Goal: Task Accomplishment & Management: Complete application form

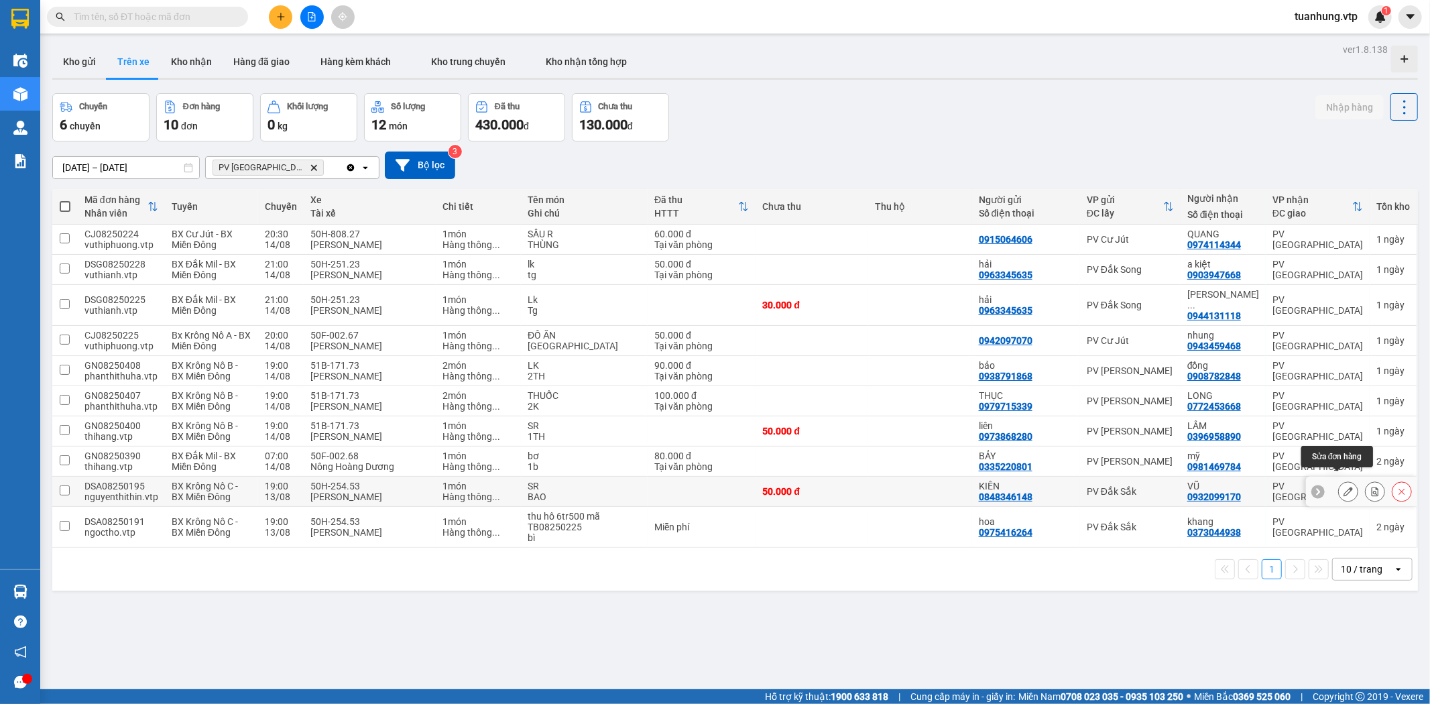
click at [1343, 487] on icon at bounding box center [1347, 491] width 9 height 9
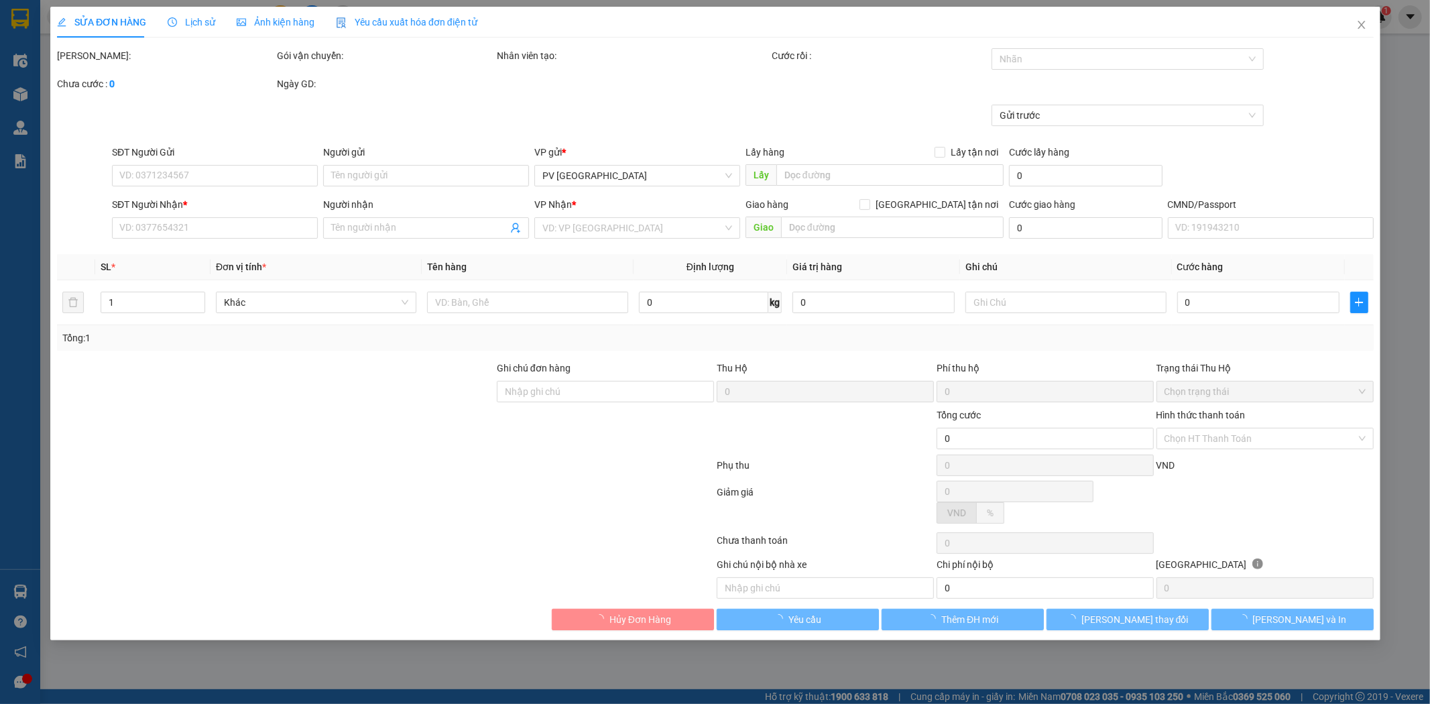
type input "2.500"
type input "0848346148"
type input "KIÊN"
type input "0932099170"
type input "VŨ"
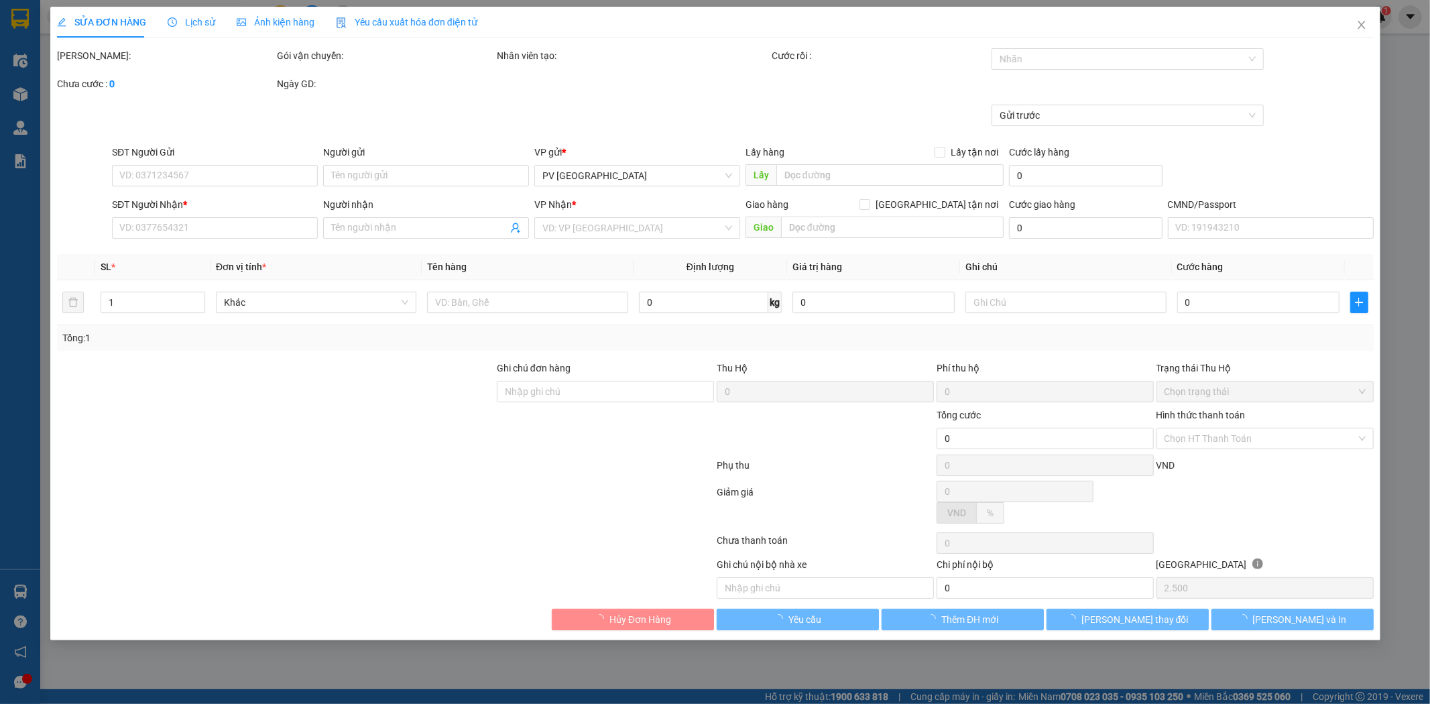
type input "50.000"
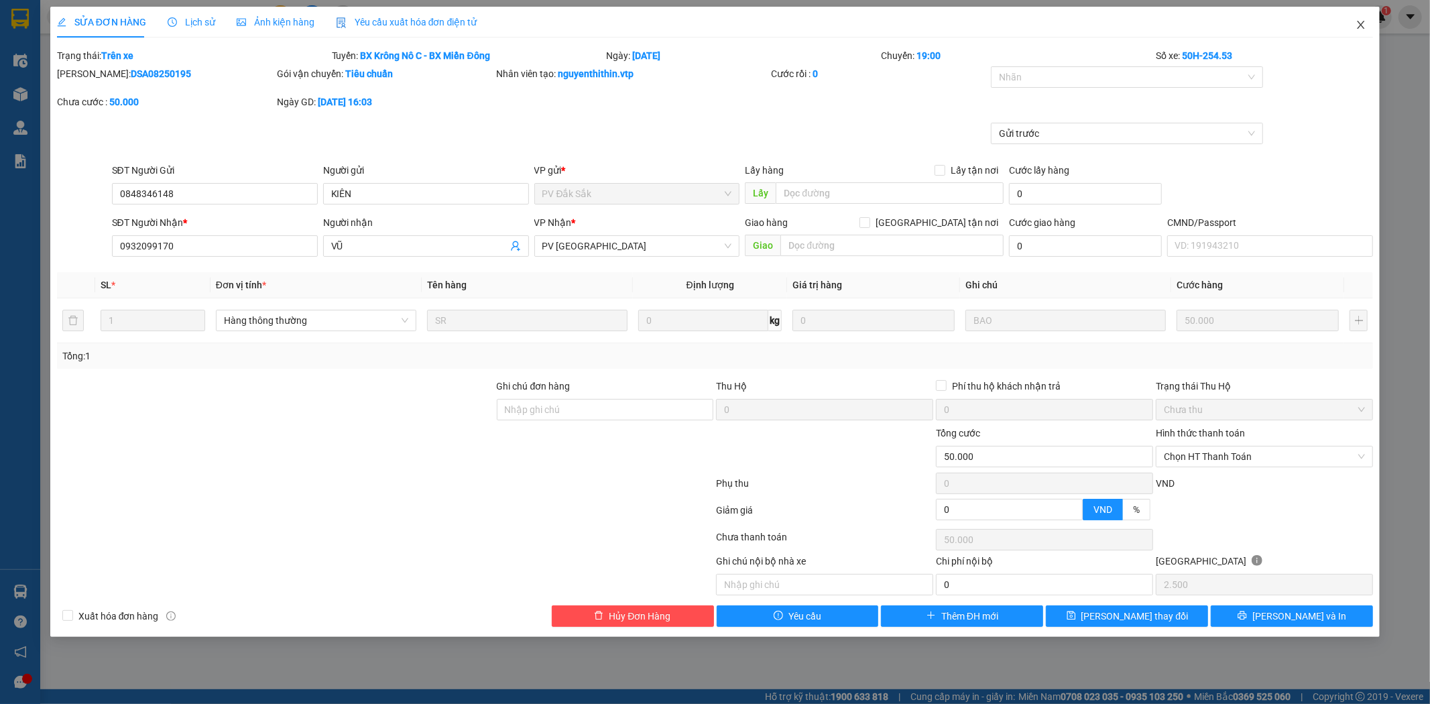
click at [1363, 27] on icon "close" at bounding box center [1360, 24] width 11 height 11
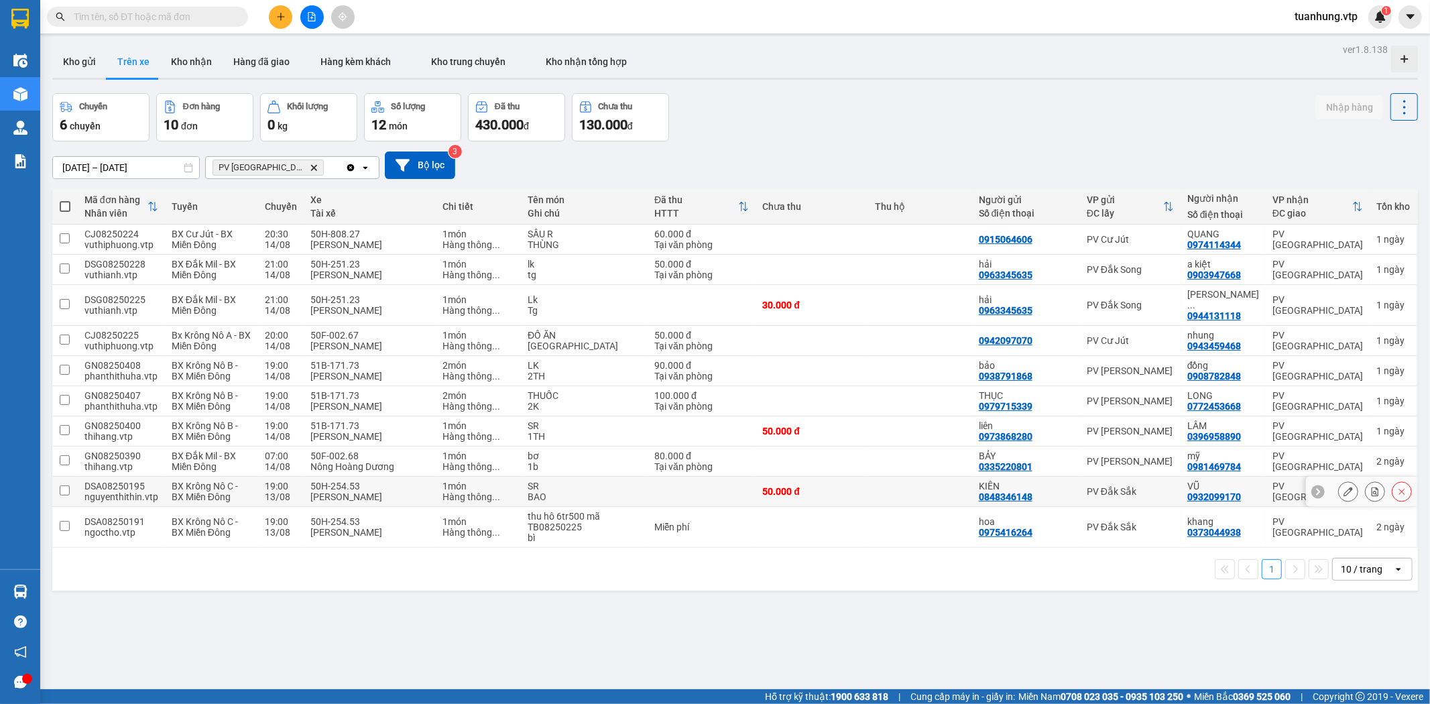
click at [1059, 481] on div "KIÊN" at bounding box center [1026, 486] width 95 height 11
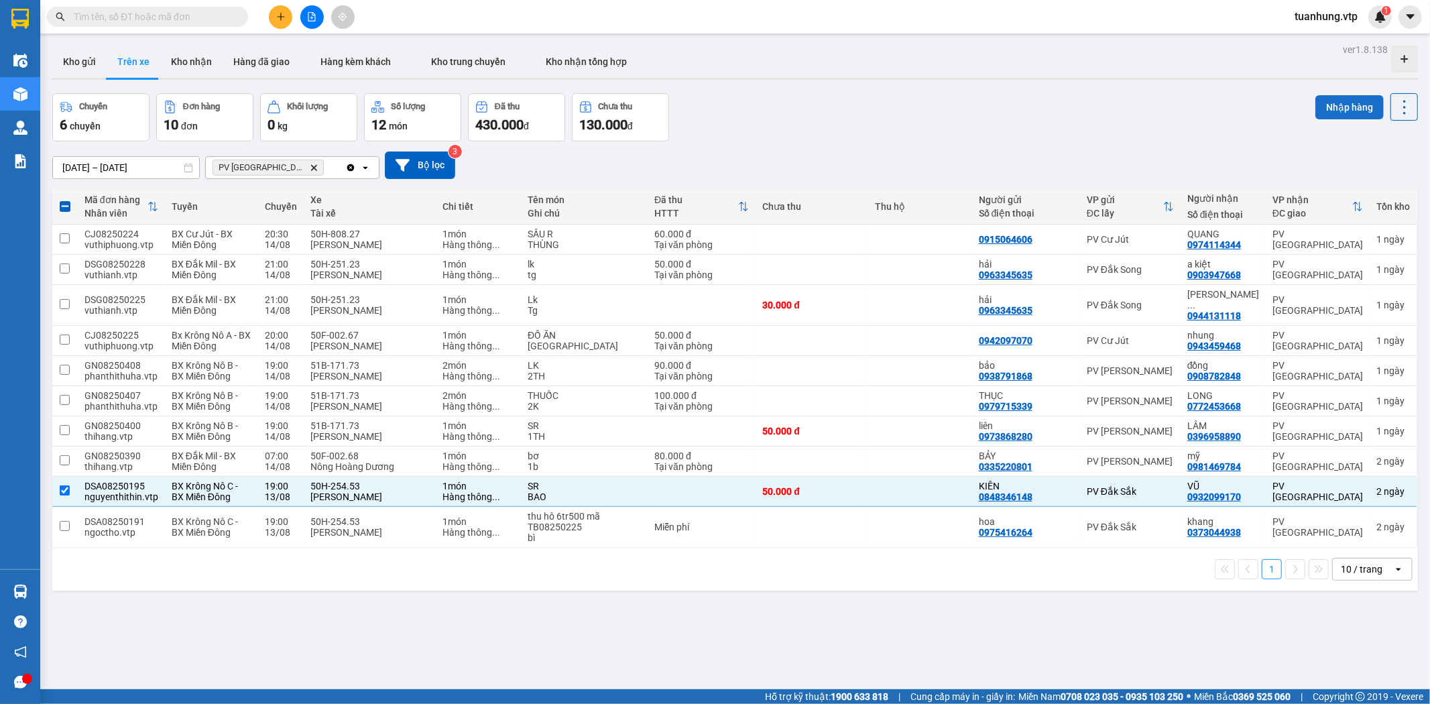
click at [1350, 110] on button "Nhập hàng" at bounding box center [1349, 107] width 68 height 24
checkbox input "false"
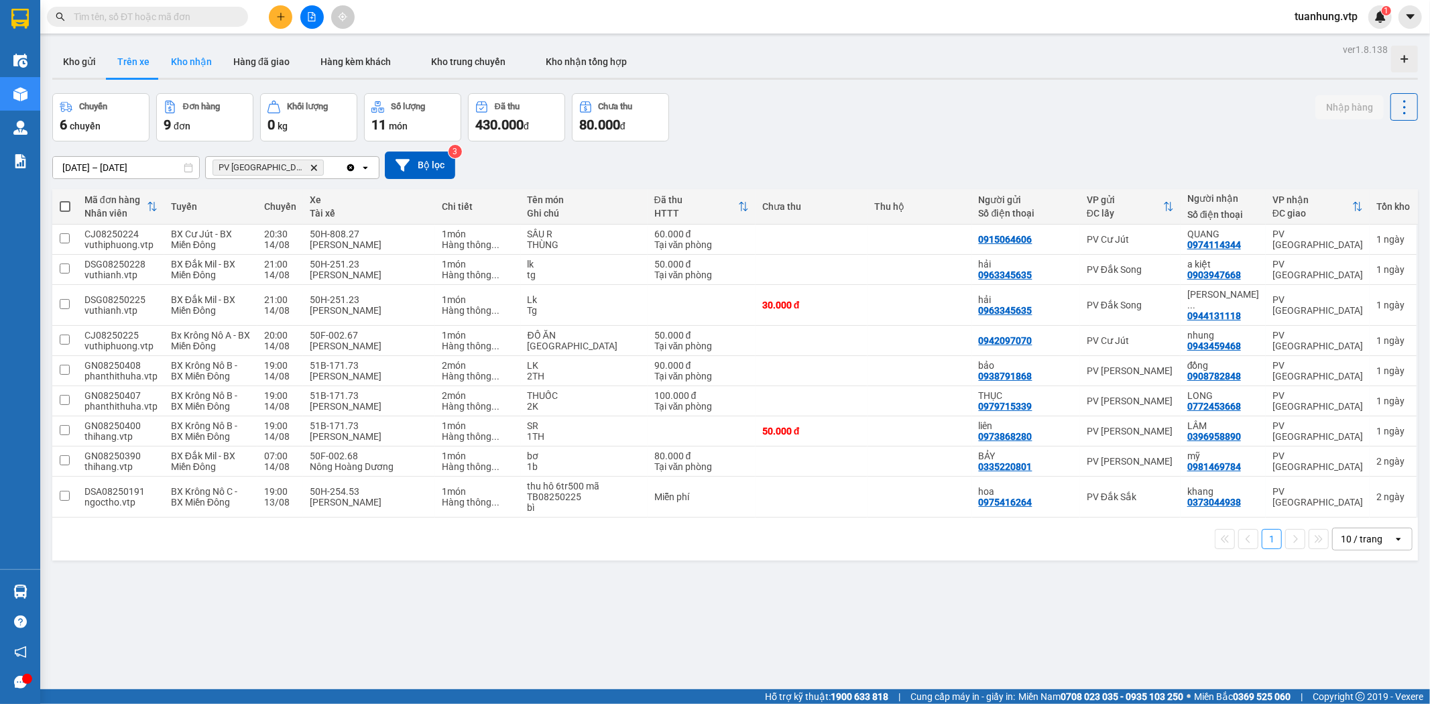
click at [177, 65] on button "Kho nhận" at bounding box center [191, 62] width 62 height 32
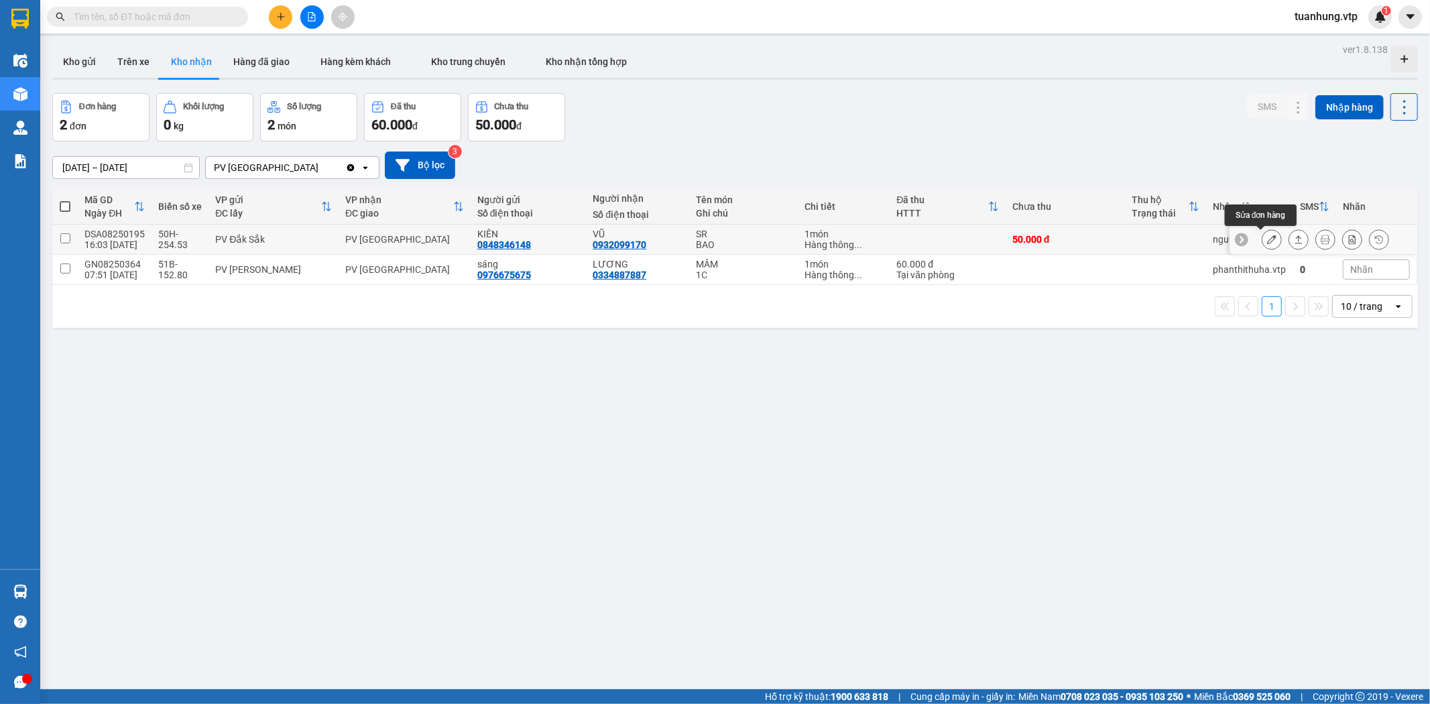
click at [1267, 238] on icon at bounding box center [1271, 239] width 9 height 9
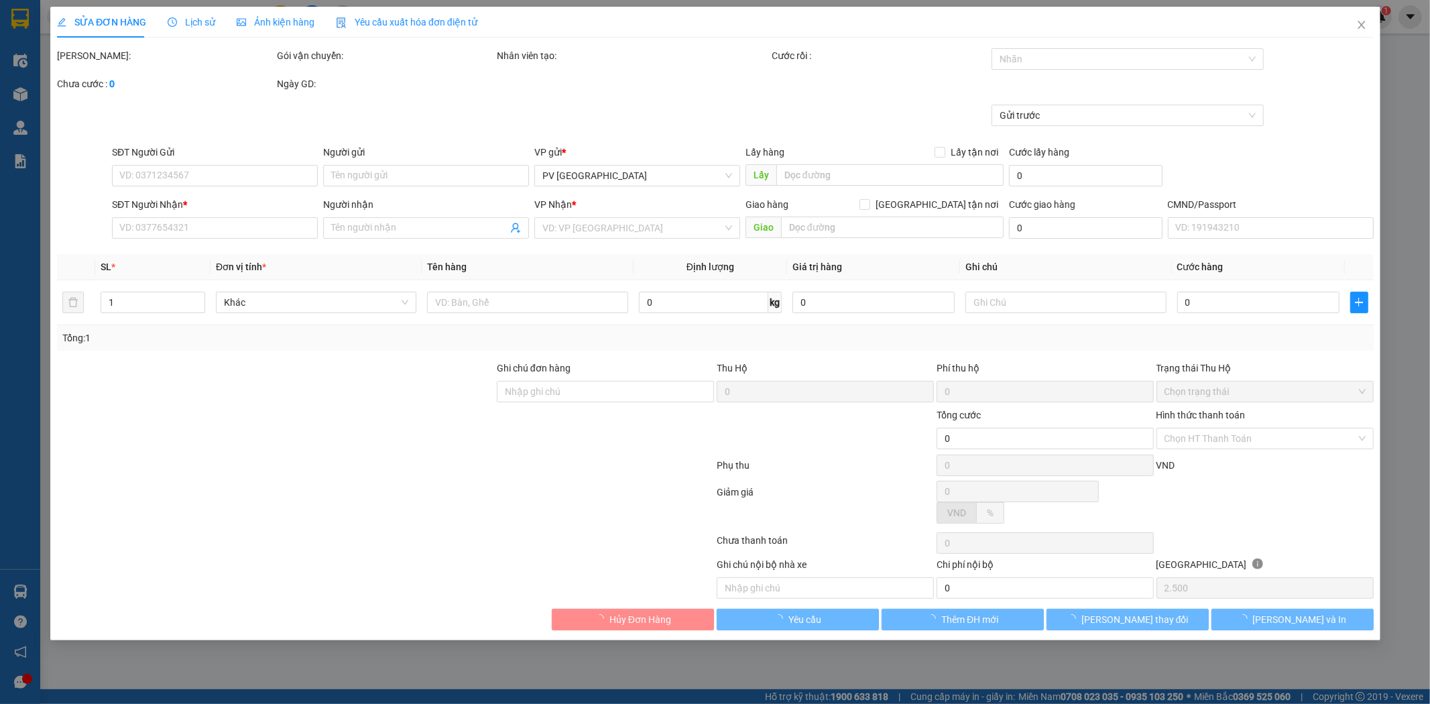
type input "0848346148"
type input "KIÊN"
type input "0932099170"
type input "VŨ"
type input "50.000"
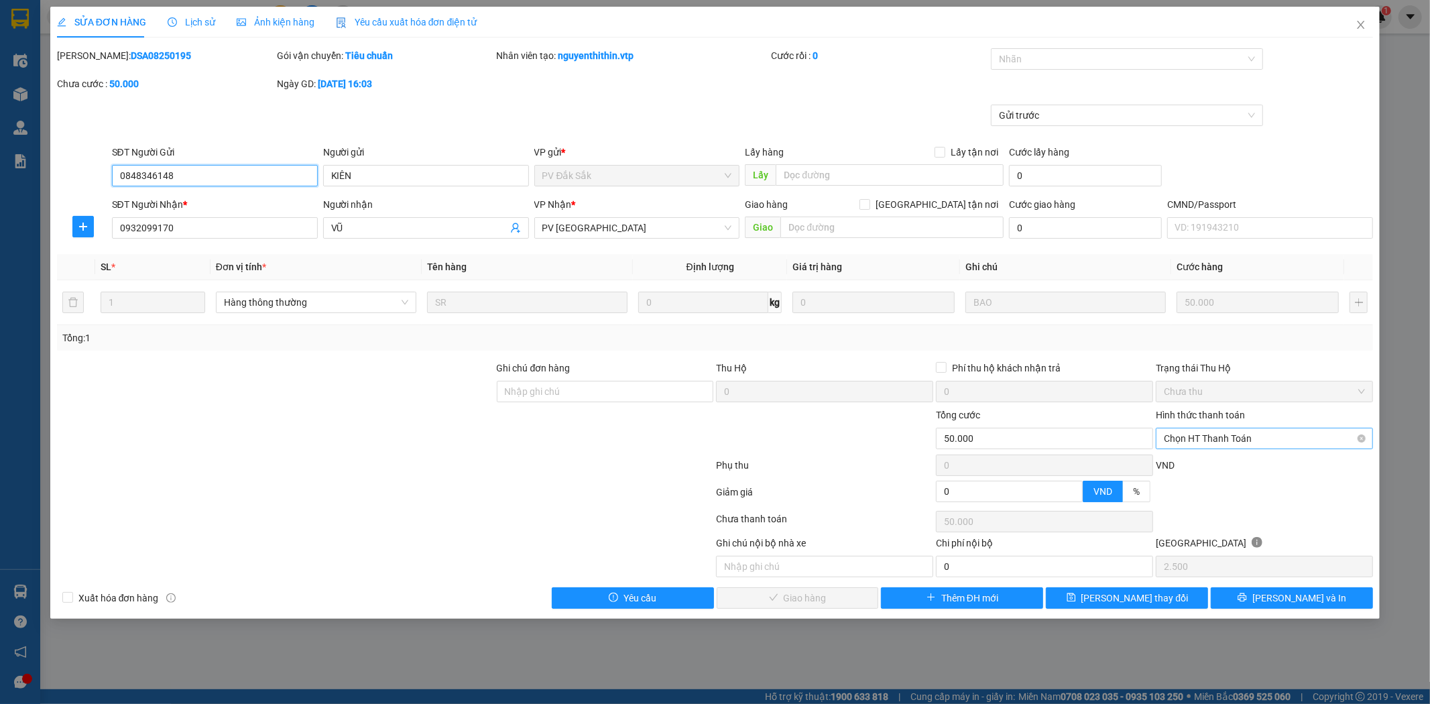
click at [1357, 436] on span "Chọn HT Thanh Toán" at bounding box center [1264, 438] width 201 height 20
click at [1294, 473] on div "Tại văn phòng" at bounding box center [1264, 464] width 217 height 21
type input "0"
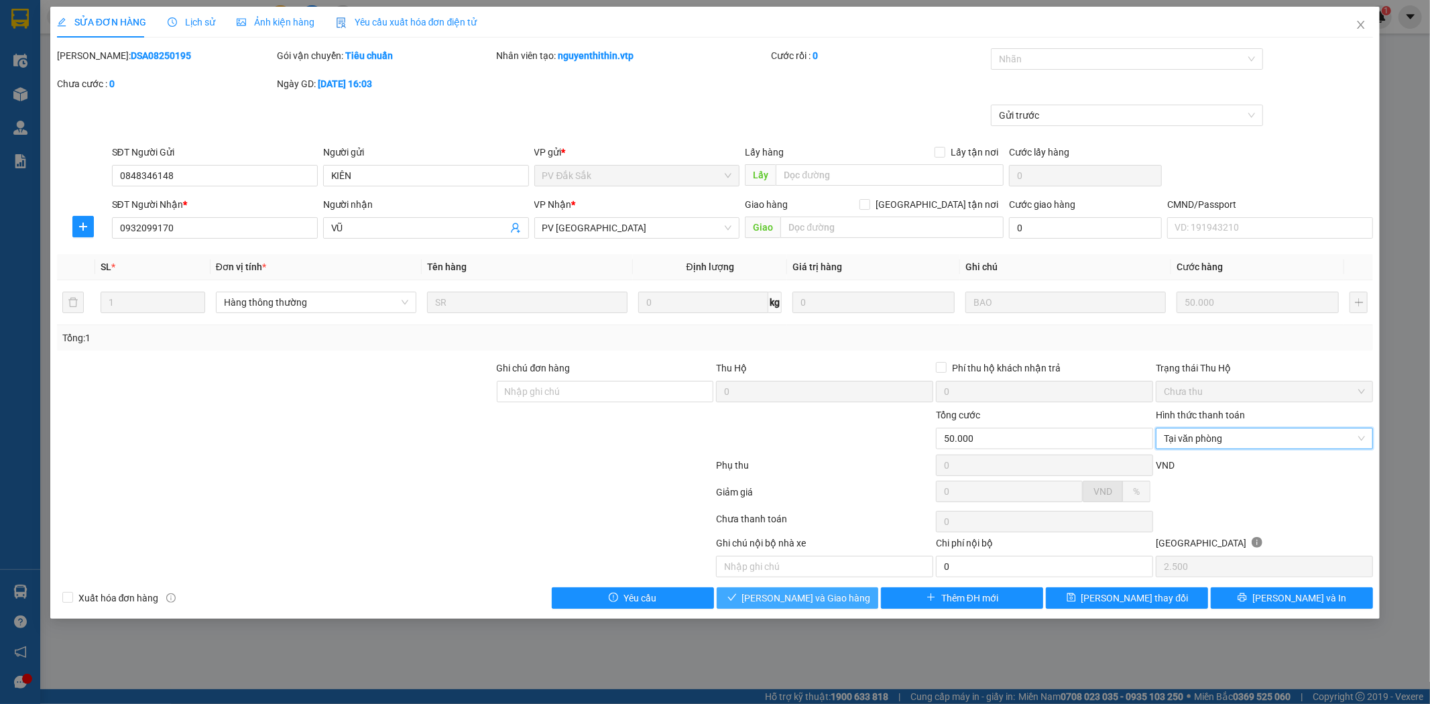
click at [829, 599] on span "[PERSON_NAME] và Giao hàng" at bounding box center [806, 598] width 129 height 15
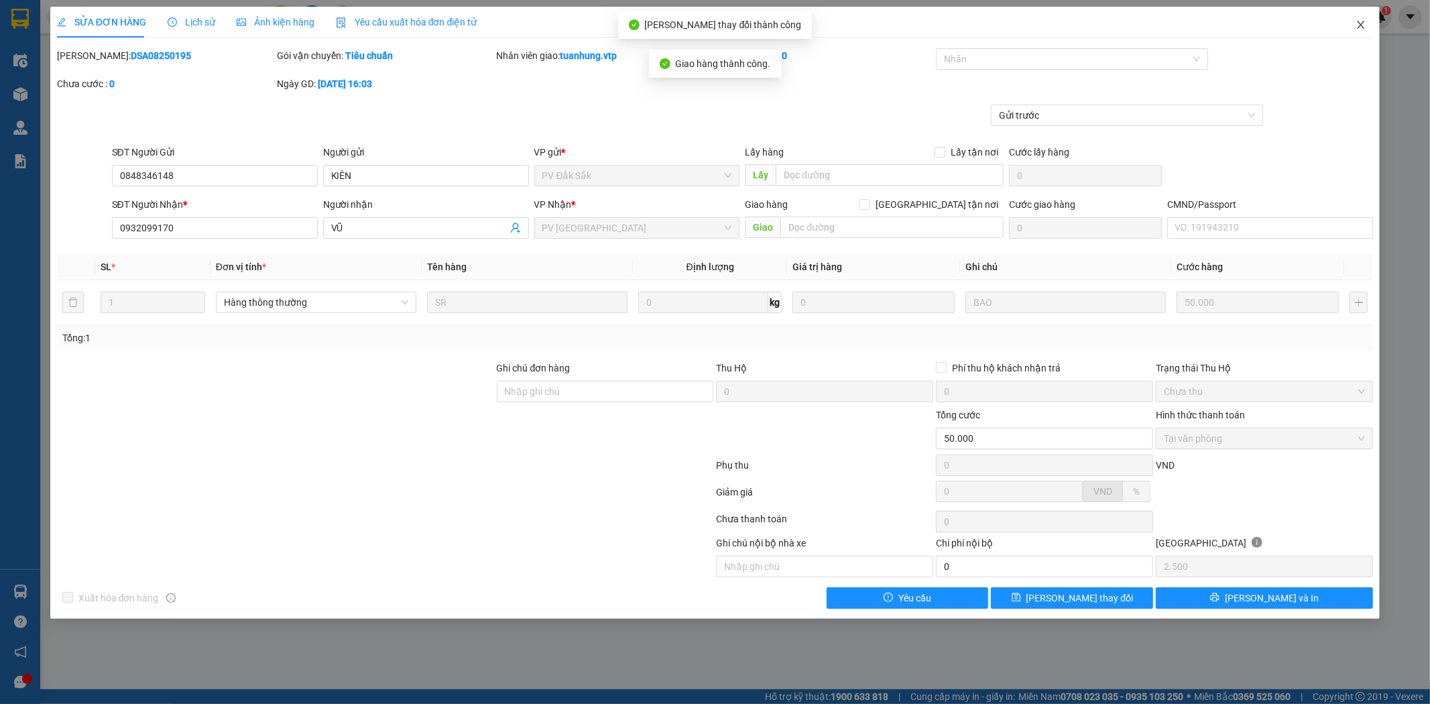
click at [1365, 23] on icon "close" at bounding box center [1360, 24] width 11 height 11
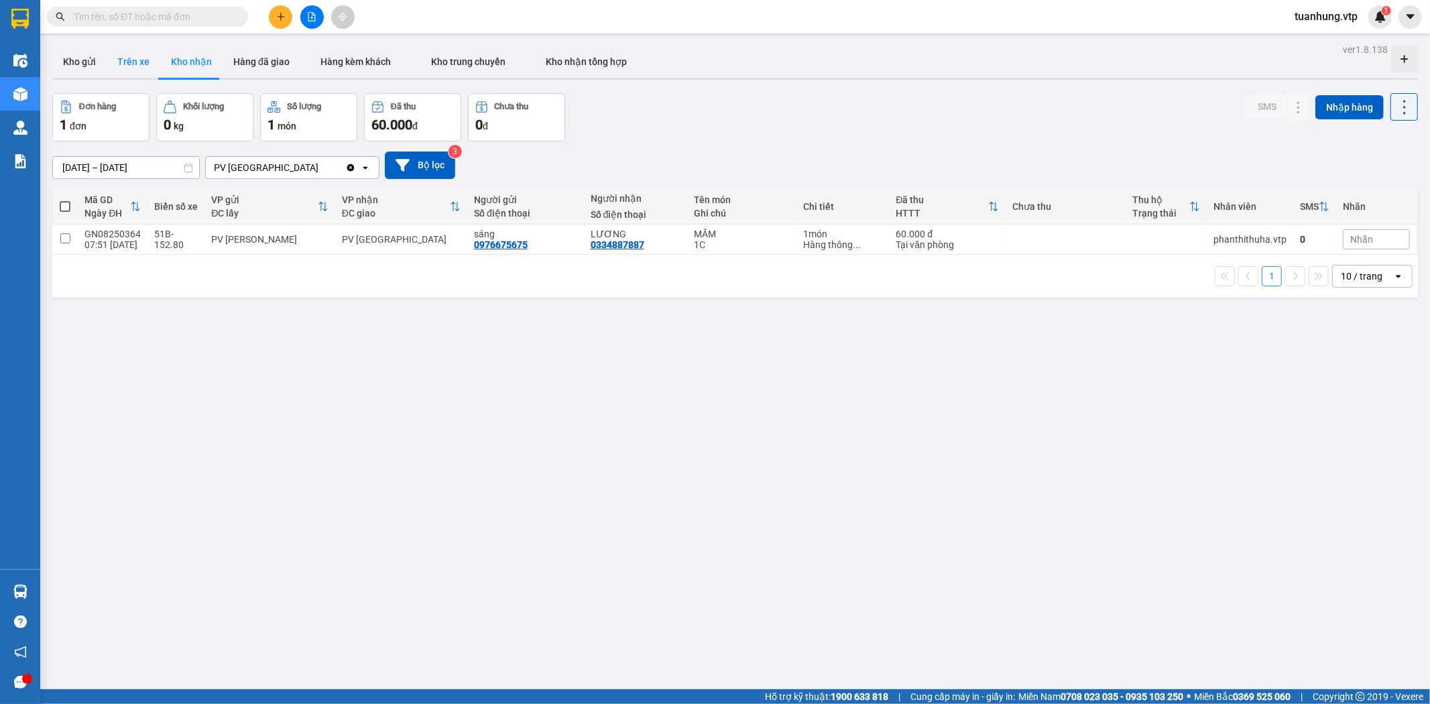
click at [117, 59] on button "Trên xe" at bounding box center [134, 62] width 54 height 32
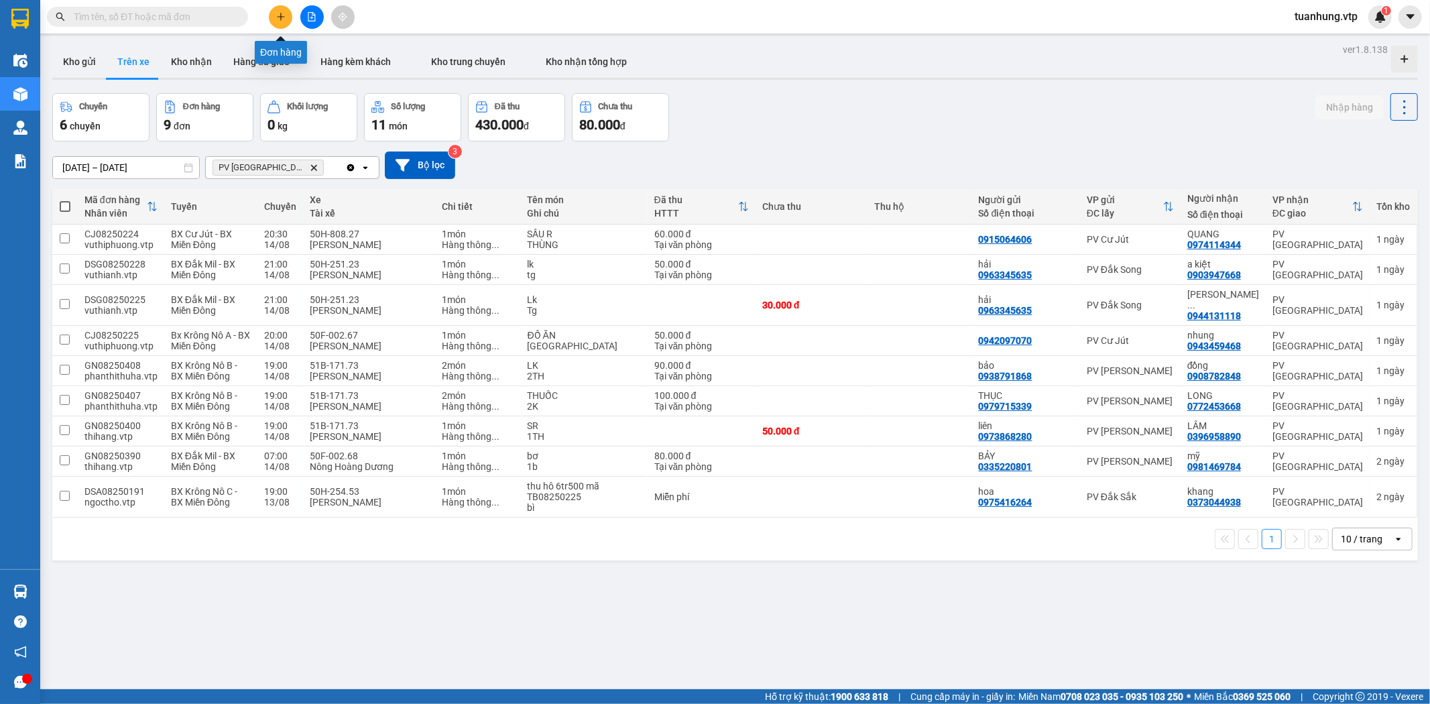
click at [282, 15] on icon "plus" at bounding box center [280, 16] width 9 height 9
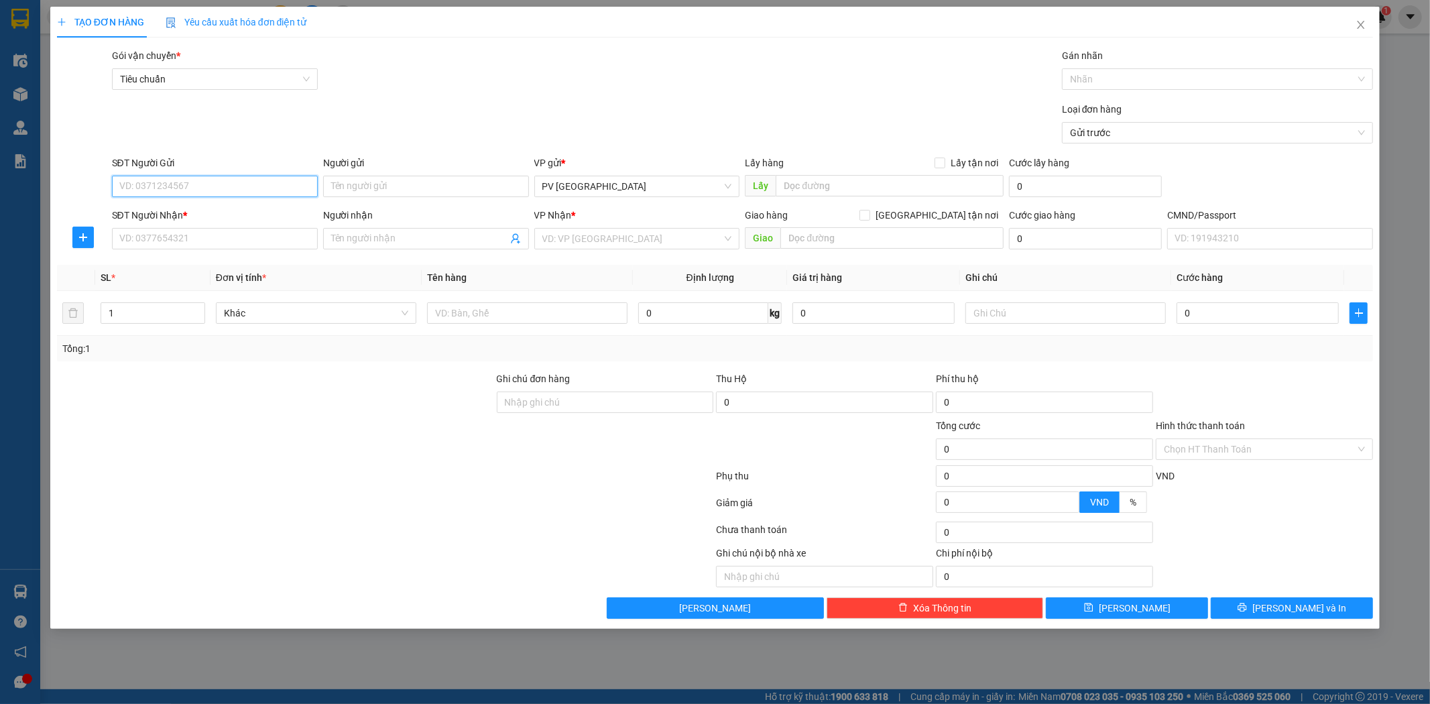
click at [246, 177] on input "SĐT Người Gửi" at bounding box center [215, 186] width 206 height 21
type input "0767365615"
click at [246, 212] on div "0767365615 - MẠNH" at bounding box center [215, 213] width 190 height 15
type input "MẠNH"
type input "0345565656"
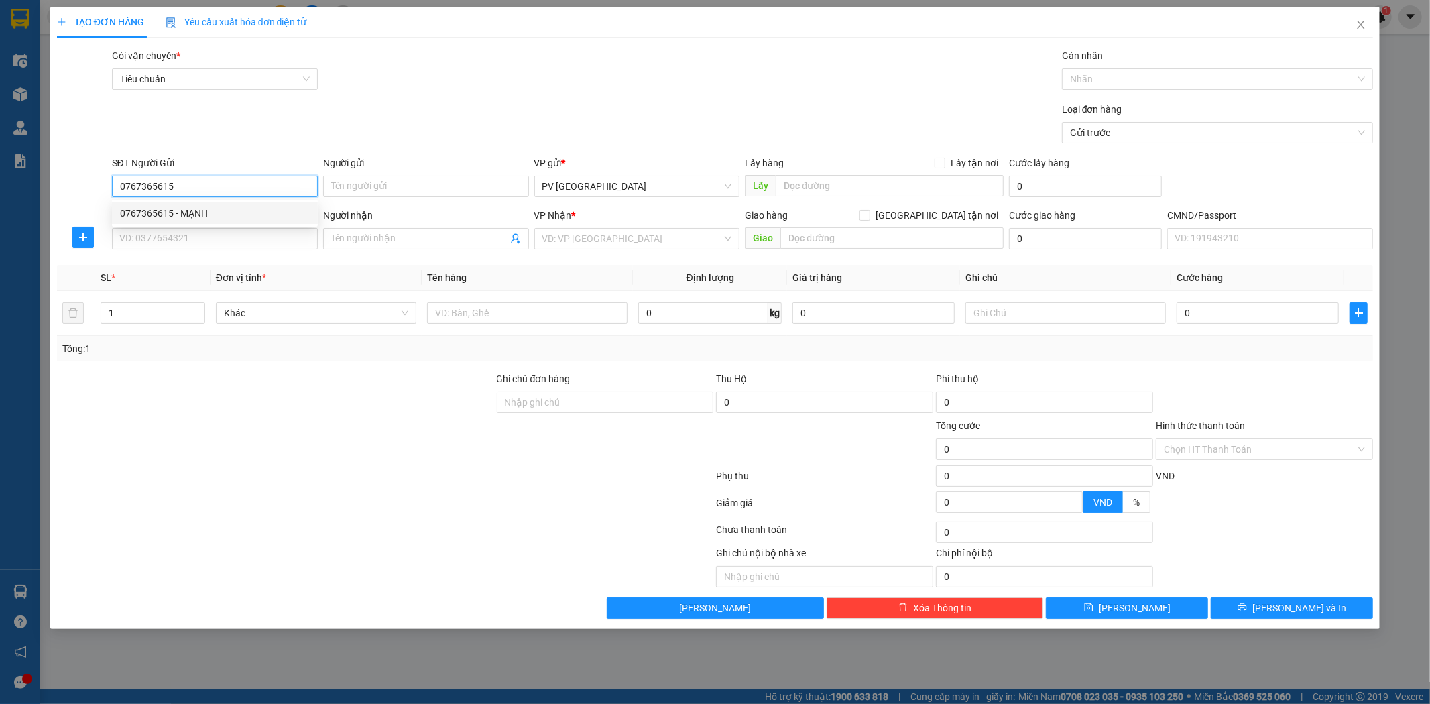
type input "mr [PERSON_NAME]"
type input "hn ( ko ktb trong"
type input "0767365615"
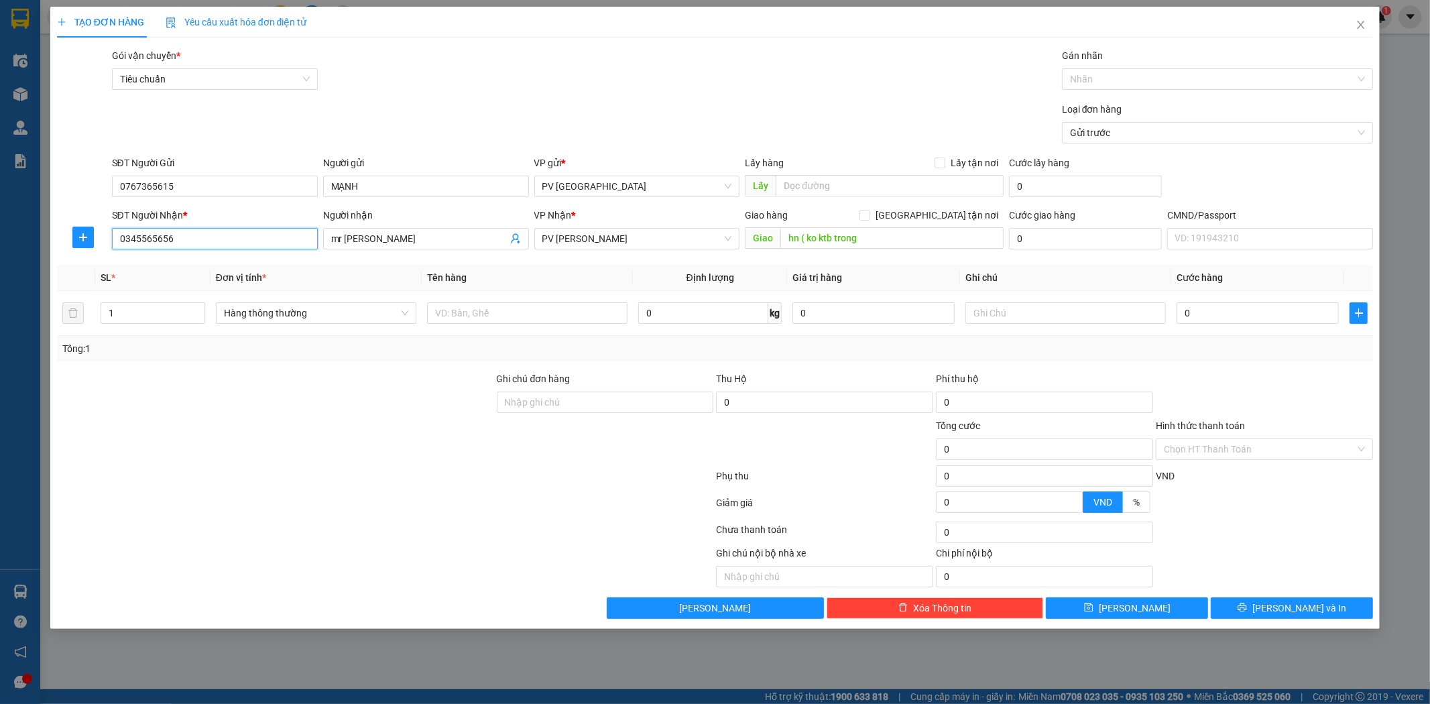
click at [245, 236] on input "0345565656" at bounding box center [215, 238] width 206 height 21
type input "0"
click at [237, 265] on div "0973428428 - TOÀN Ngoc/knm" at bounding box center [215, 265] width 190 height 15
type input "0973428428"
type input "TOÀN Ngoc/knm"
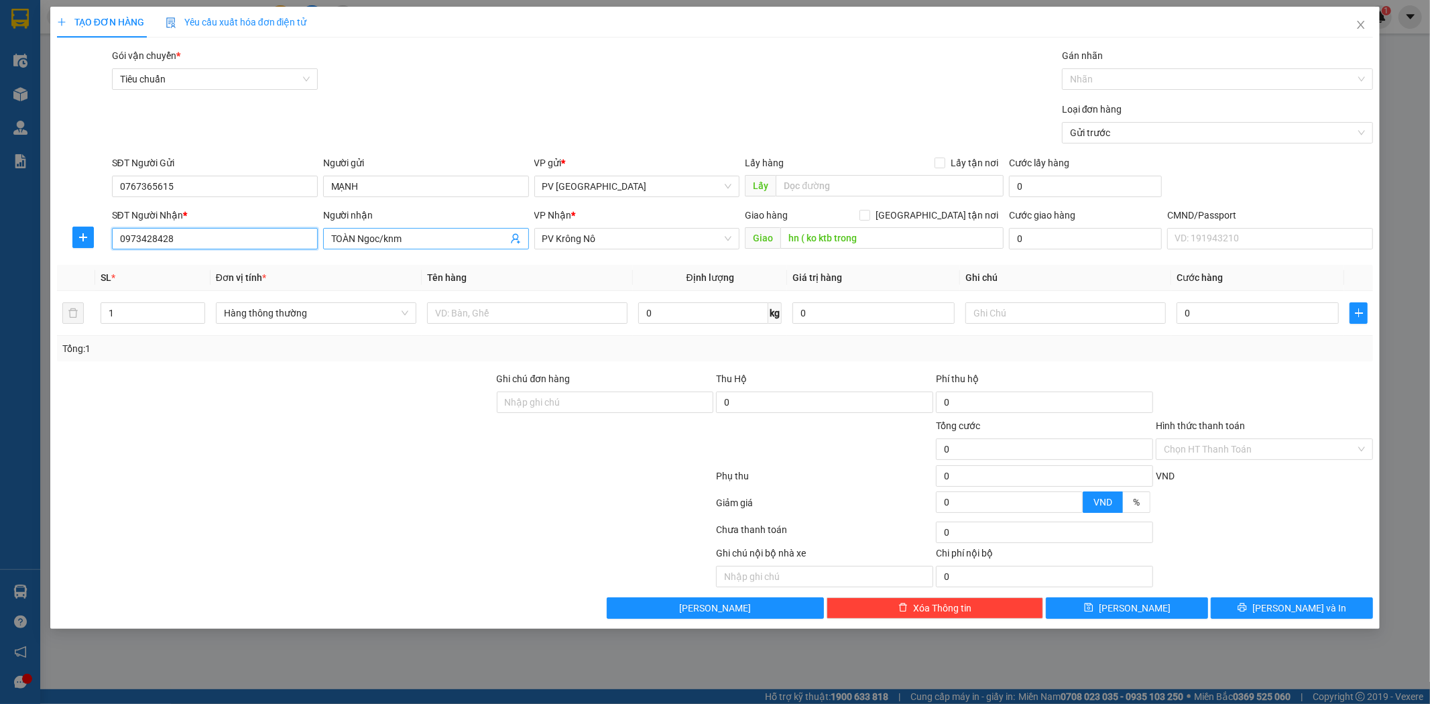
type input "0973428428"
click at [410, 239] on input "TOÀN Ngoc/knm" at bounding box center [419, 238] width 176 height 15
type input "TOÀN Ngoc"
click at [526, 426] on div at bounding box center [605, 441] width 220 height 47
click at [1185, 318] on input "0" at bounding box center [1257, 312] width 162 height 21
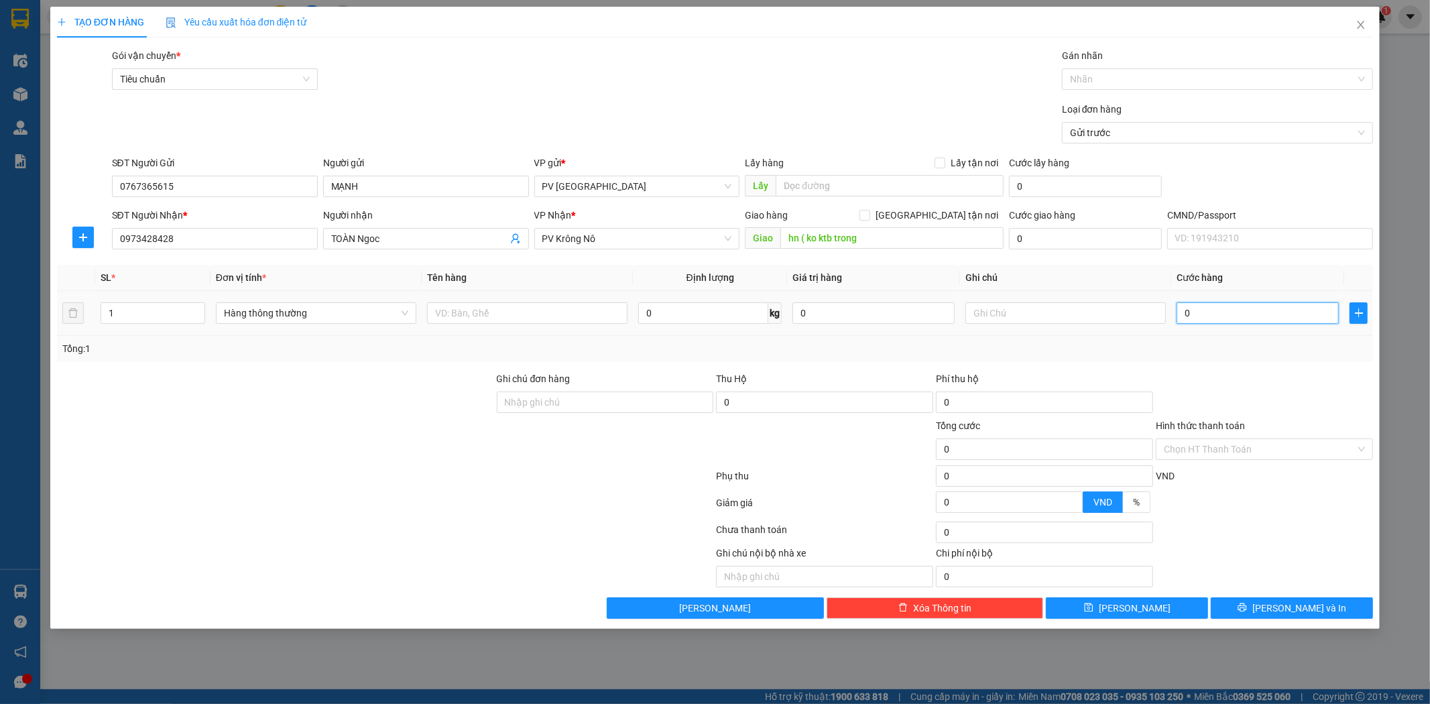
type input "4"
type input "40"
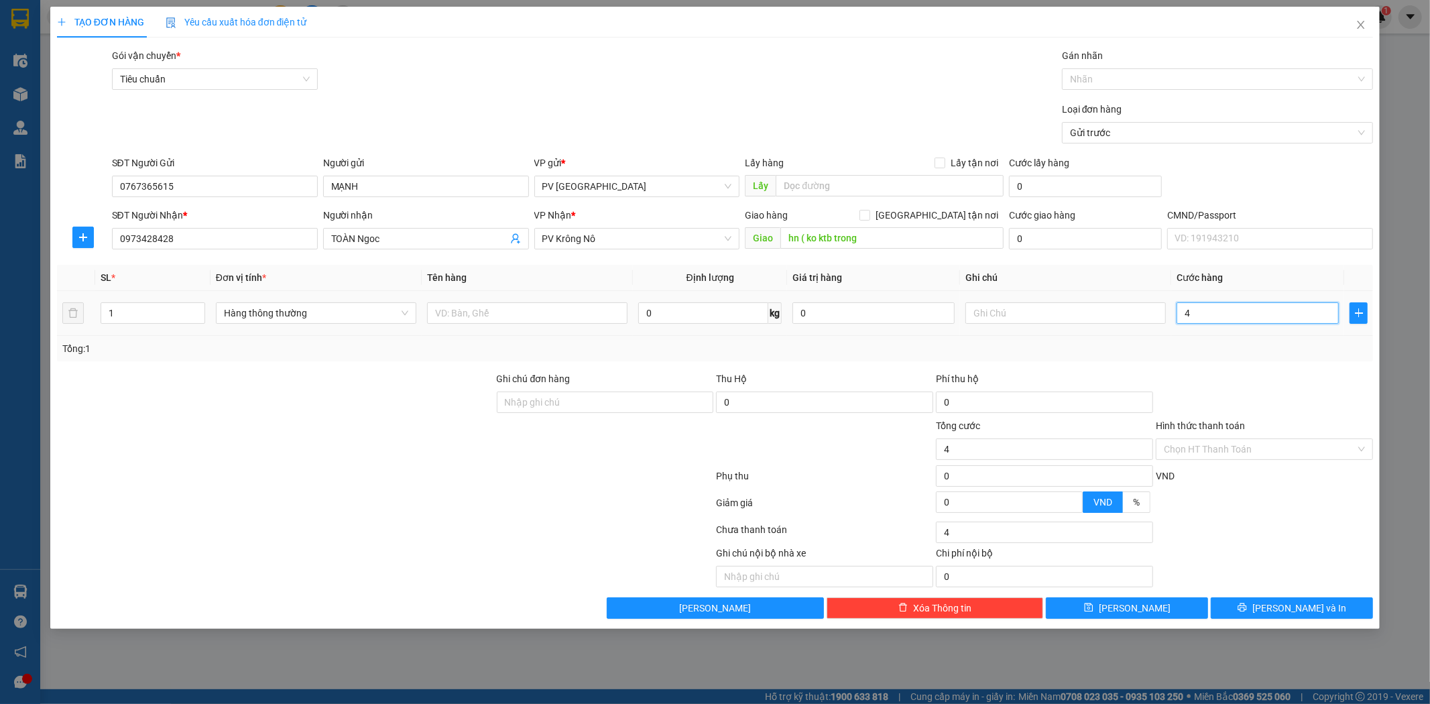
type input "40"
type input "400"
type input "4.000"
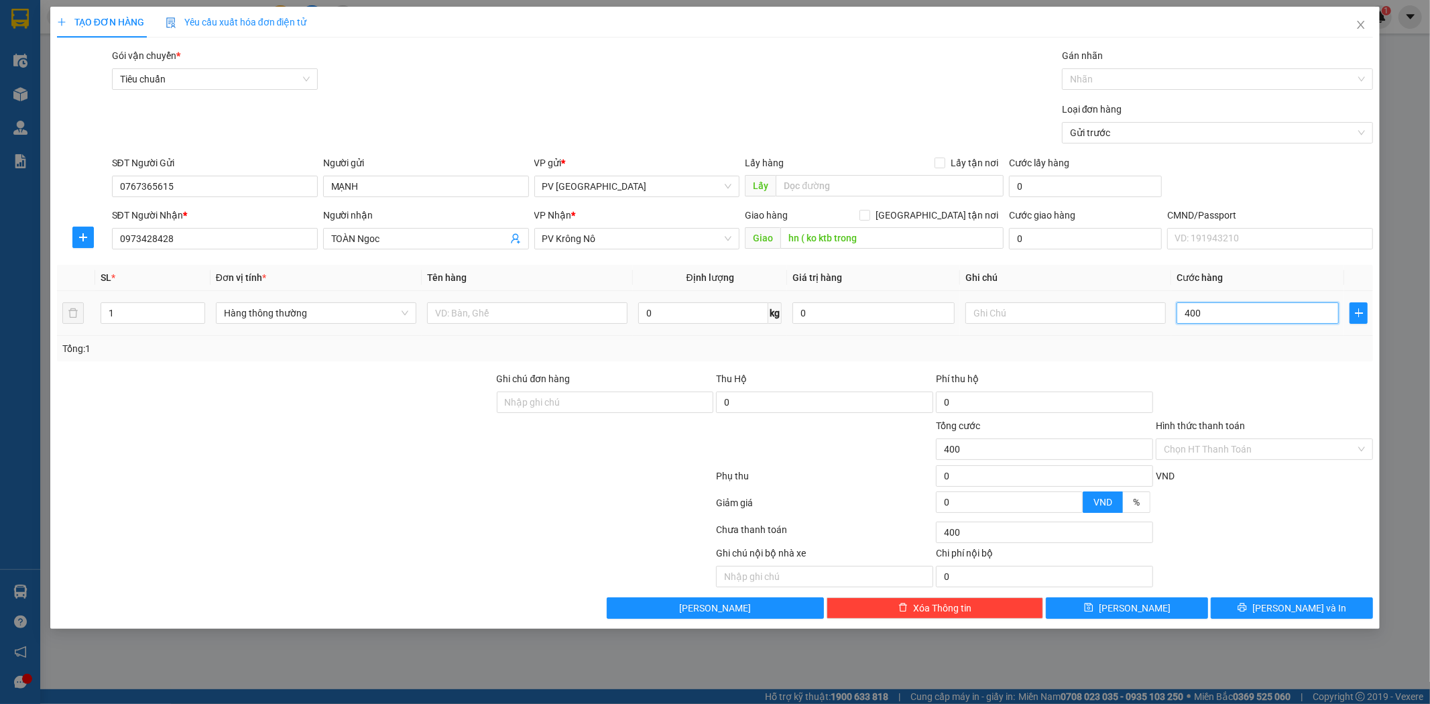
type input "4.000"
type input "40.000"
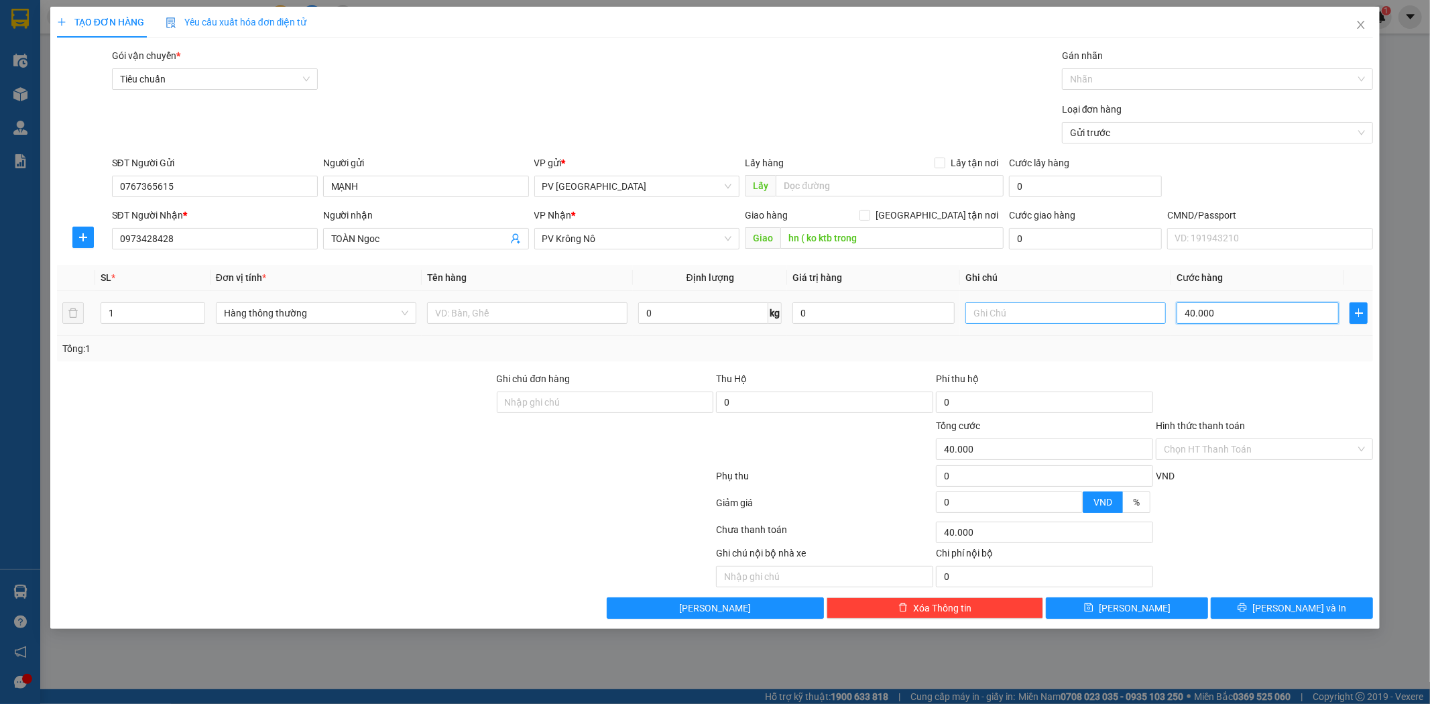
type input "40.000"
click at [1136, 316] on input "text" at bounding box center [1065, 312] width 200 height 21
type input "gói"
click at [1284, 609] on span "[PERSON_NAME] và In" at bounding box center [1299, 608] width 94 height 15
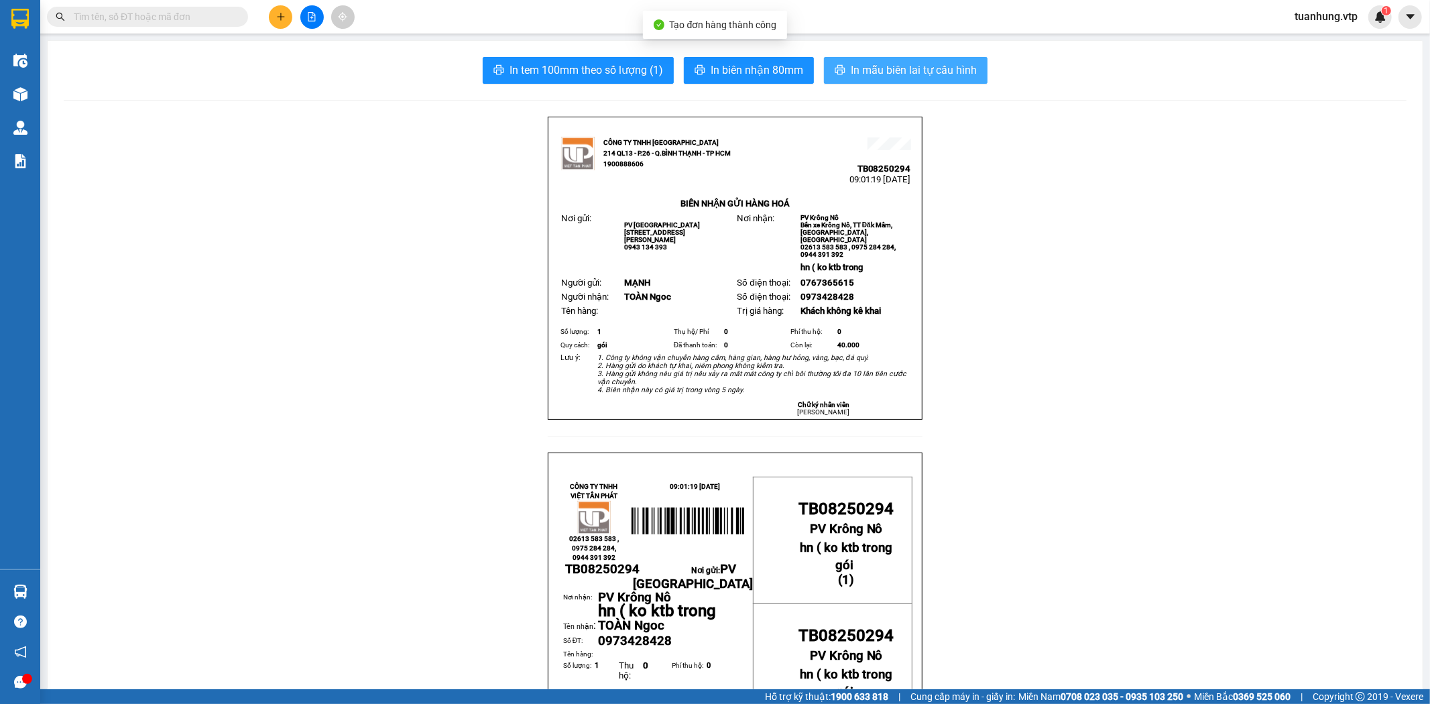
click at [923, 72] on span "In mẫu biên lai tự cấu hình" at bounding box center [914, 70] width 126 height 17
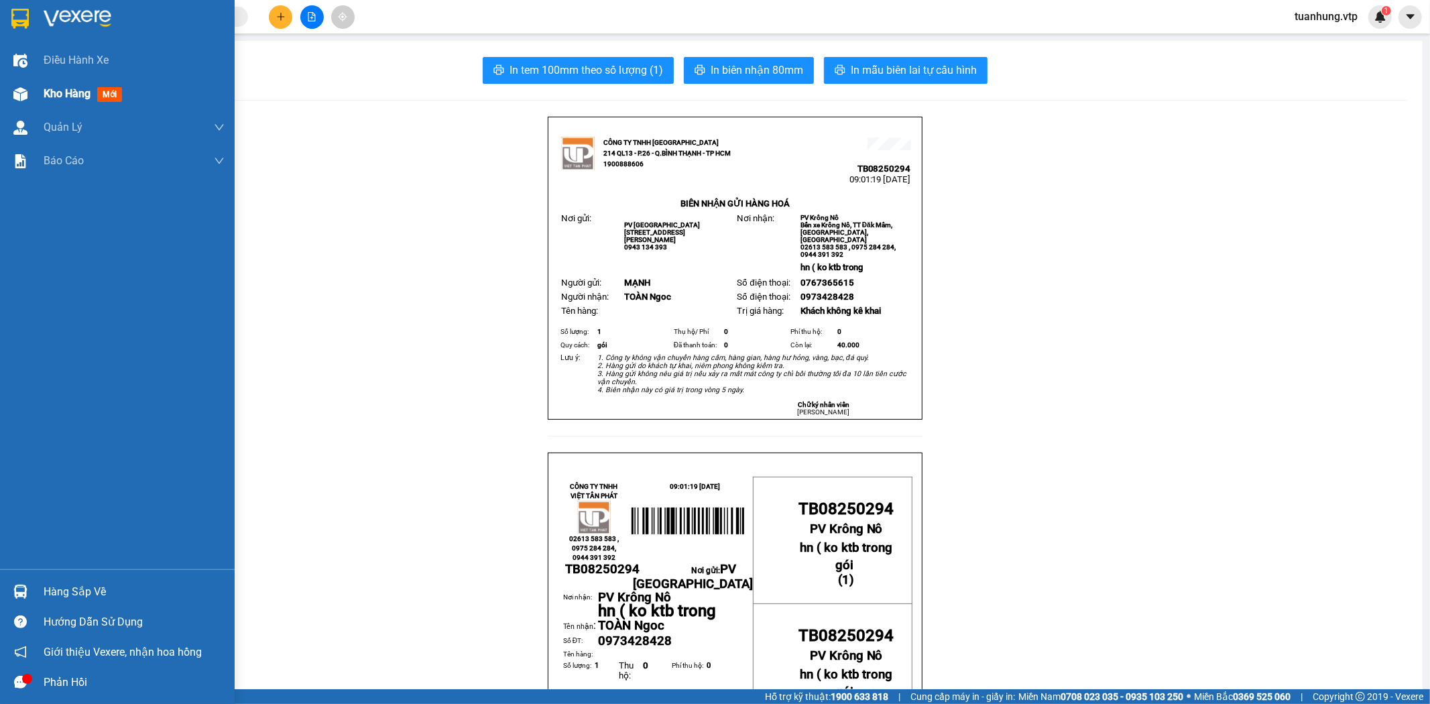
click at [84, 95] on span "Kho hàng" at bounding box center [67, 93] width 47 height 13
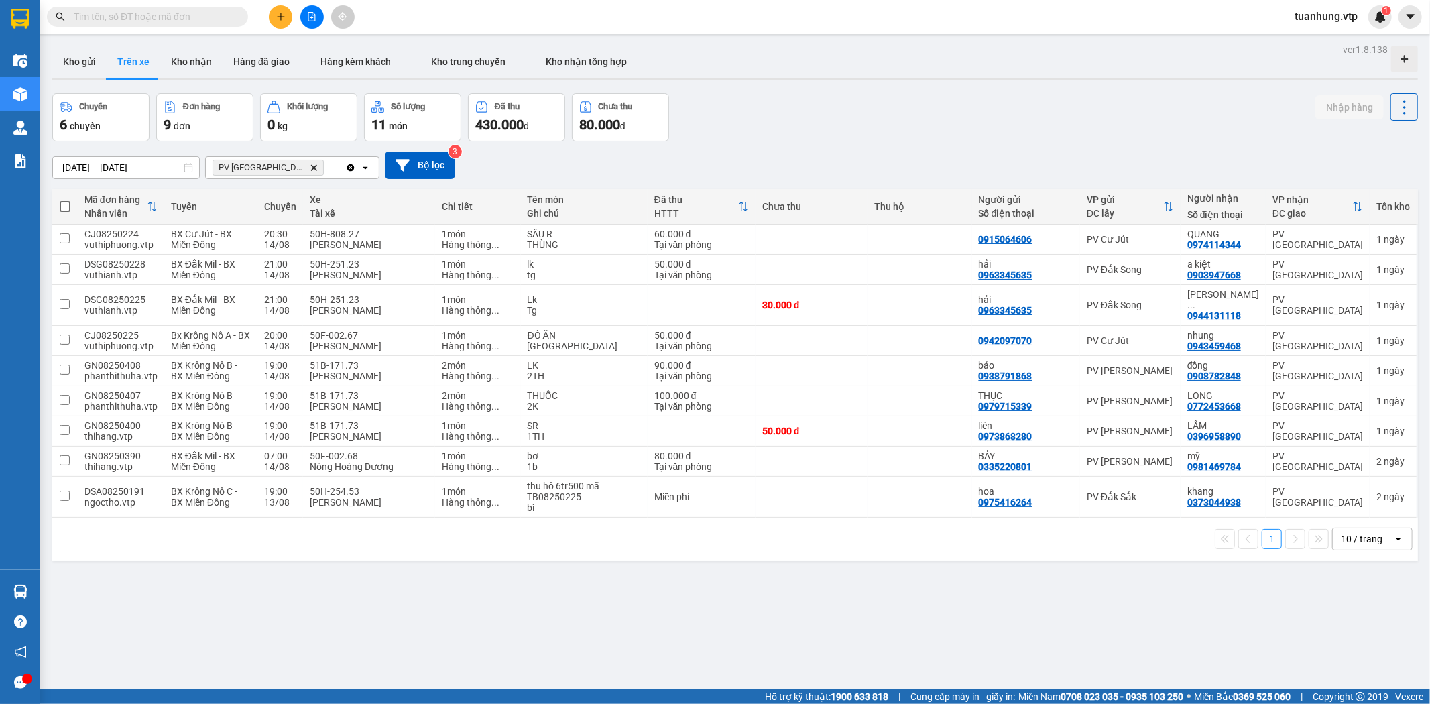
click at [761, 581] on div "ver 1.8.138 Kho gửi Trên xe Kho nhận Hàng đã giao Hàng kèm khách Kho trung chuy…" at bounding box center [735, 392] width 1376 height 704
drag, startPoint x: 340, startPoint y: 644, endPoint x: 337, endPoint y: 635, distance: 8.5
click at [339, 642] on div "ver 1.8.138 Kho gửi Trên xe Kho nhận Hàng đã giao Hàng kèm khách Kho trung chuy…" at bounding box center [735, 392] width 1376 height 704
click at [284, 16] on icon "plus" at bounding box center [280, 16] width 9 height 9
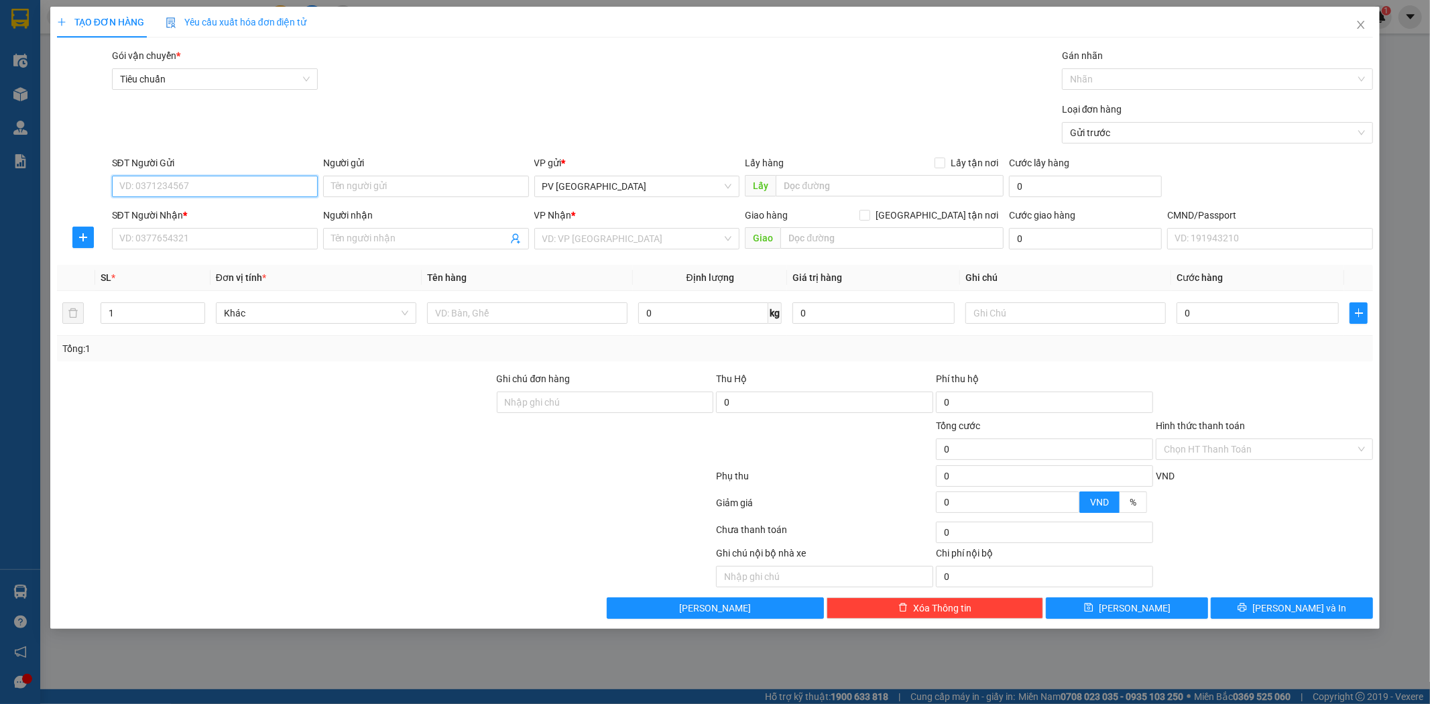
click at [295, 180] on input "SĐT Người Gửi" at bounding box center [215, 186] width 206 height 21
click at [345, 185] on input "Người gửi" at bounding box center [426, 186] width 206 height 21
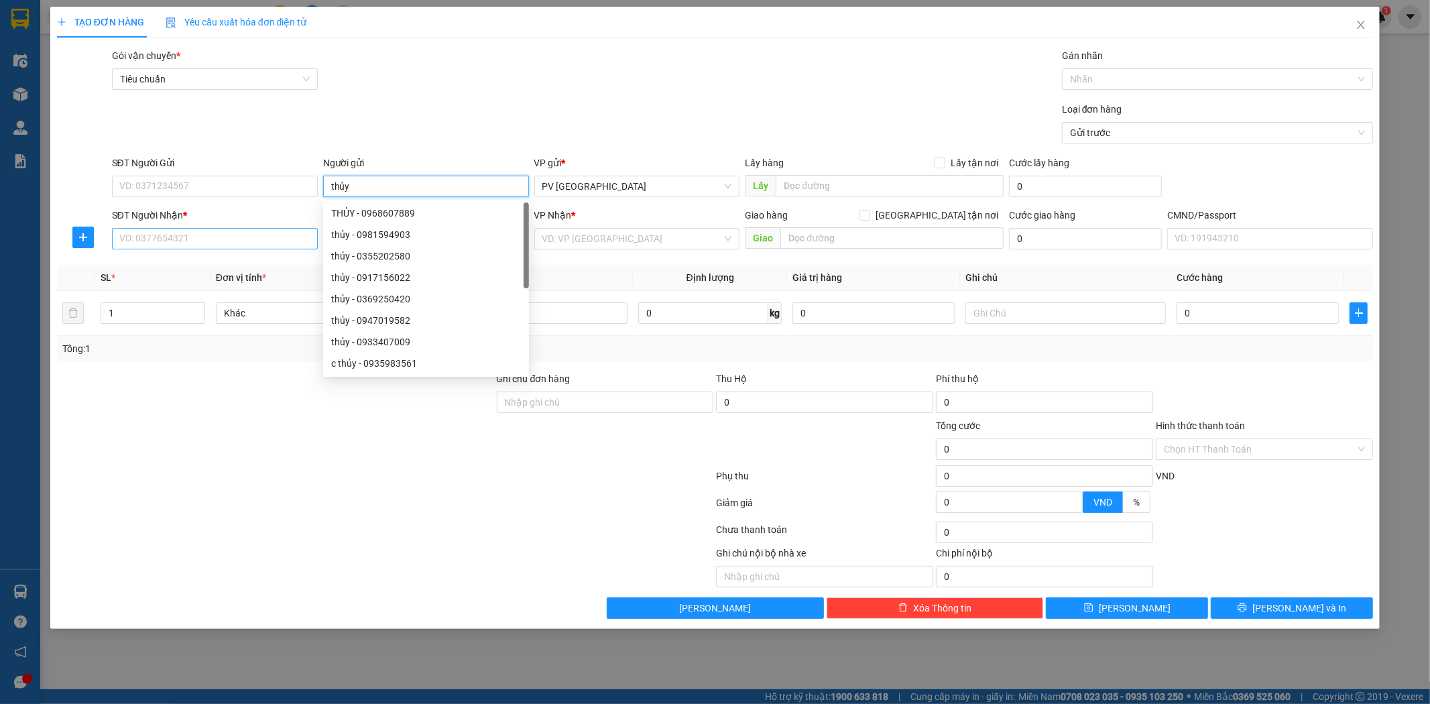
type input "thủy"
click at [216, 242] on input "SĐT Người Nhận *" at bounding box center [215, 238] width 206 height 21
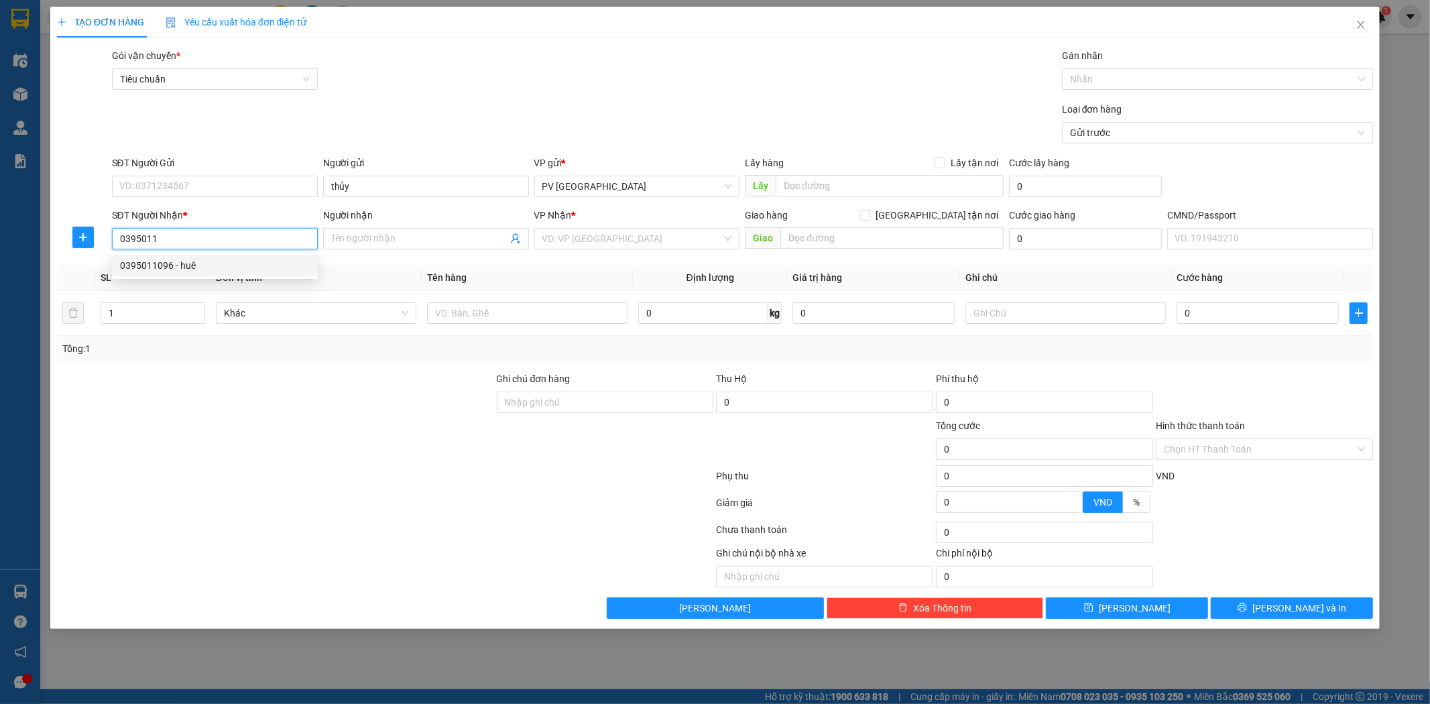
click at [216, 263] on div "0395011096 - huê" at bounding box center [215, 265] width 190 height 15
type input "0395011096"
type input "huê"
type input "0395011096"
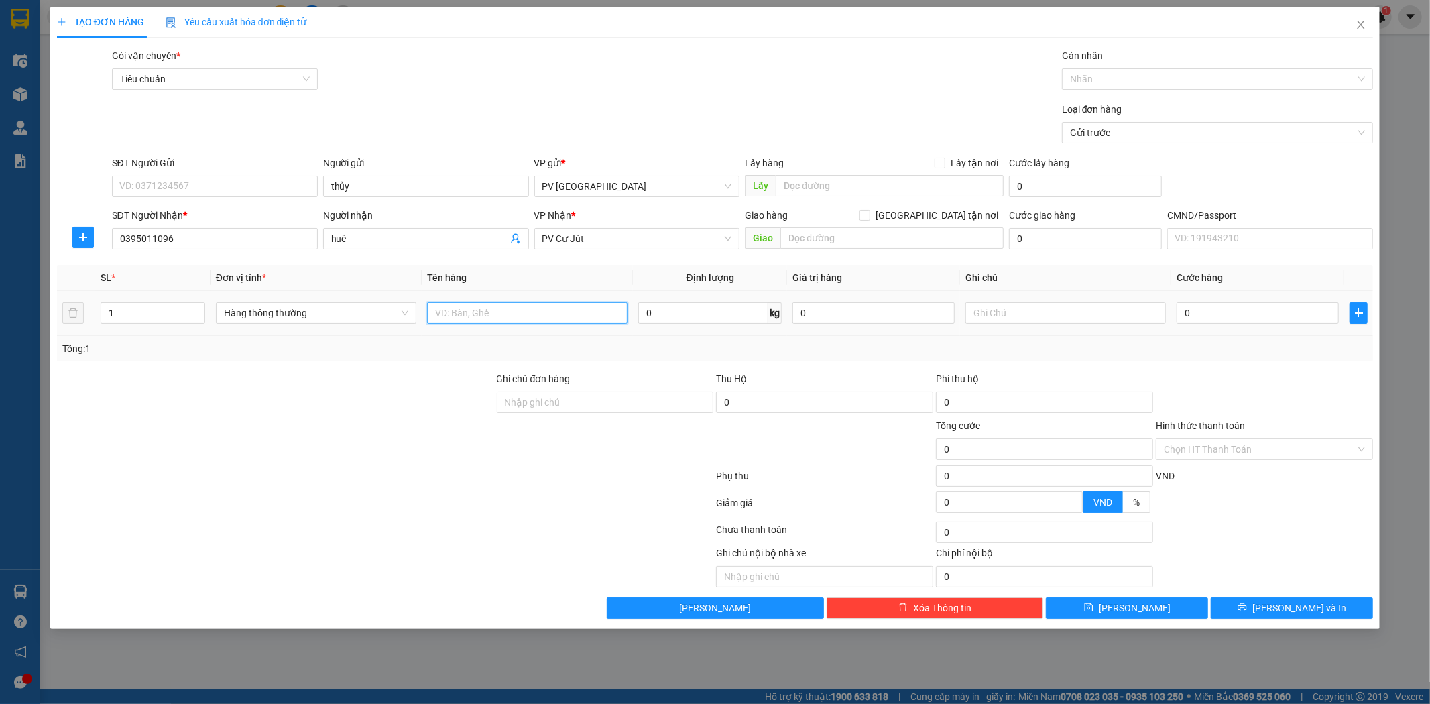
click at [543, 313] on input "text" at bounding box center [527, 312] width 200 height 21
type input "pl may"
type input "gói"
click at [1317, 607] on span "[PERSON_NAME] và In" at bounding box center [1299, 608] width 94 height 15
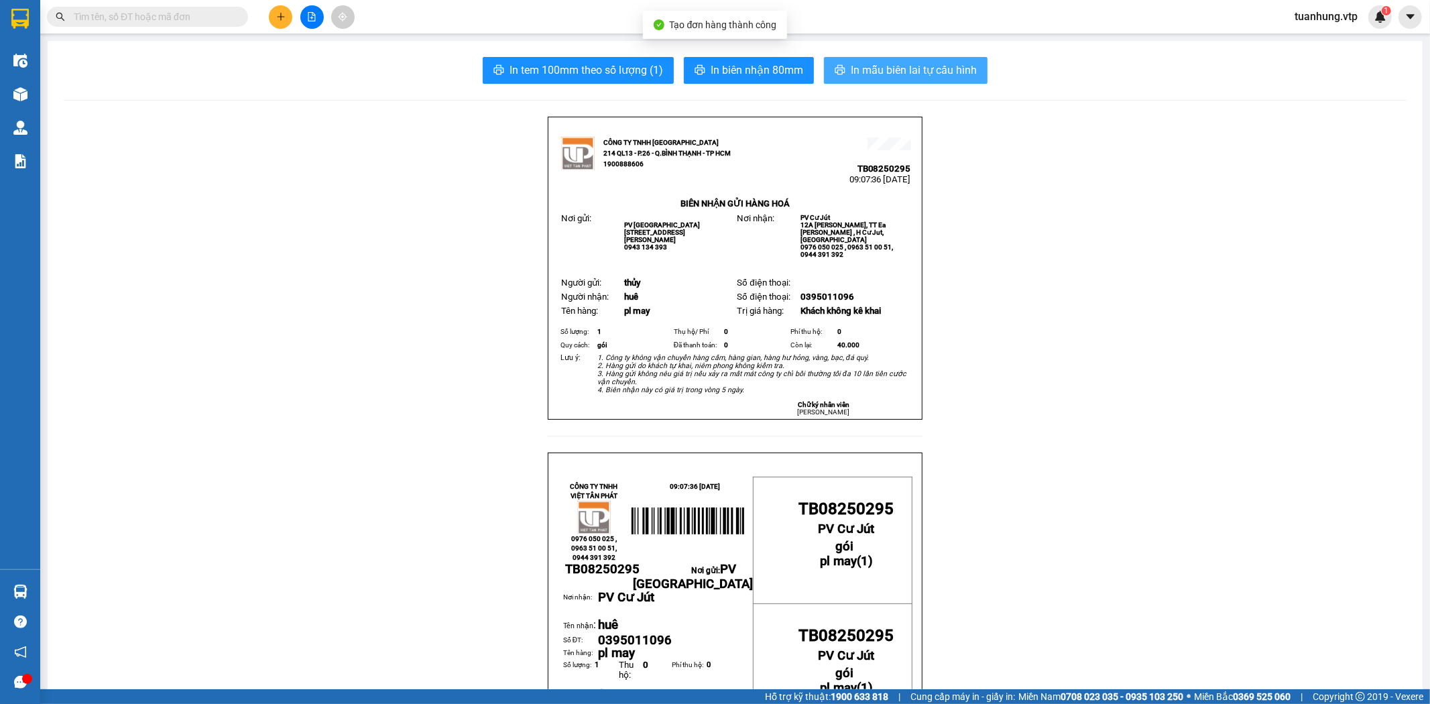
click at [882, 78] on button "In mẫu biên lai tự cấu hình" at bounding box center [906, 70] width 164 height 27
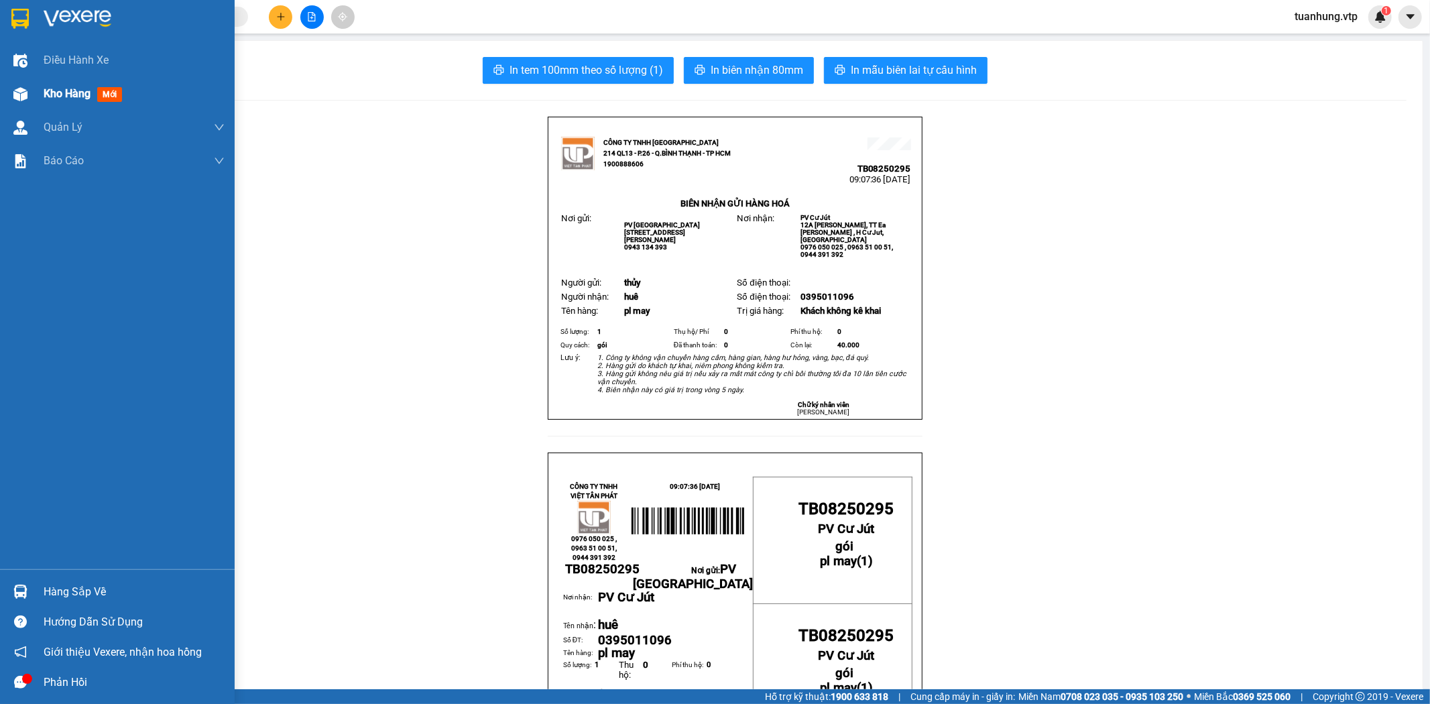
click at [19, 96] on img at bounding box center [20, 94] width 14 height 14
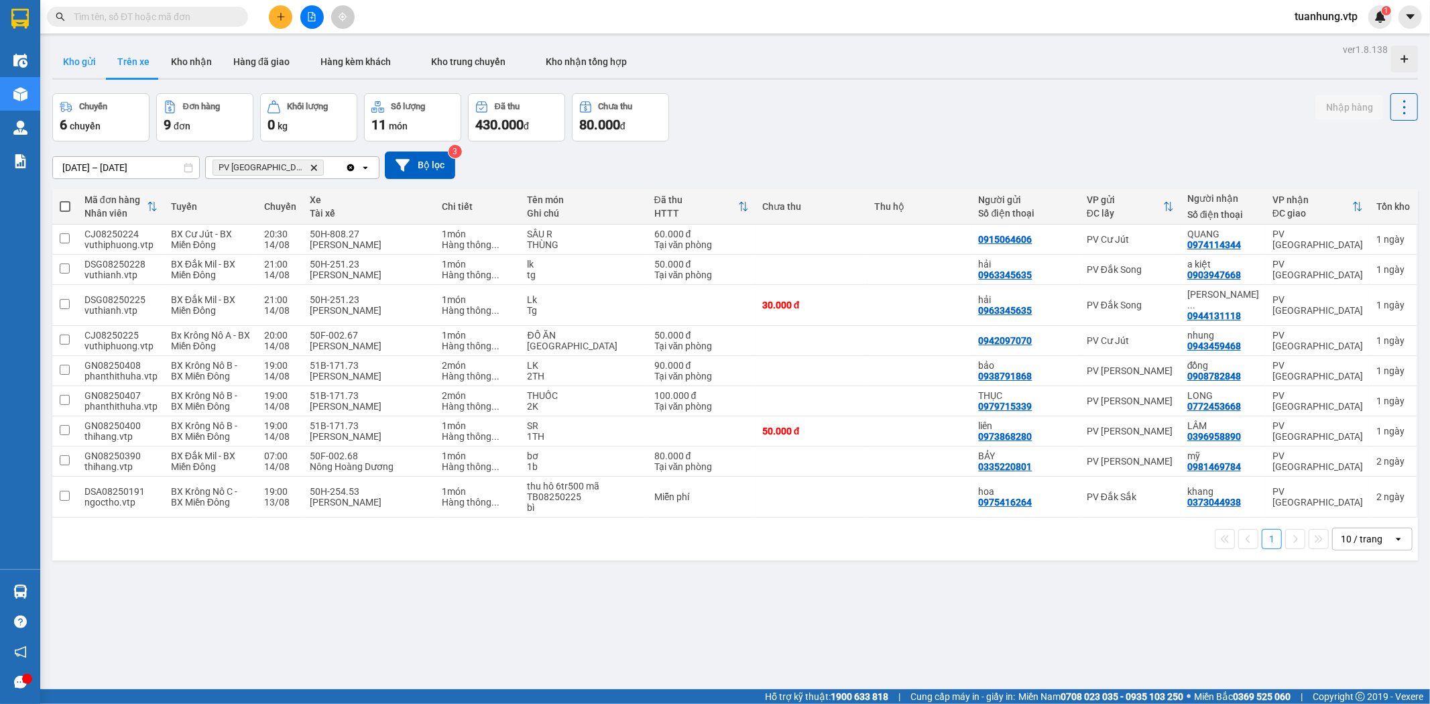
click at [82, 62] on button "Kho gửi" at bounding box center [79, 62] width 54 height 32
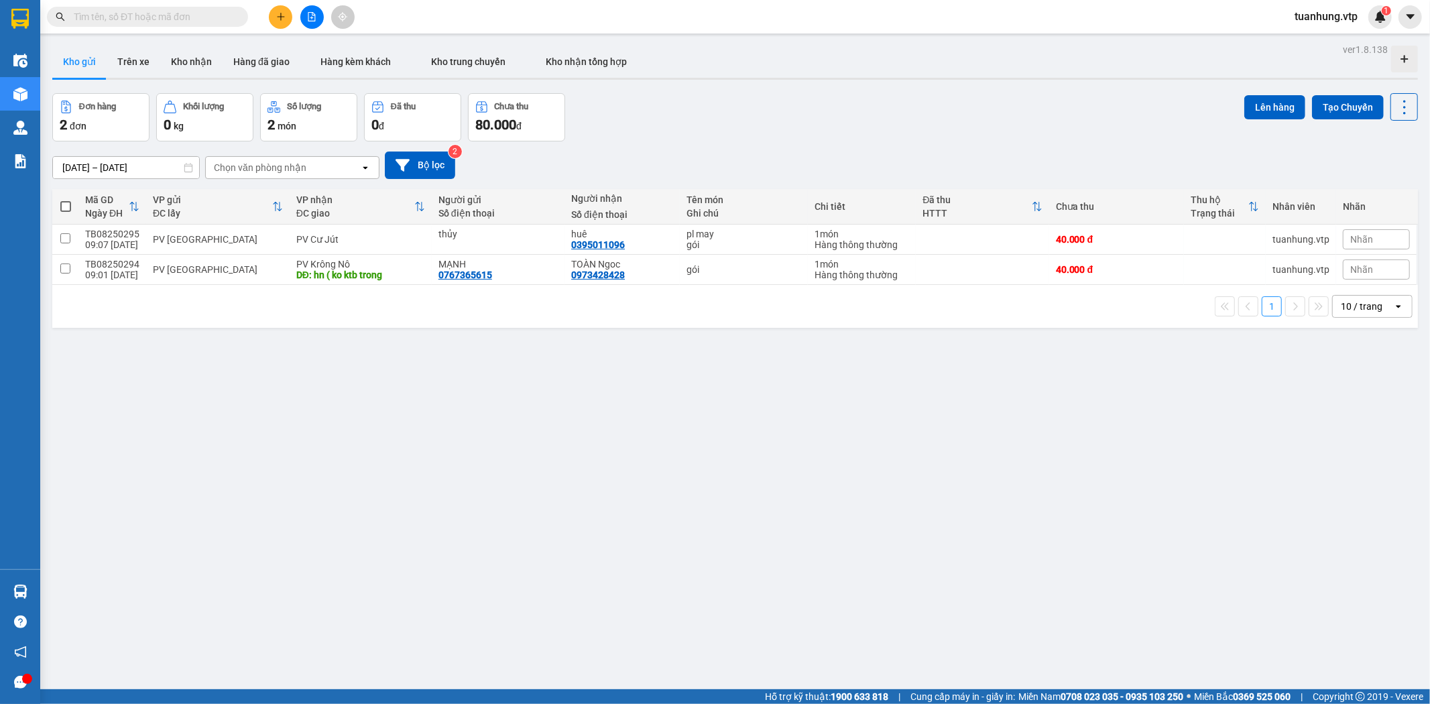
click at [197, 496] on div "ver 1.8.138 Kho gửi Trên xe Kho nhận Hàng đã giao Hàng kèm khách Kho trung chuy…" at bounding box center [735, 392] width 1376 height 704
click at [283, 20] on icon "plus" at bounding box center [280, 16] width 9 height 9
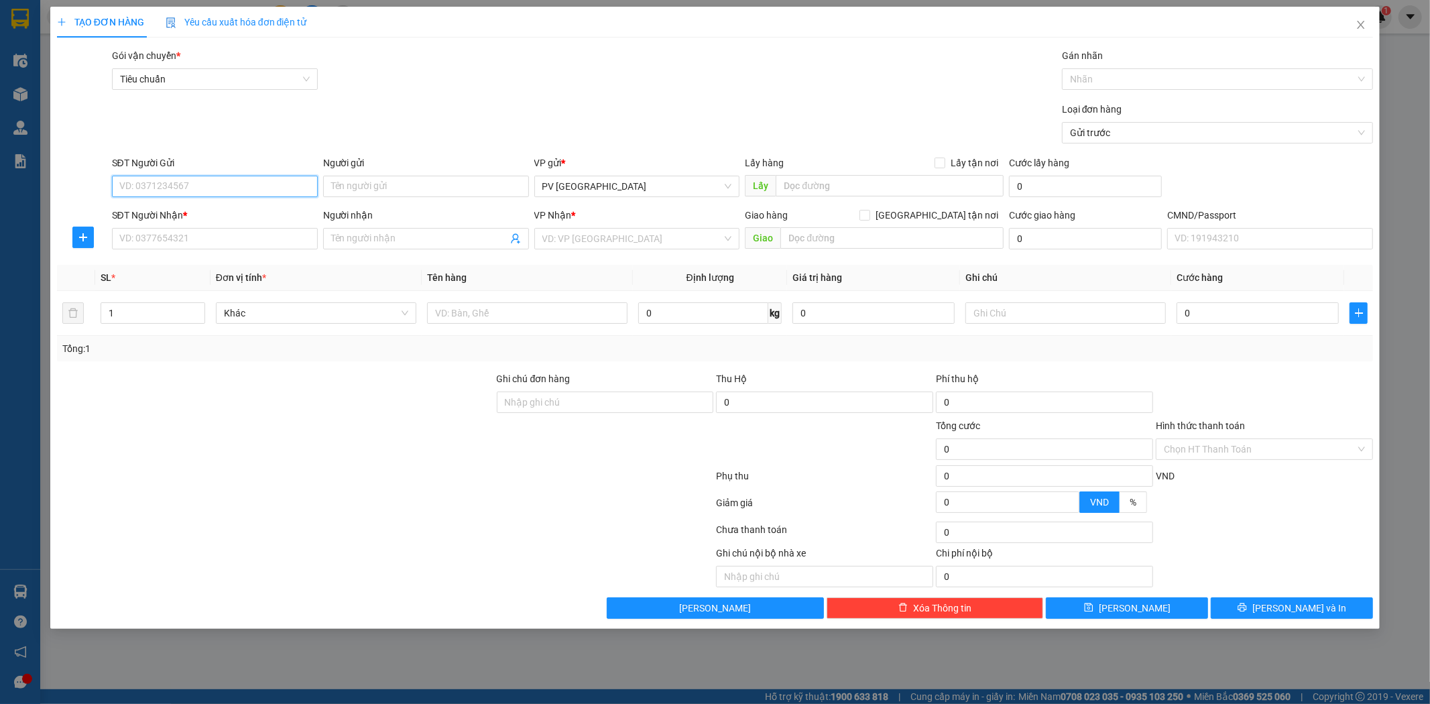
click at [226, 188] on input "SĐT Người Gửi" at bounding box center [215, 186] width 206 height 21
click at [226, 206] on div "0382058916 - thượng" at bounding box center [215, 213] width 190 height 15
type input "0382058916"
type input "thượng"
type input "0949196344"
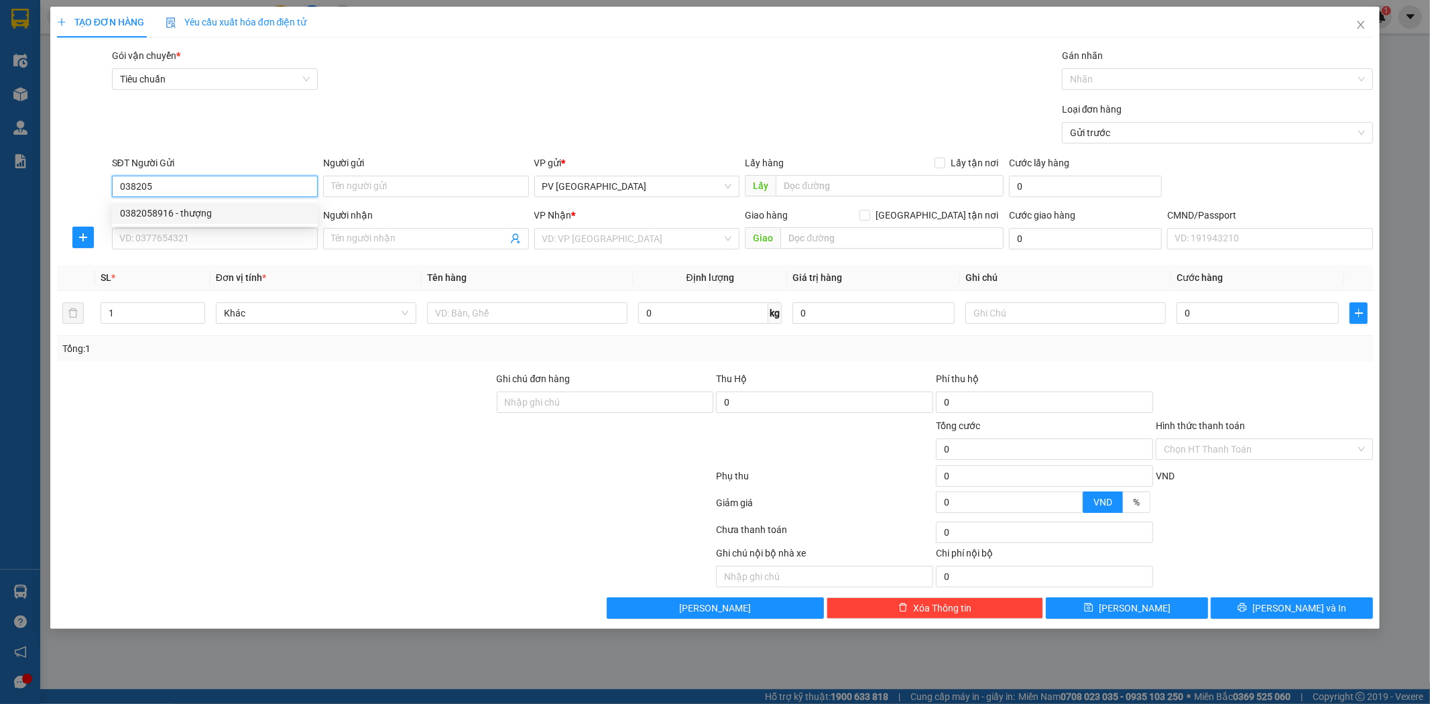
type input "ngoc anh"
type input "hn"
type input "0382058916"
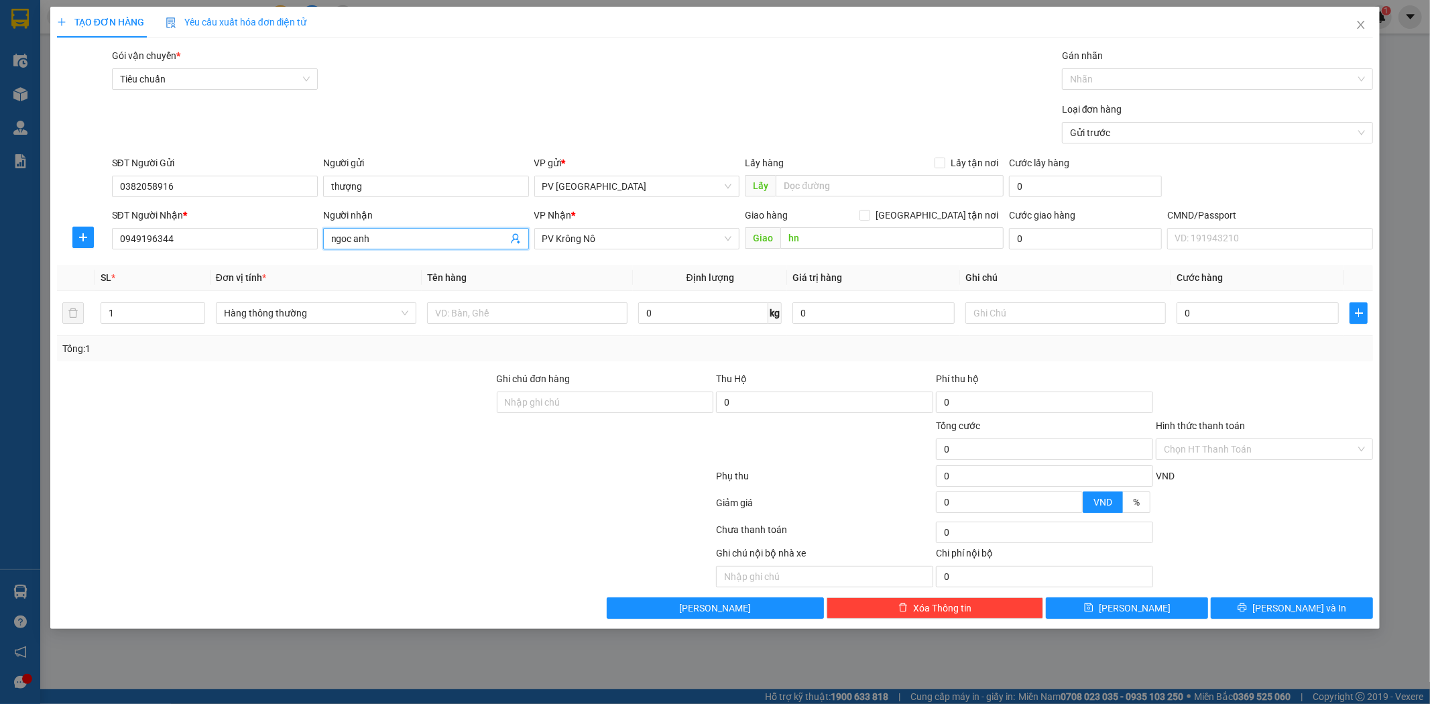
click at [357, 241] on input "ngoc anh" at bounding box center [419, 238] width 176 height 15
type input "ngoc ánh"
click at [237, 432] on div at bounding box center [276, 441] width 440 height 47
click at [112, 316] on input "1" at bounding box center [152, 313] width 103 height 20
type input "3"
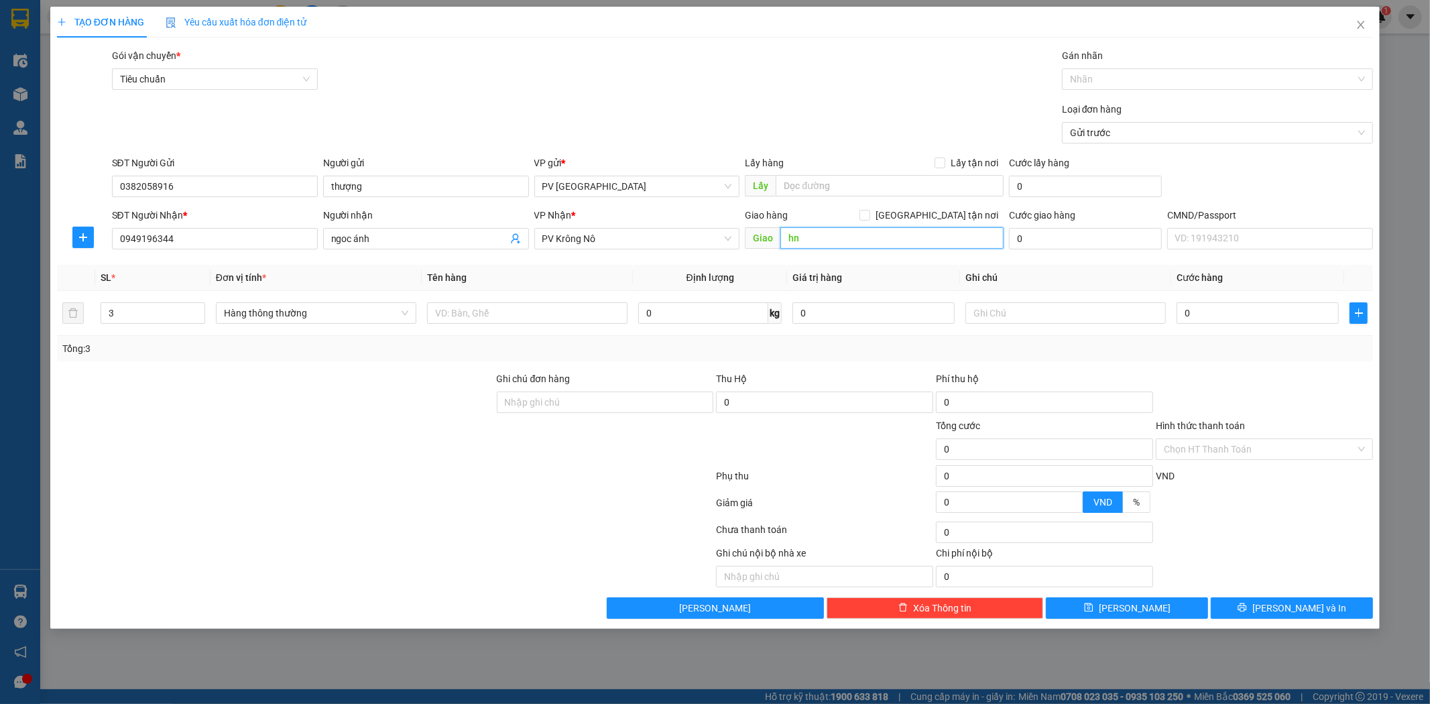
click at [829, 244] on input "hn" at bounding box center [891, 237] width 223 height 21
click at [573, 318] on input "text" at bounding box center [527, 312] width 200 height 21
type input "vải"
click at [1088, 315] on input "text" at bounding box center [1065, 312] width 200 height 21
type input "b"
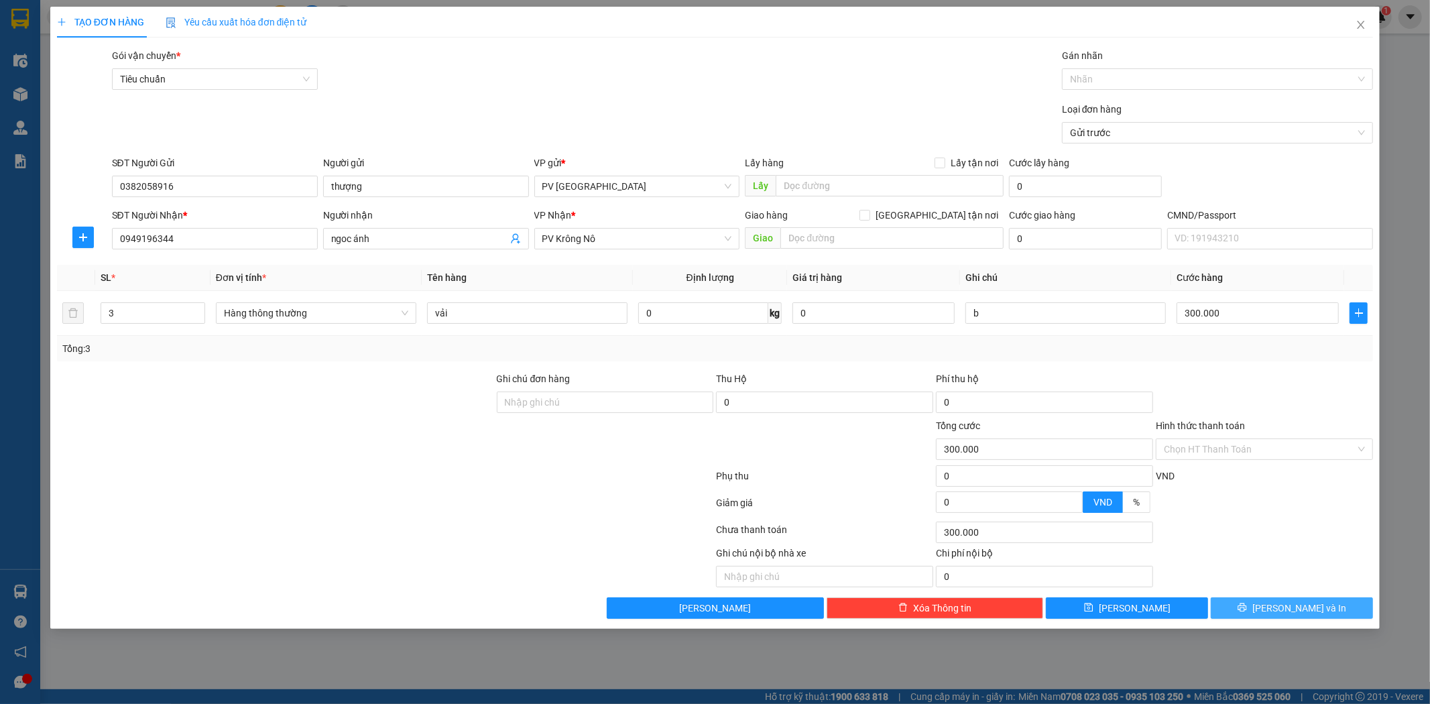
click at [1247, 613] on span "printer" at bounding box center [1241, 608] width 9 height 11
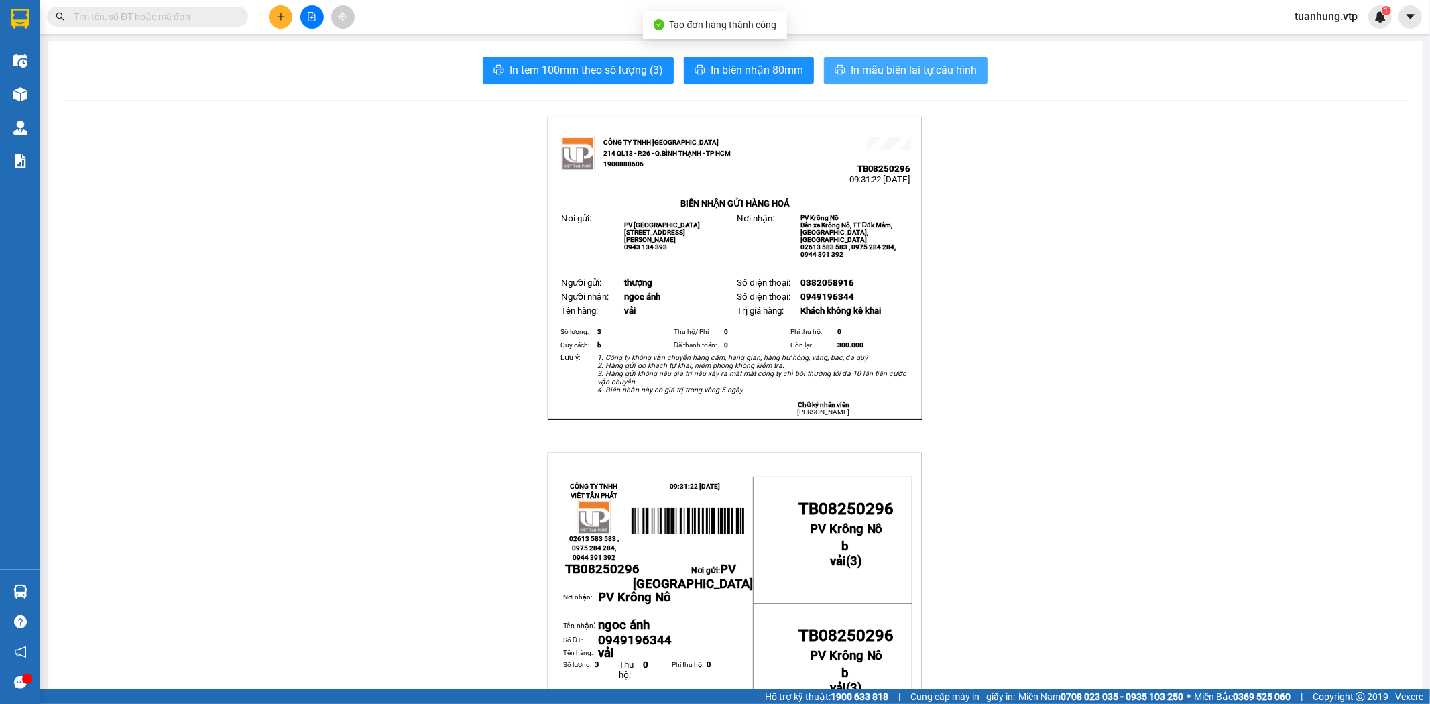
click at [854, 66] on span "In mẫu biên lai tự cấu hình" at bounding box center [914, 70] width 126 height 17
click at [284, 19] on icon "plus" at bounding box center [280, 16] width 9 height 9
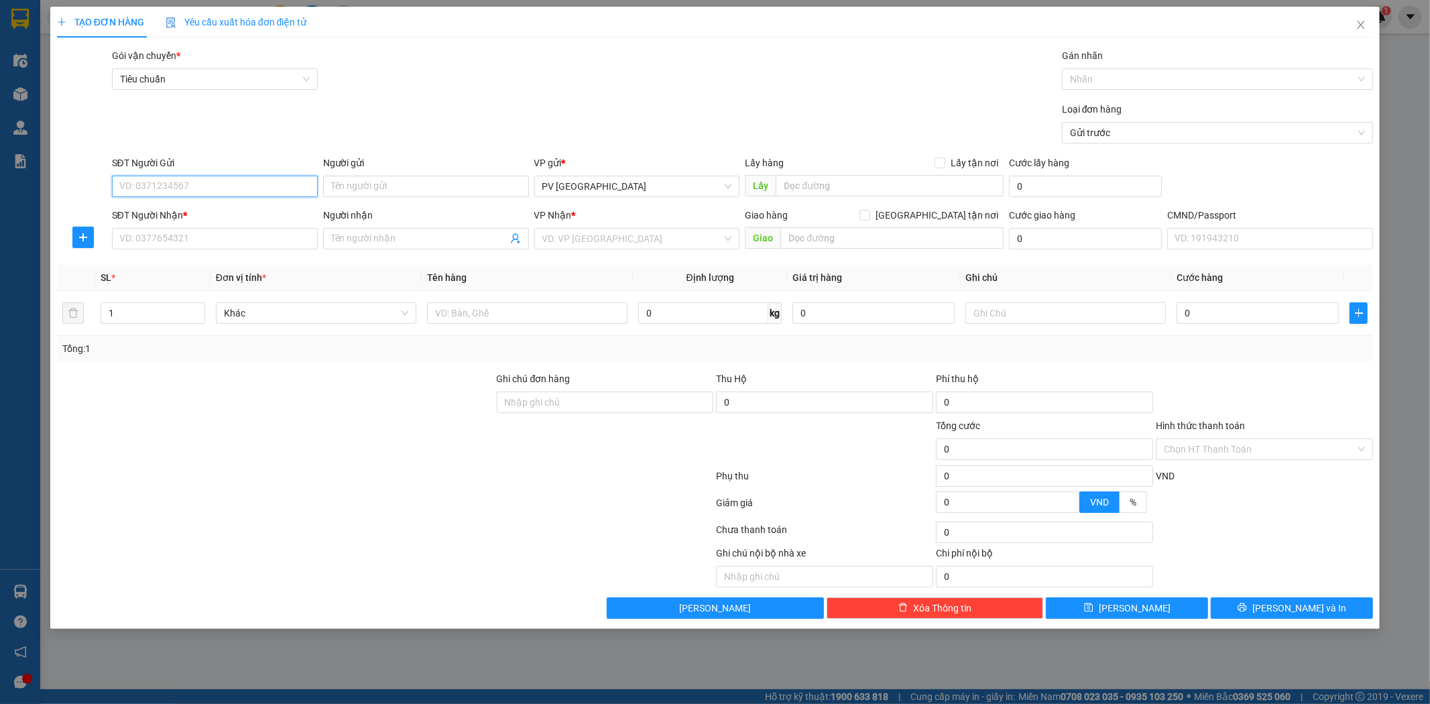
click at [215, 183] on input "SĐT Người Gửi" at bounding box center [215, 186] width 206 height 21
type input "0933789947"
click at [220, 217] on div "0933789947 - việt" at bounding box center [215, 213] width 190 height 15
type input "việt"
type input "0834238383"
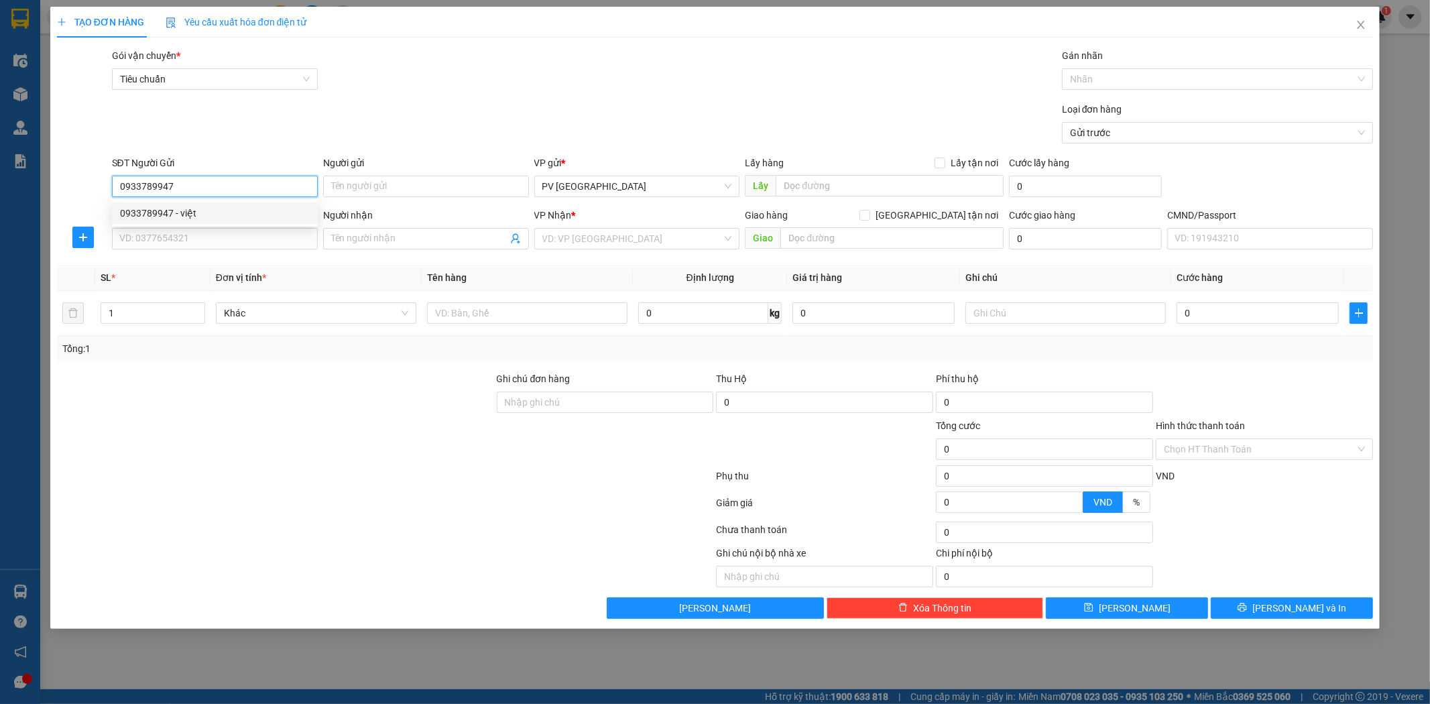
type input "nam"
type input "Đăk nang"
type input "0933789947"
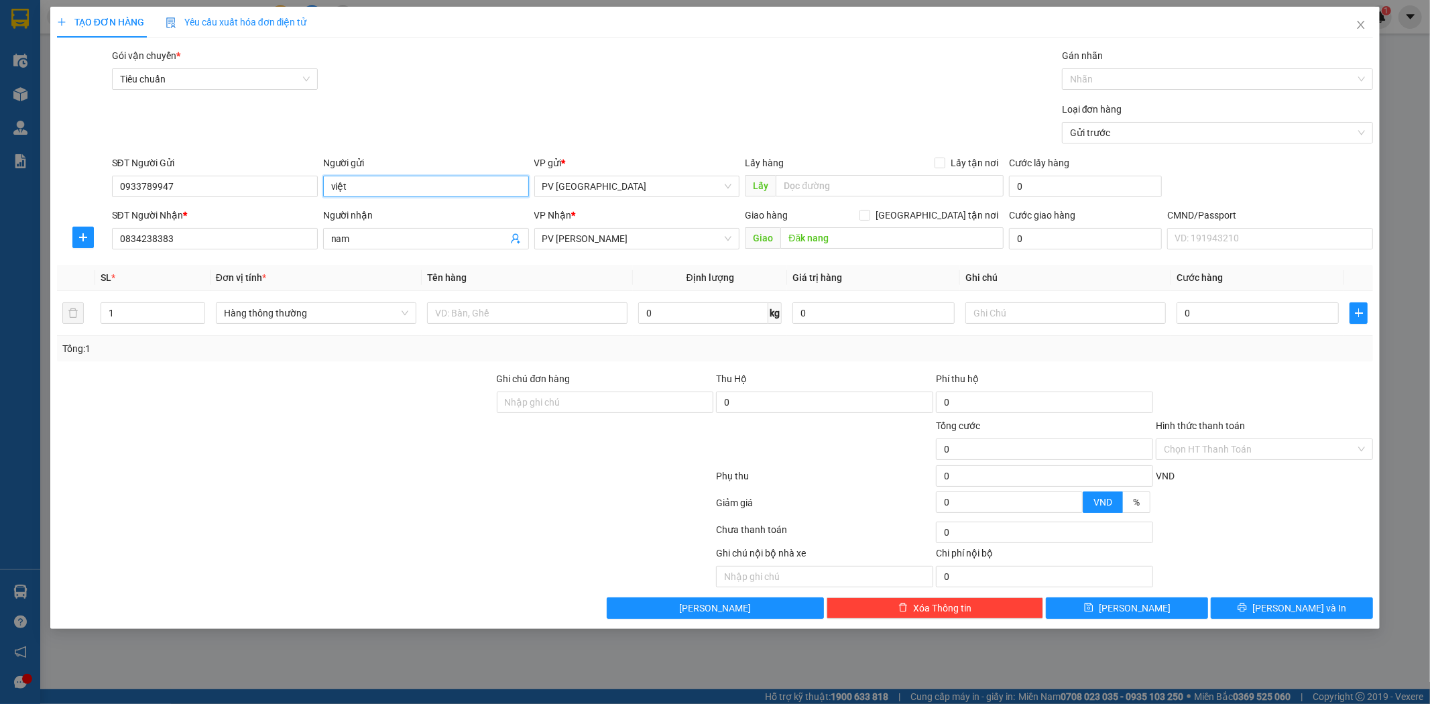
click at [355, 188] on input "việt" at bounding box center [426, 186] width 206 height 21
drag, startPoint x: 355, startPoint y: 188, endPoint x: 322, endPoint y: 185, distance: 33.0
click at [323, 185] on input "việt" at bounding box center [426, 186] width 206 height 21
click at [336, 255] on div "Người nhận nam" at bounding box center [426, 231] width 206 height 47
drag, startPoint x: 170, startPoint y: 238, endPoint x: 94, endPoint y: 284, distance: 89.0
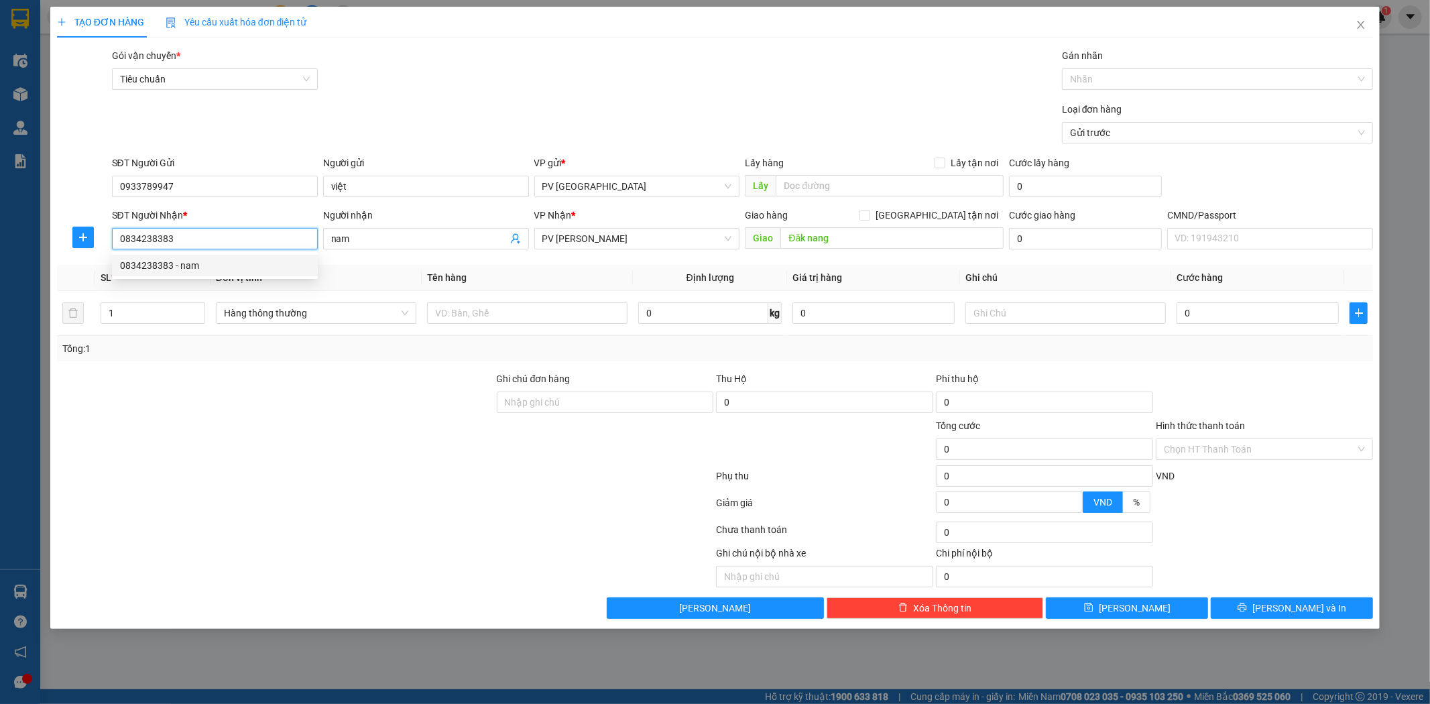
click at [94, 284] on div "Transit Pickup Surcharge Ids Transit Deliver Surcharge Ids Transit Deliver Surc…" at bounding box center [715, 333] width 1317 height 570
type input "0365504213"
click at [381, 236] on input "nam" at bounding box center [419, 238] width 176 height 15
type input "n"
type input "thành"
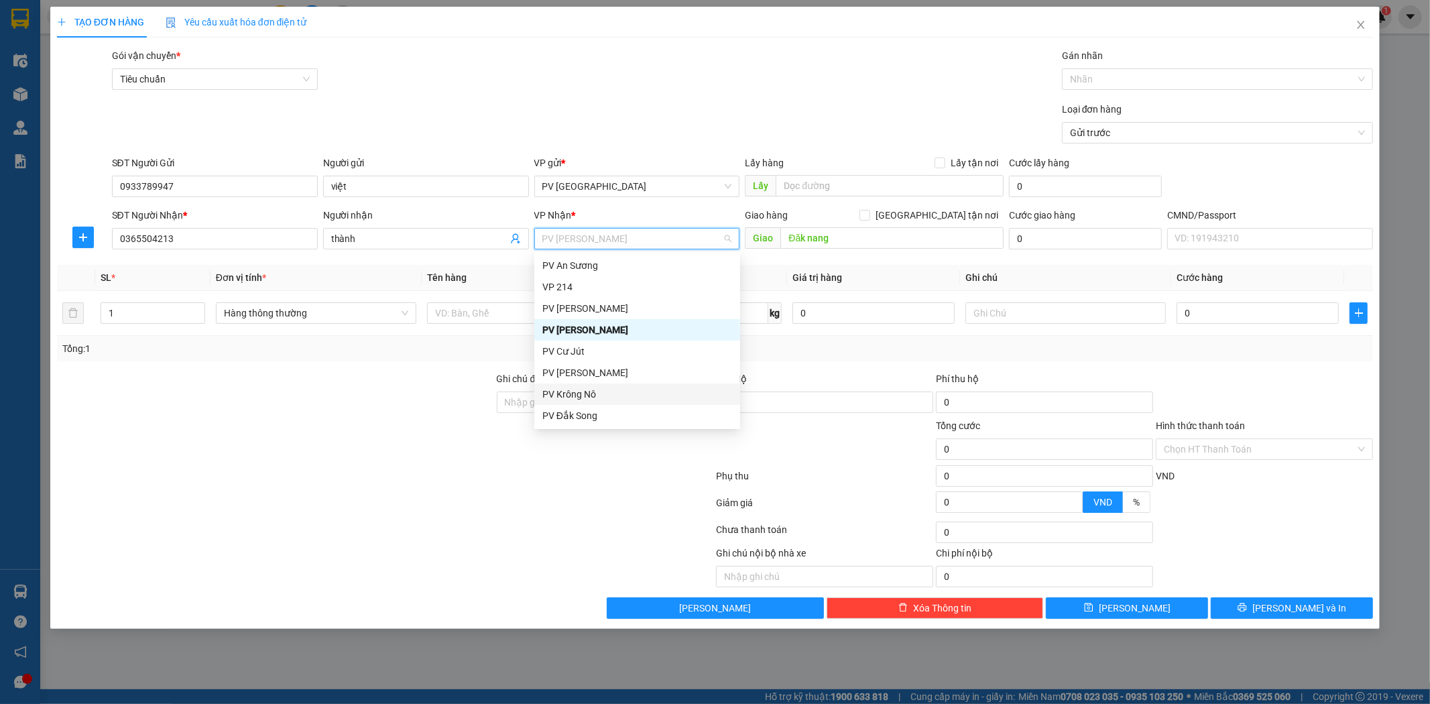
click at [568, 393] on div "PV Krông Nô" at bounding box center [637, 394] width 190 height 15
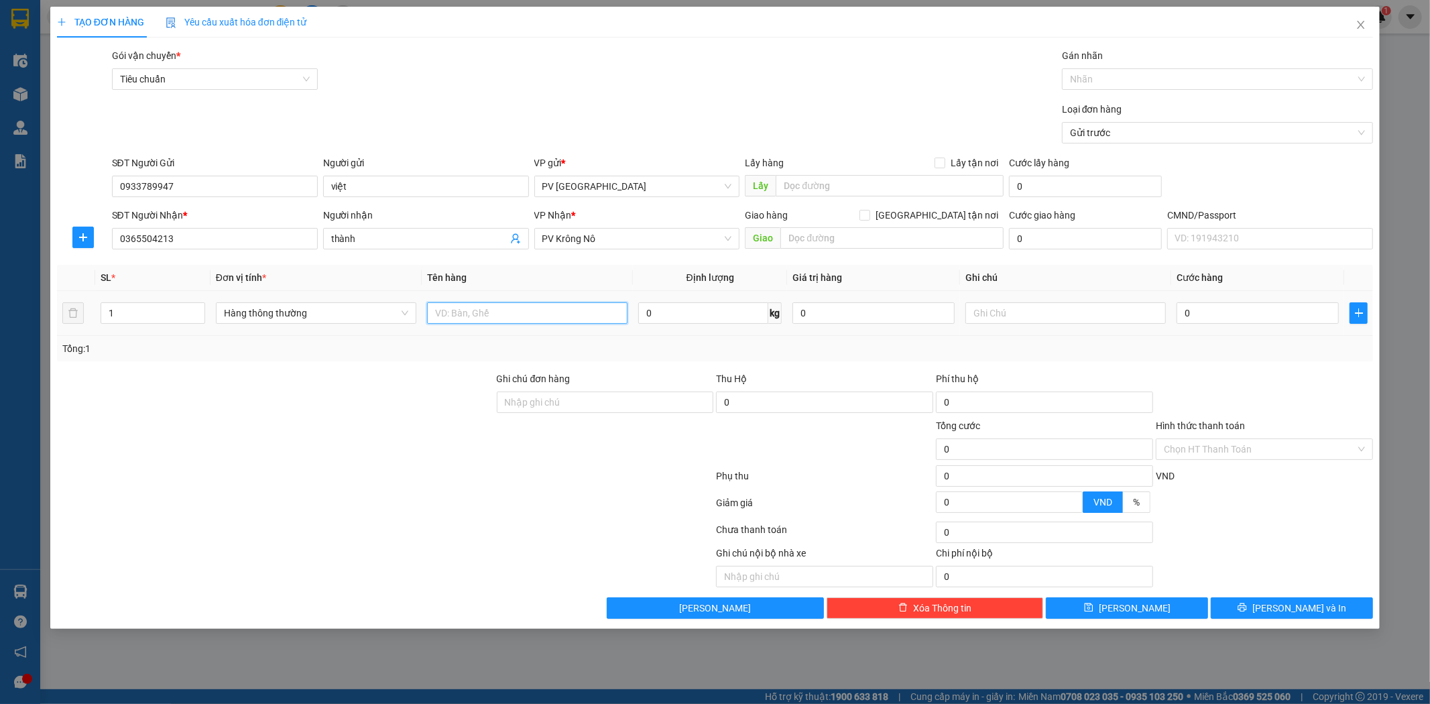
click at [477, 312] on input "text" at bounding box center [527, 312] width 200 height 21
type input "pt"
type input "b"
type input "5"
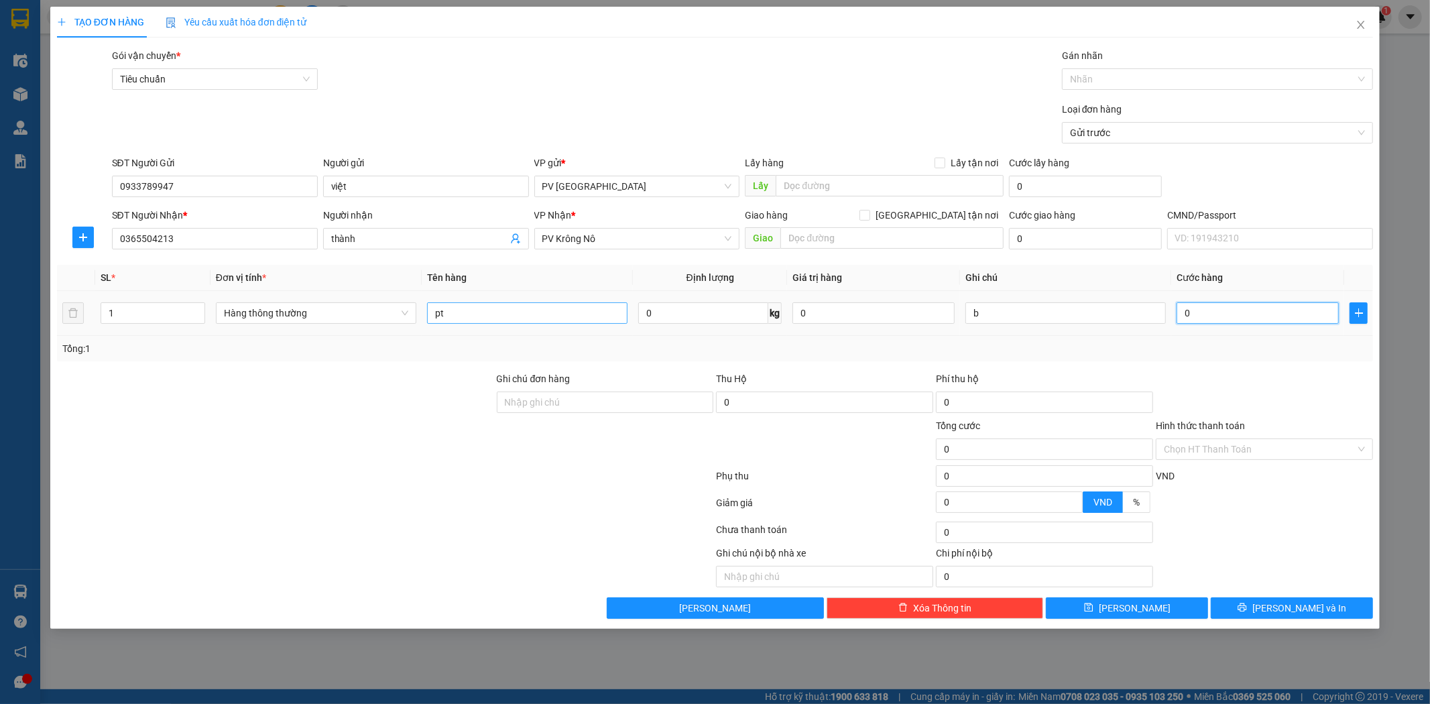
type input "5"
type input "50"
type input "500"
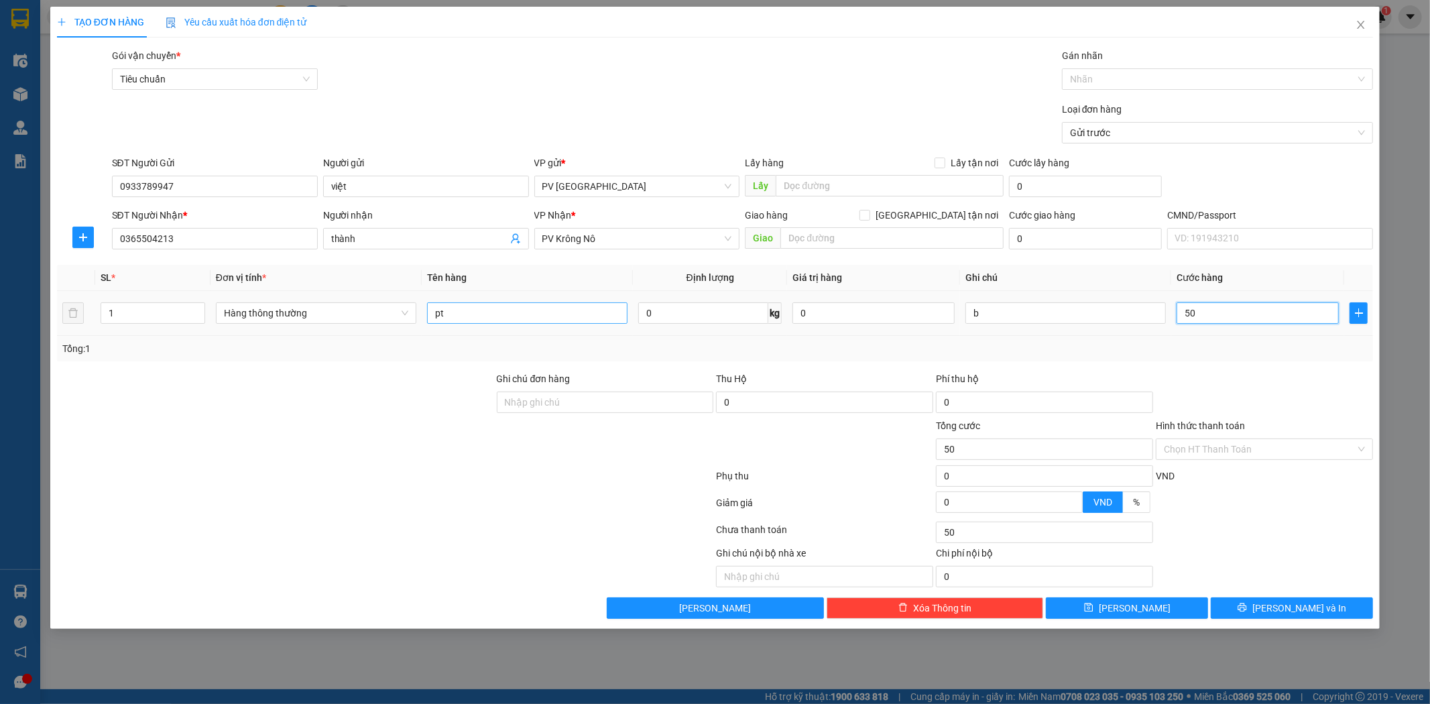
type input "500"
type input "5.000"
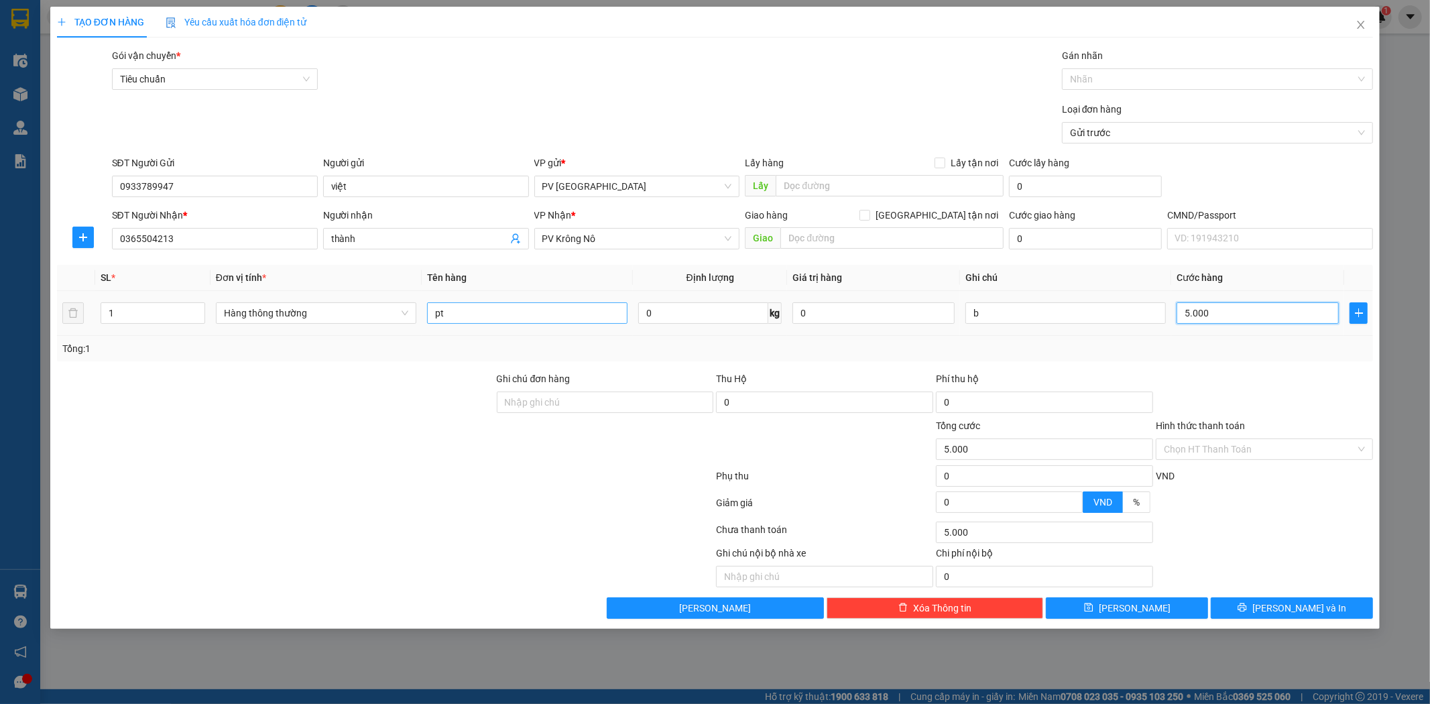
type input "50.000"
click at [1272, 597] on div "Transit Pickup Surcharge Ids Transit Deliver Surcharge Ids Transit Deliver Surc…" at bounding box center [715, 333] width 1317 height 570
click at [1279, 605] on button "[PERSON_NAME] và In" at bounding box center [1292, 607] width 162 height 21
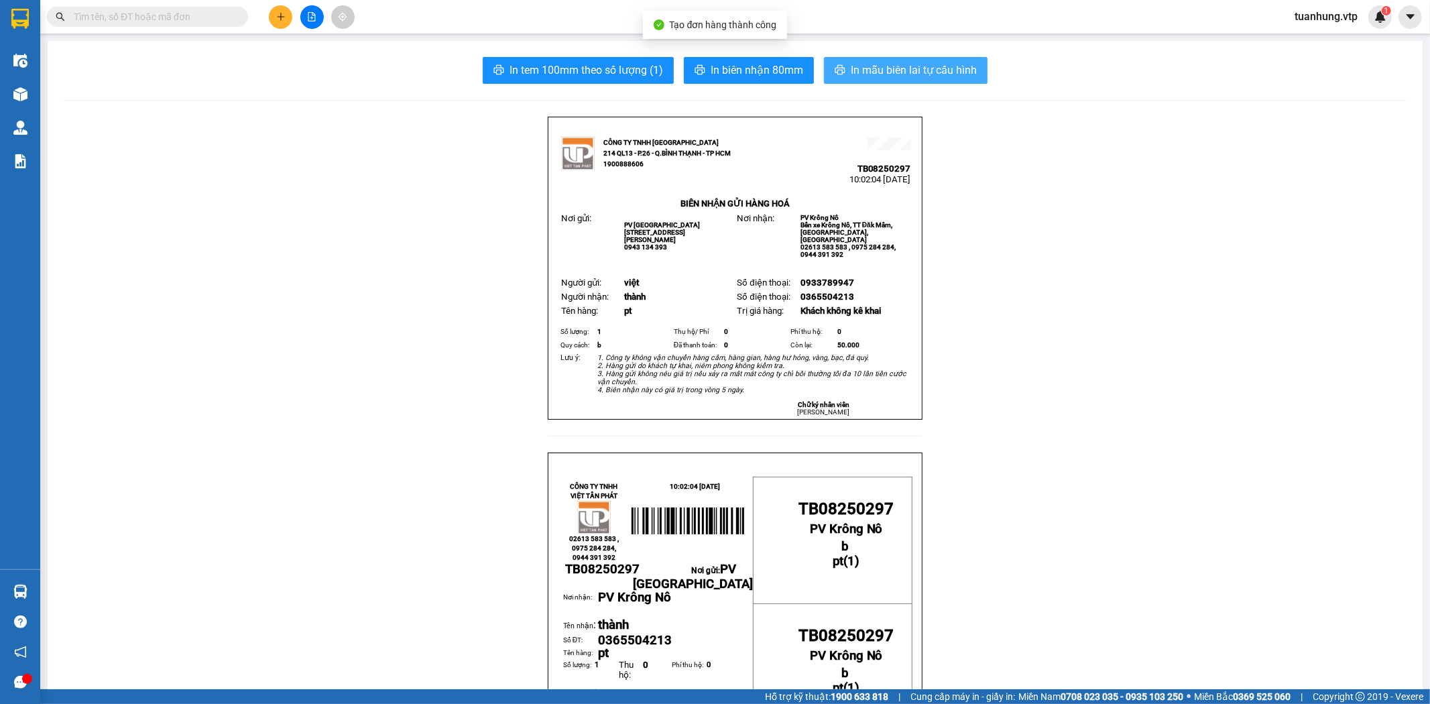
click at [959, 79] on button "In mẫu biên lai tự cấu hình" at bounding box center [906, 70] width 164 height 27
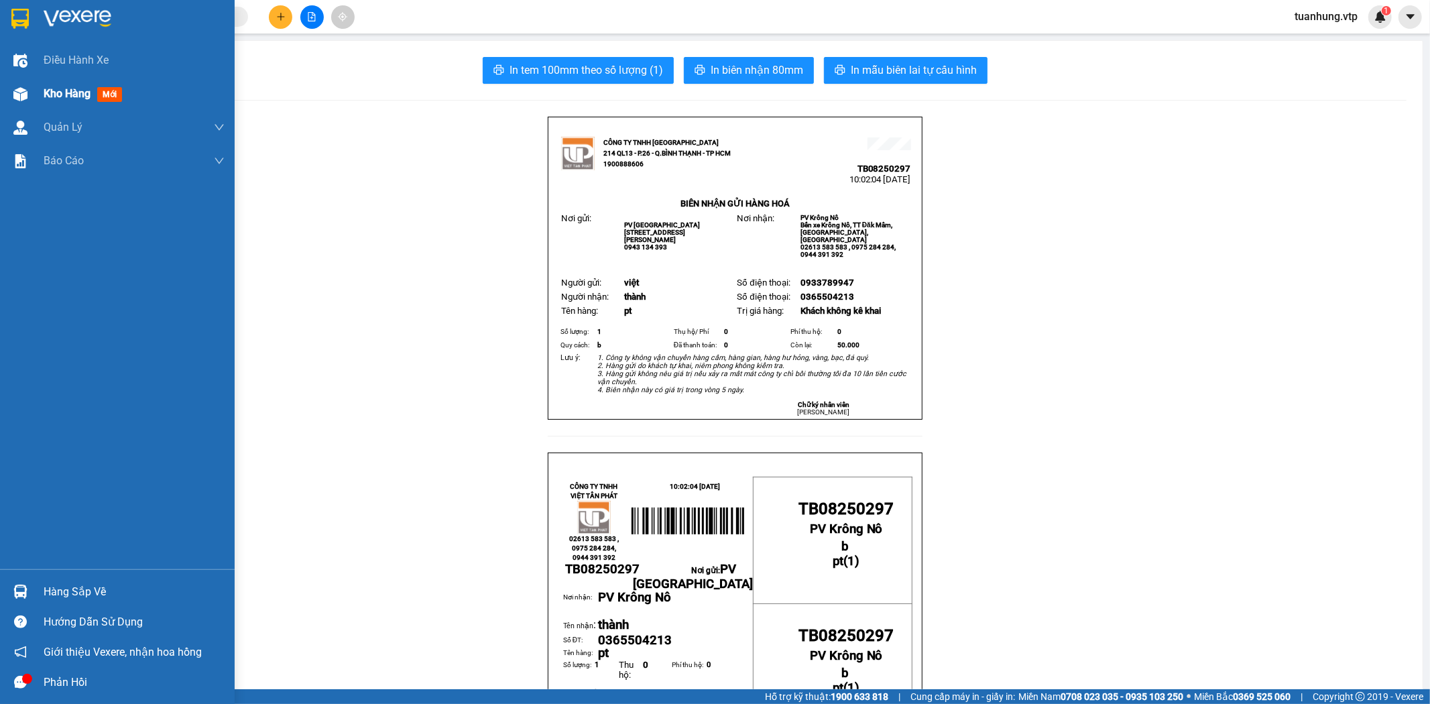
click at [67, 97] on span "Kho hàng" at bounding box center [67, 93] width 47 height 13
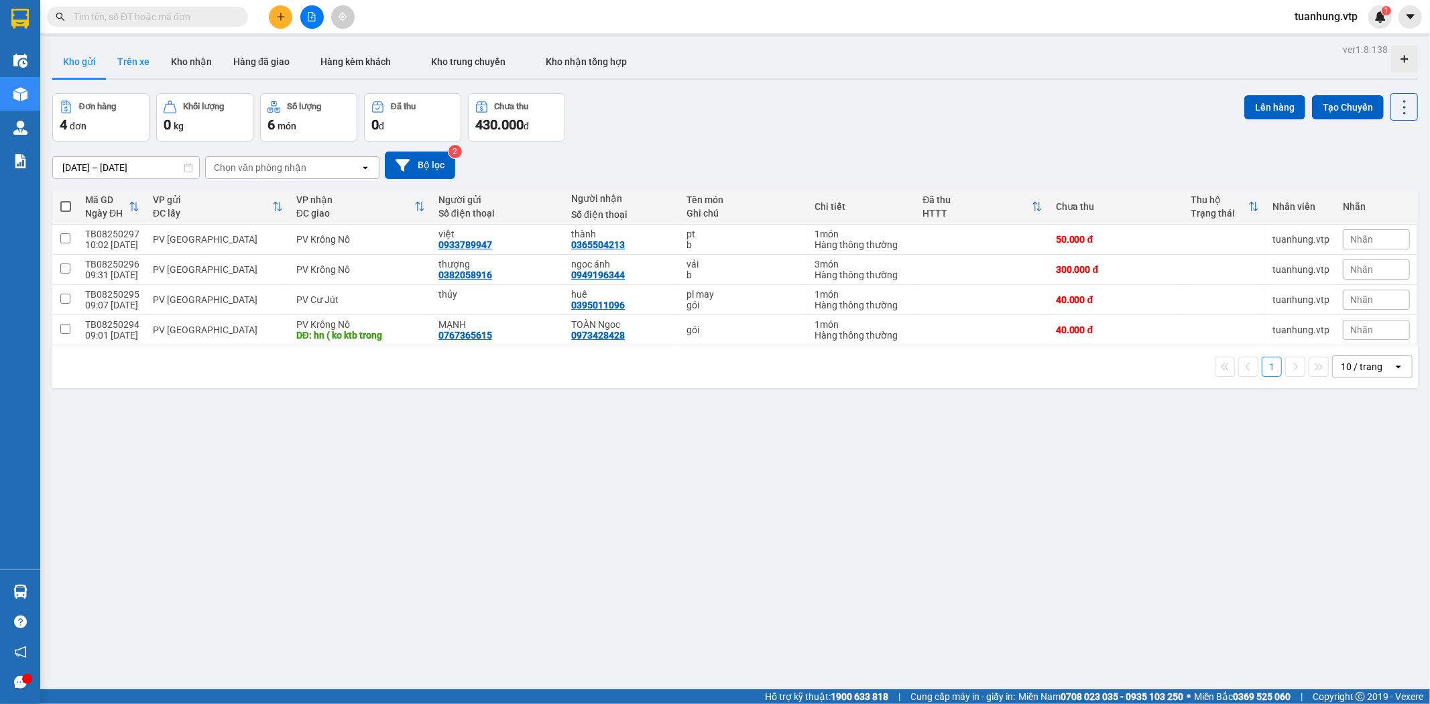
click at [143, 62] on button "Trên xe" at bounding box center [134, 62] width 54 height 32
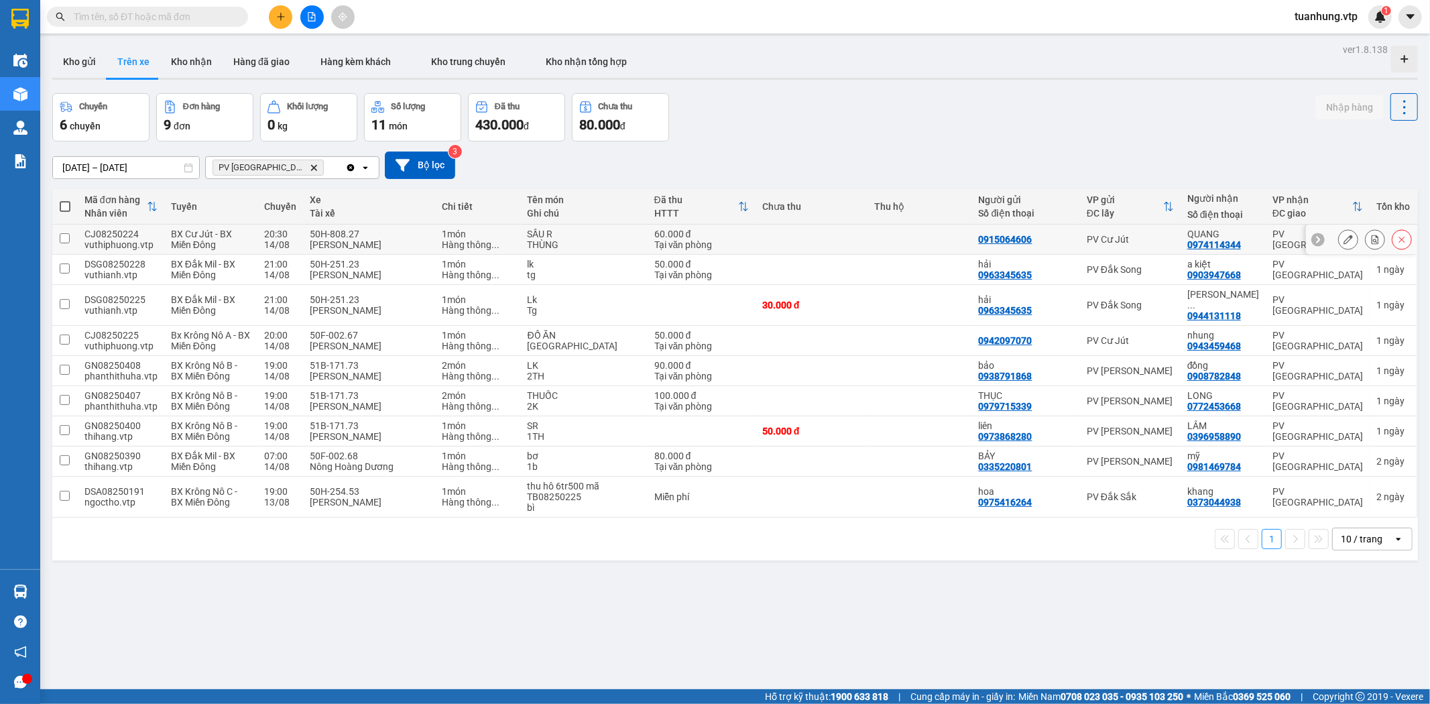
click at [791, 245] on td at bounding box center [811, 240] width 112 height 30
checkbox input "true"
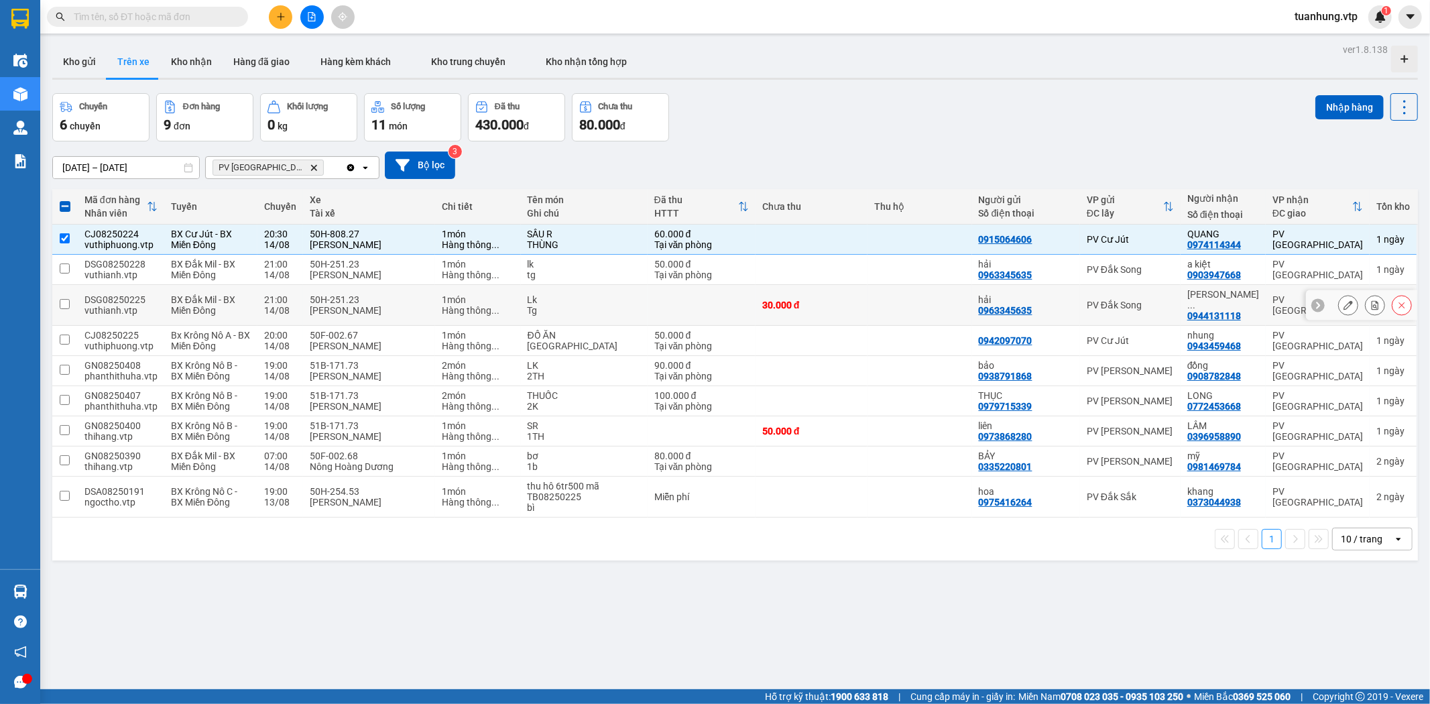
click at [792, 286] on td "30.000 đ" at bounding box center [811, 305] width 112 height 41
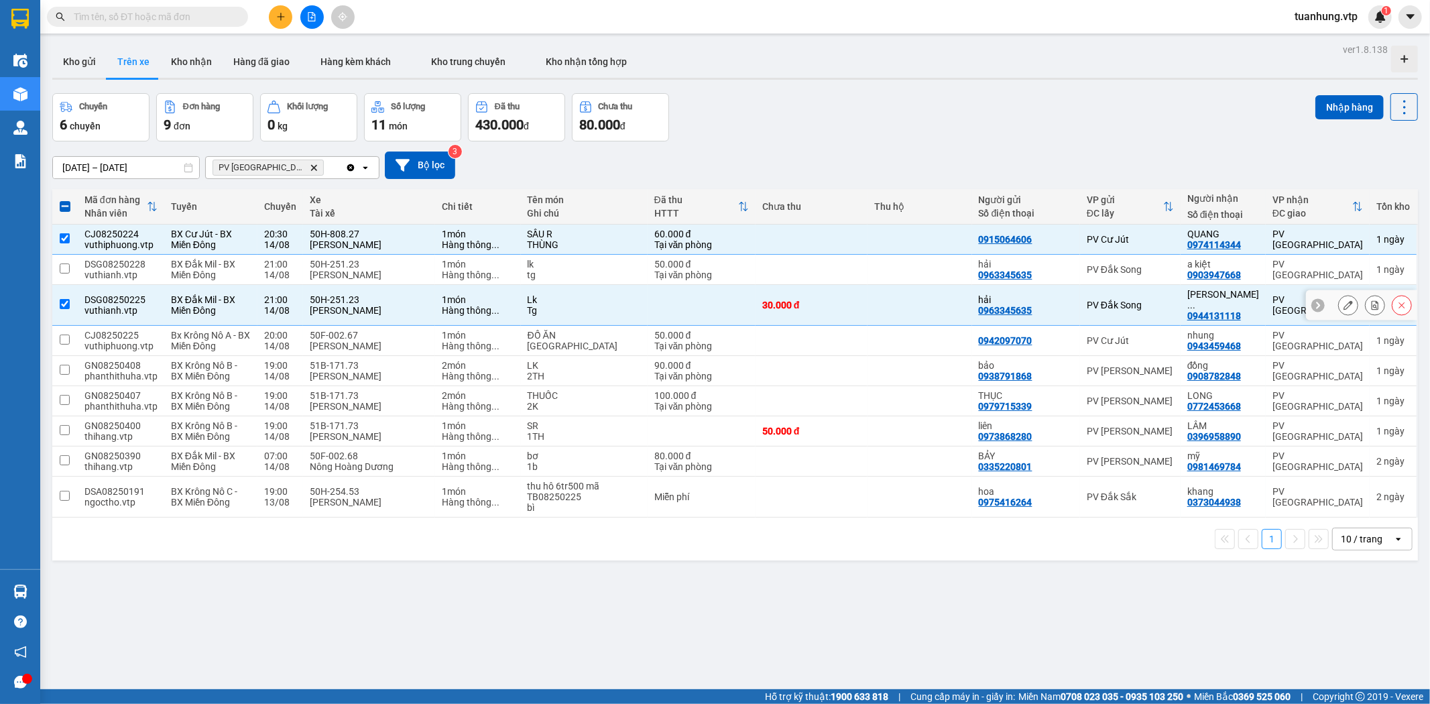
click at [840, 312] on td "30.000 đ" at bounding box center [811, 305] width 112 height 41
checkbox input "false"
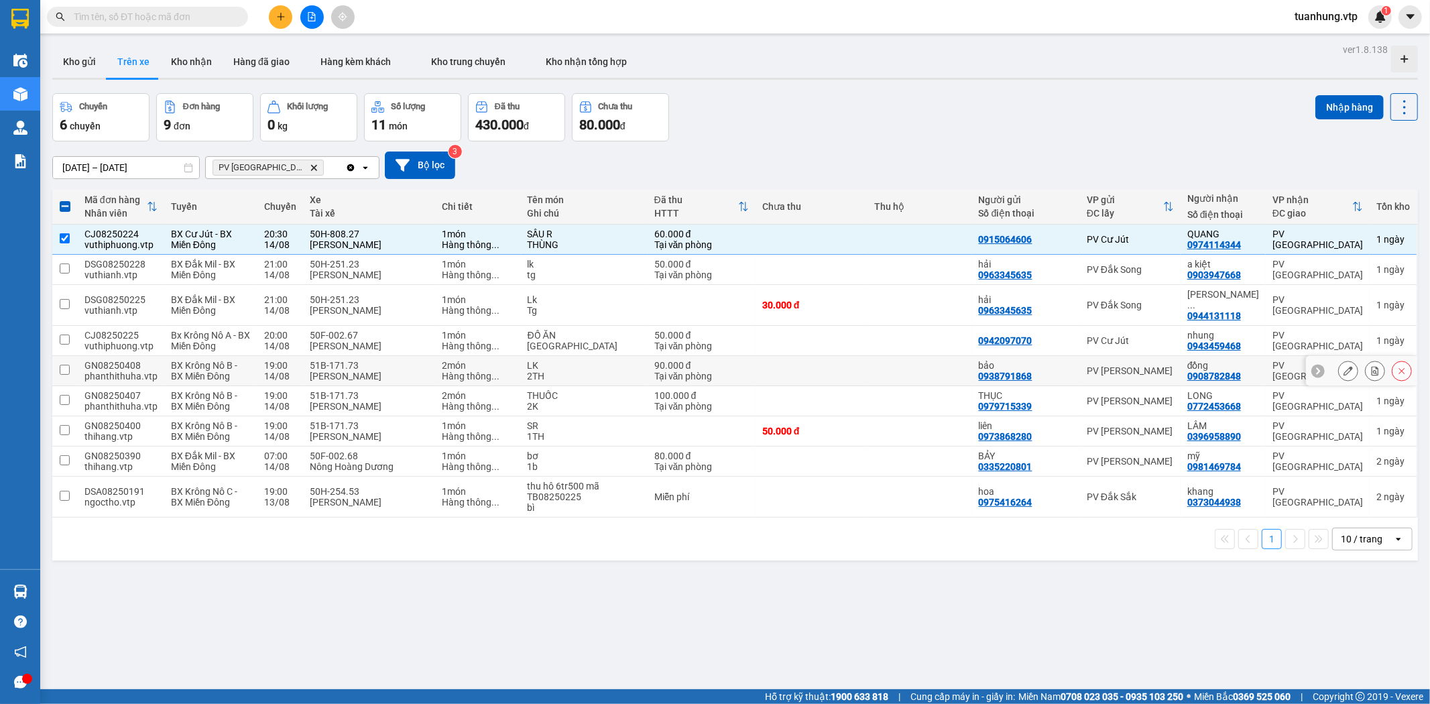
click at [871, 356] on td at bounding box center [919, 371] width 104 height 30
checkbox input "true"
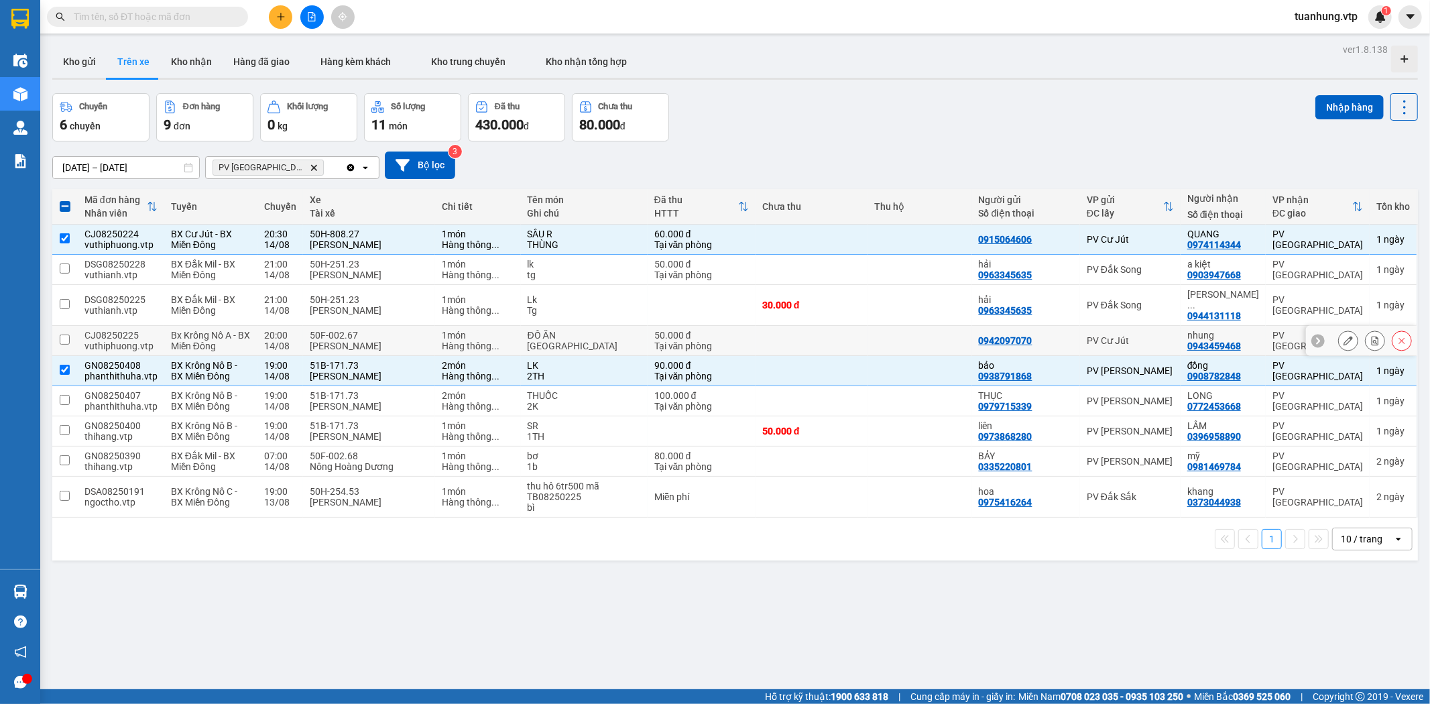
click at [880, 335] on td at bounding box center [919, 341] width 104 height 30
checkbox input "true"
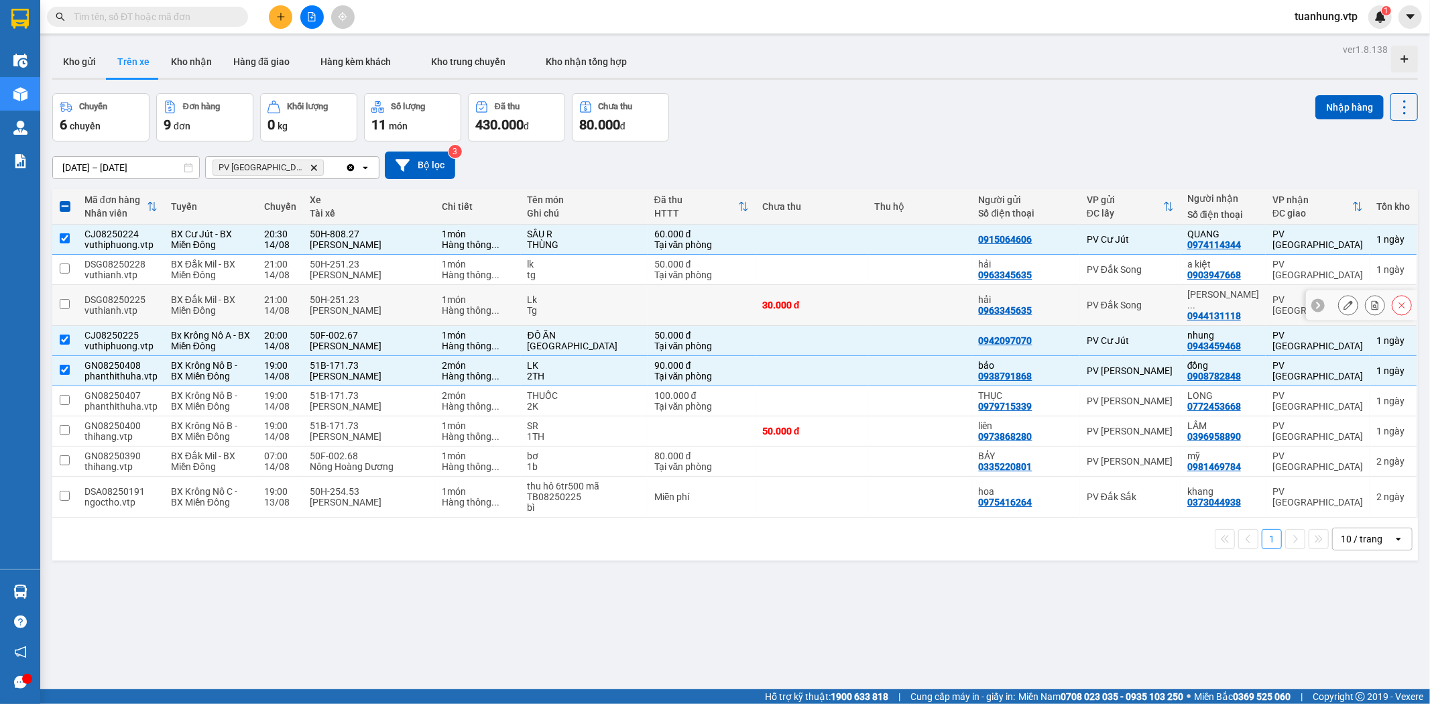
click at [837, 307] on td "30.000 đ" at bounding box center [811, 305] width 112 height 41
checkbox input "true"
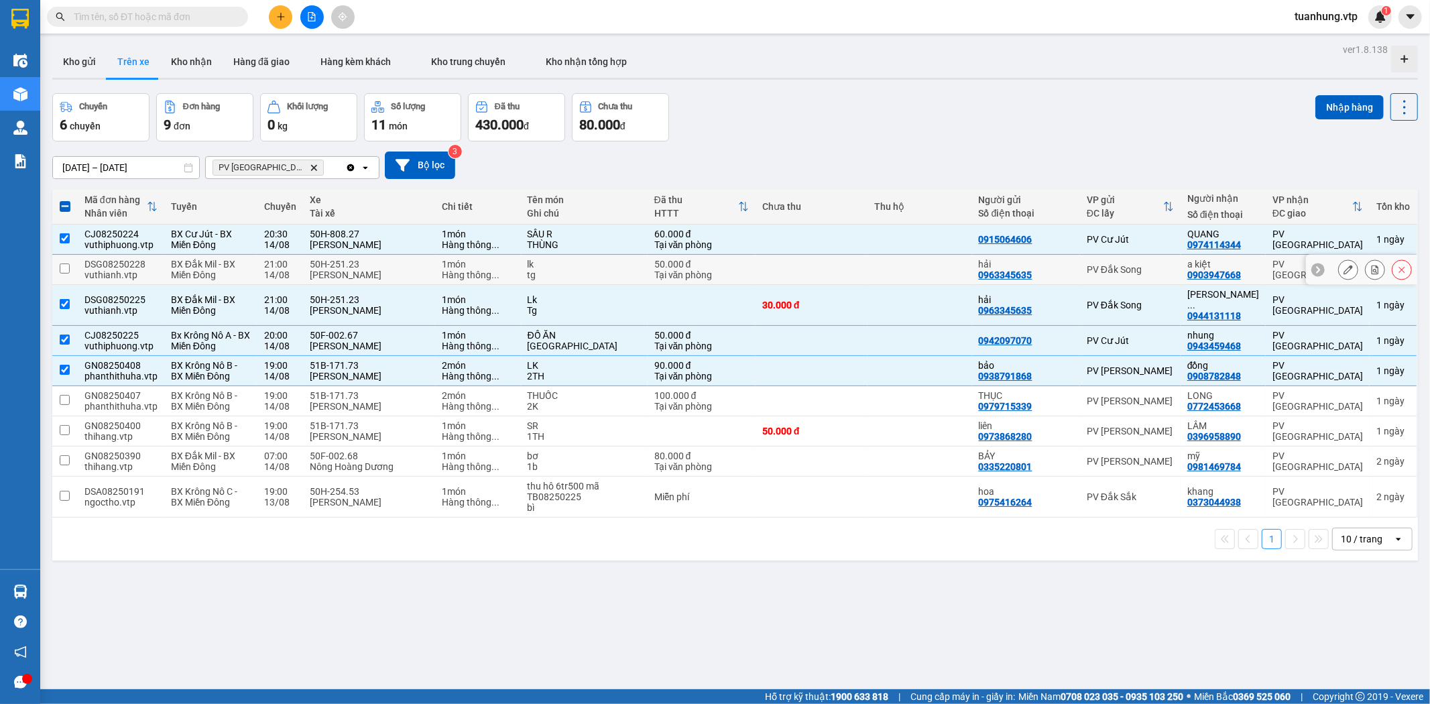
click at [838, 269] on td at bounding box center [811, 270] width 112 height 30
checkbox input "true"
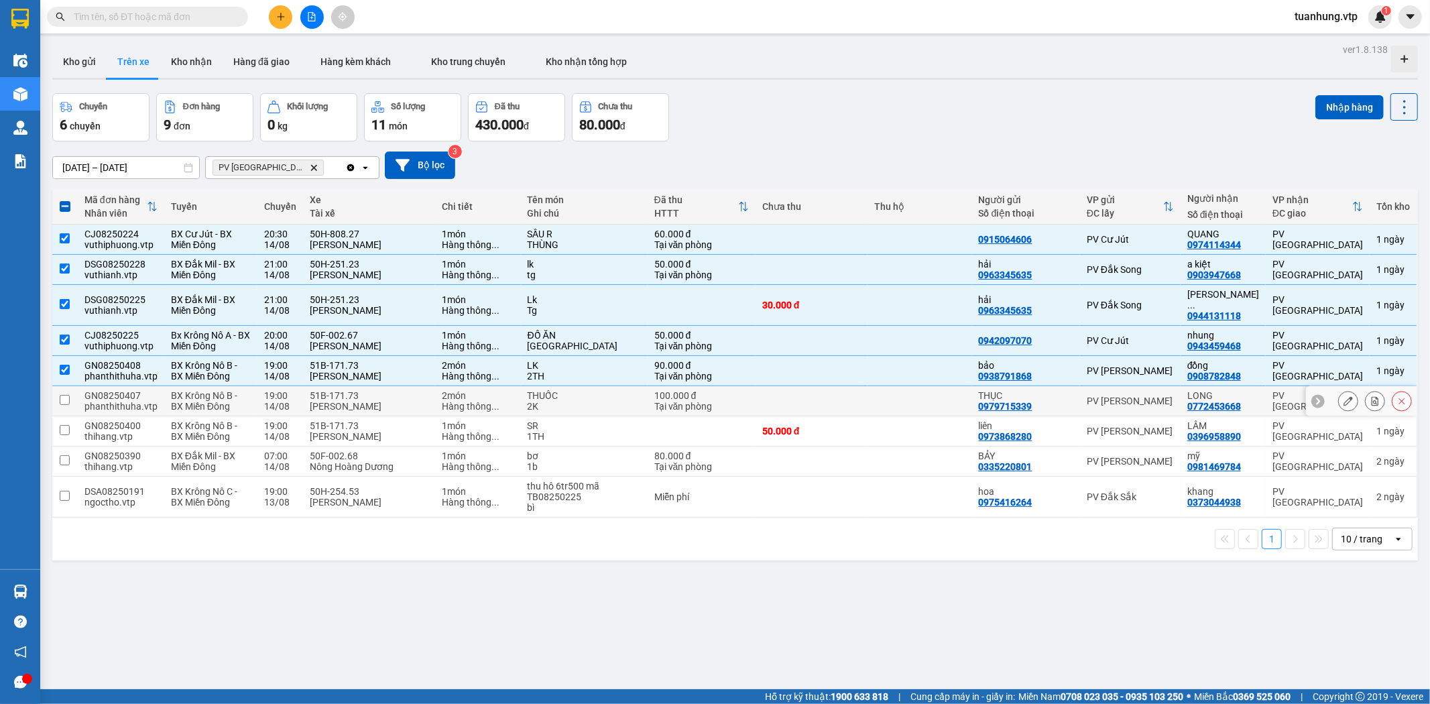
click at [876, 394] on td at bounding box center [919, 401] width 104 height 30
checkbox input "true"
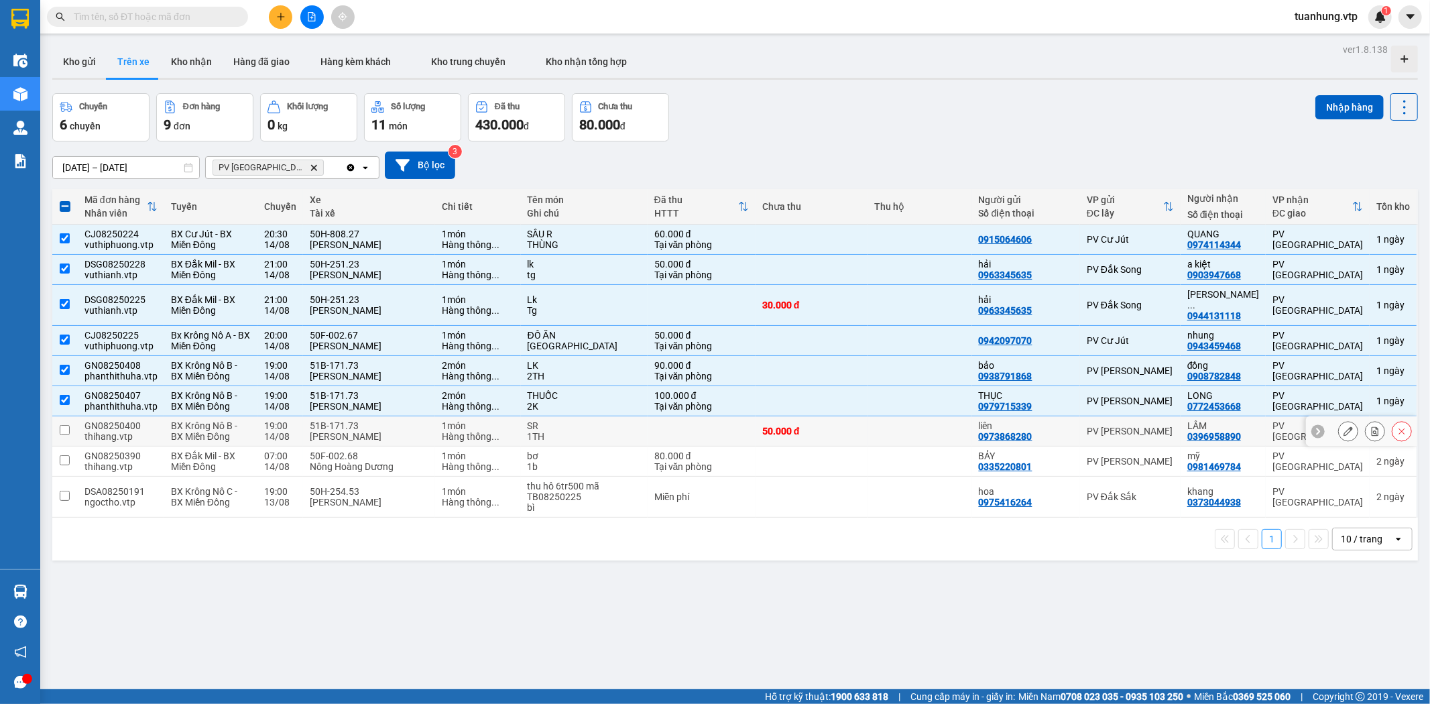
click at [867, 422] on td at bounding box center [919, 431] width 104 height 30
checkbox input "true"
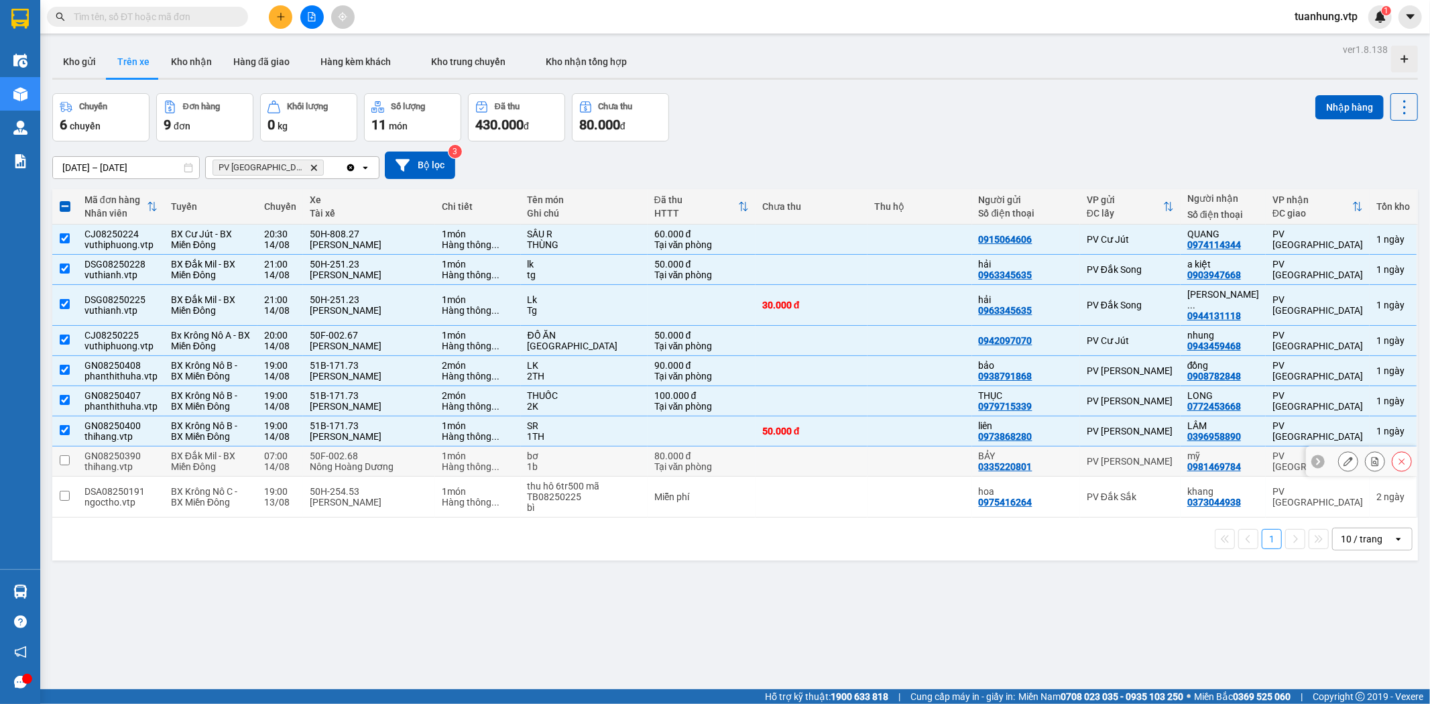
click at [821, 446] on td at bounding box center [811, 461] width 112 height 30
checkbox input "true"
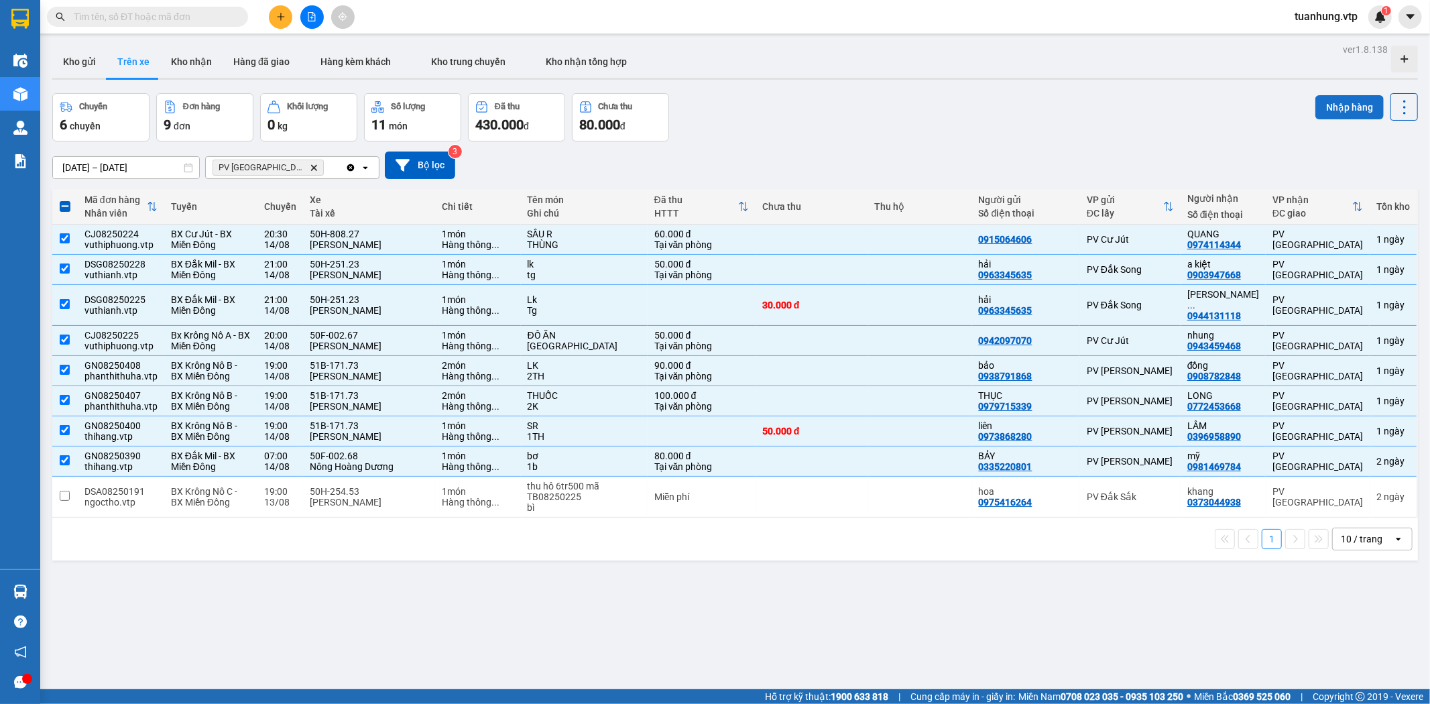
click at [1335, 114] on button "Nhập hàng" at bounding box center [1349, 107] width 68 height 24
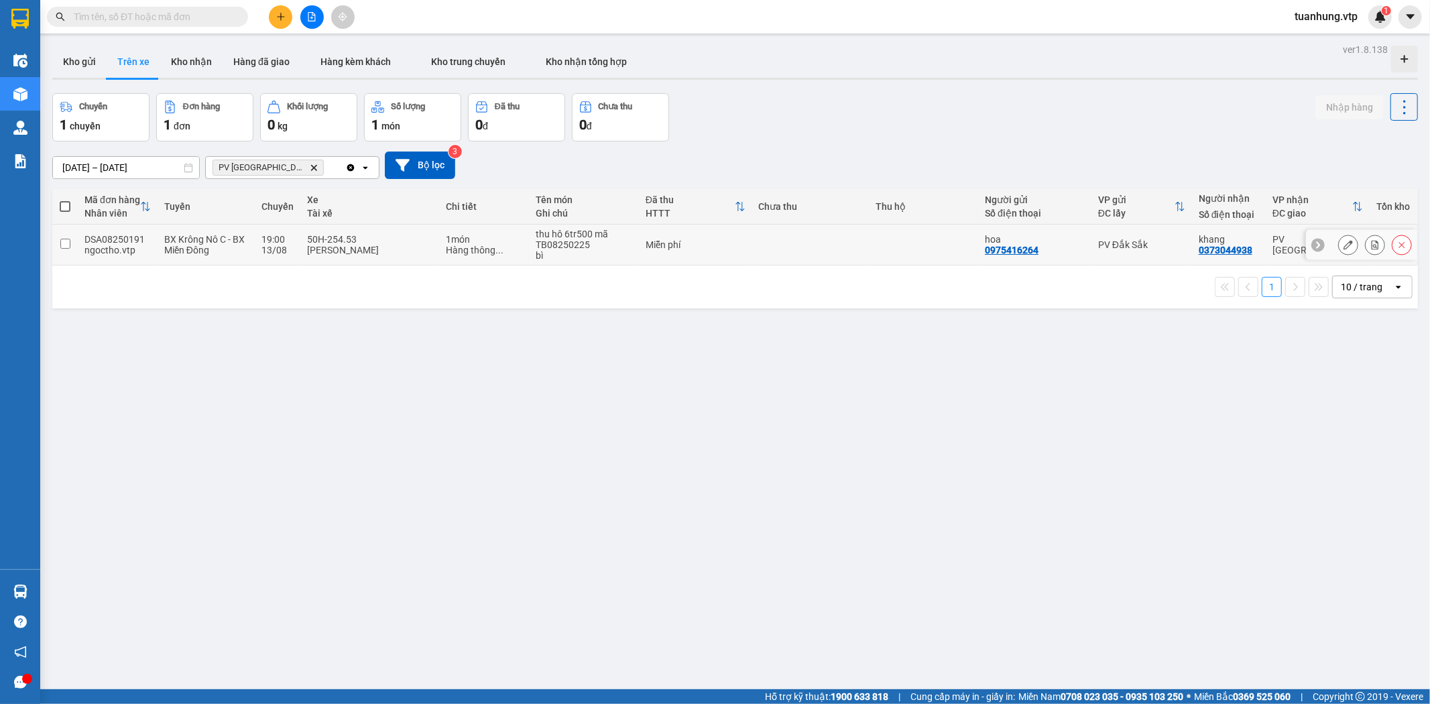
click at [141, 239] on div "DSA08250191" at bounding box center [117, 239] width 66 height 11
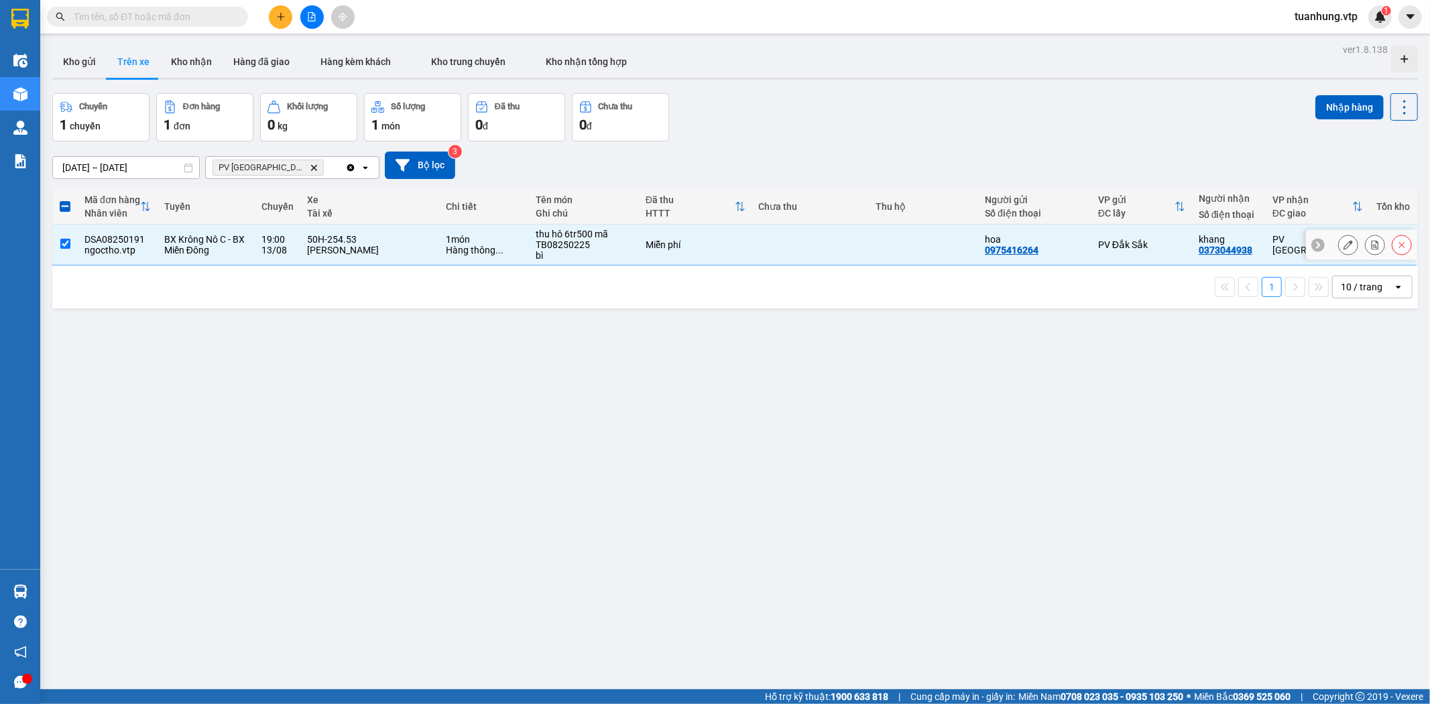
drag, startPoint x: 144, startPoint y: 239, endPoint x: 83, endPoint y: 243, distance: 61.1
click at [83, 243] on td "DSA08250191 ngoctho.vtp" at bounding box center [118, 245] width 80 height 41
checkbox input "false"
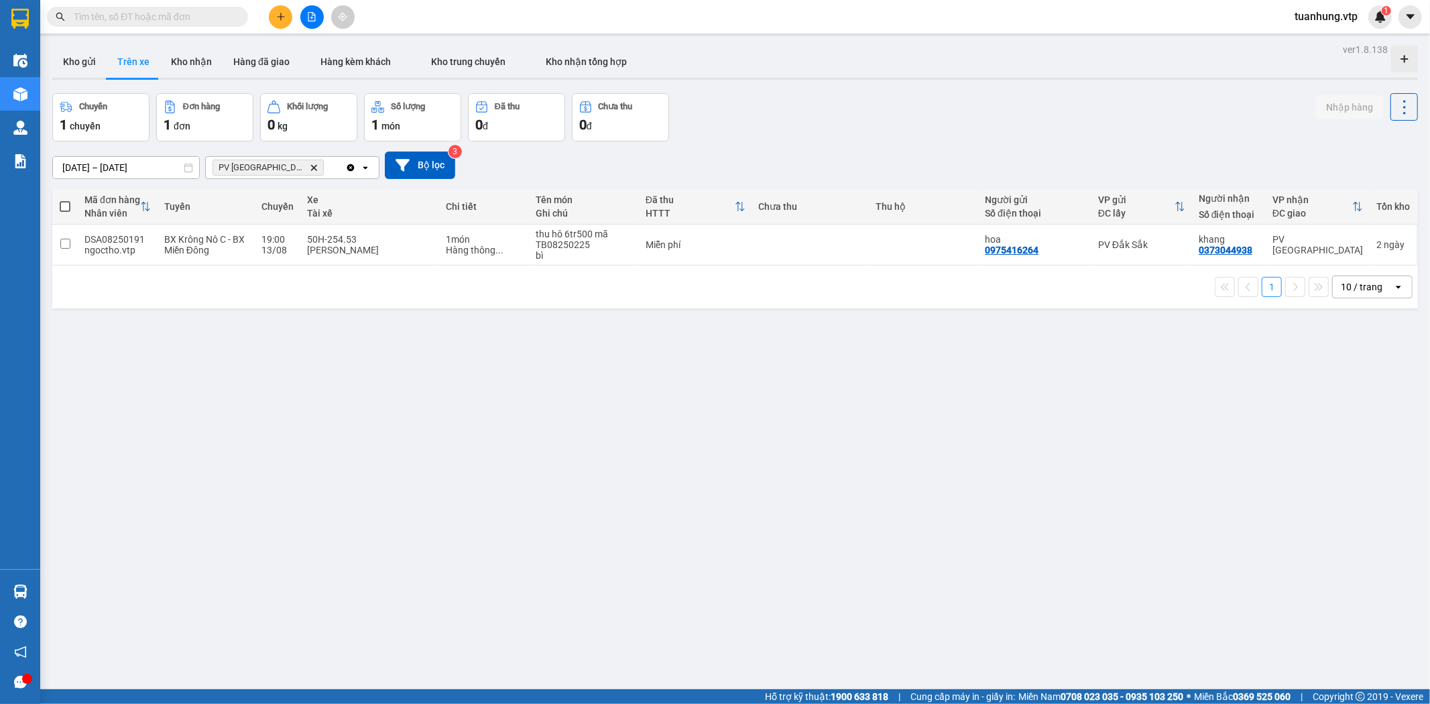
click at [1095, 487] on div "ver 1.8.138 Kho gửi Trên xe Kho nhận Hàng đã giao Hàng kèm khách Kho trung chuy…" at bounding box center [735, 392] width 1376 height 704
click at [162, 458] on div "ver 1.8.138 Kho gửi Trên xe Kho nhận Hàng đã giao Hàng kèm khách Kho trung chuy…" at bounding box center [735, 392] width 1376 height 704
click at [182, 58] on button "Kho nhận" at bounding box center [191, 62] width 62 height 32
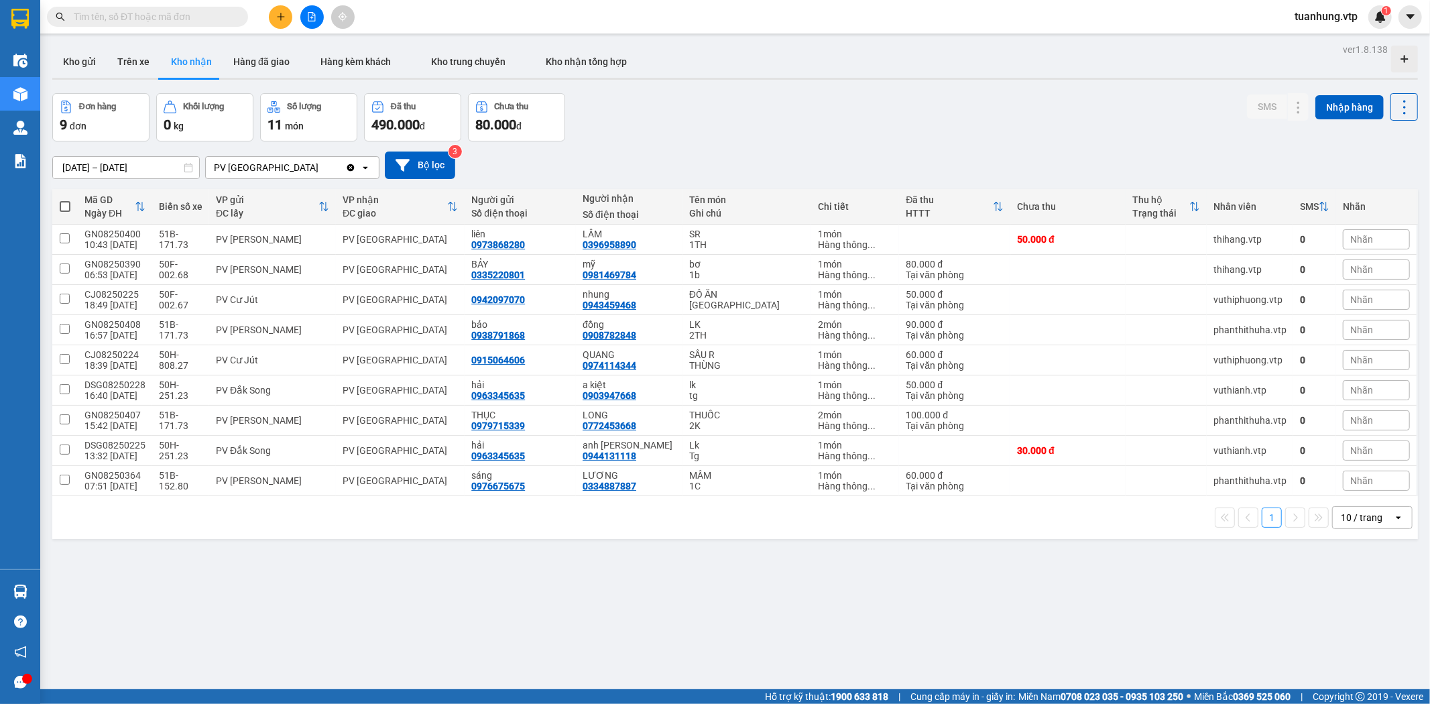
click at [425, 658] on div "ver 1.8.138 Kho gửi Trên xe Kho nhận Hàng đã giao Hàng kèm khách Kho trung chuy…" at bounding box center [735, 392] width 1376 height 704
click at [184, 573] on div "ver 1.8.138 Kho gửi Trên xe Kho nhận Hàng đã giao Hàng kèm khách Kho trung chuy…" at bounding box center [735, 392] width 1376 height 704
click at [339, 614] on div "ver 1.8.138 Kho gửi Trên xe Kho nhận Hàng đã giao Hàng kèm khách Kho trung chuy…" at bounding box center [735, 392] width 1376 height 704
click at [280, 15] on icon "plus" at bounding box center [280, 16] width 9 height 9
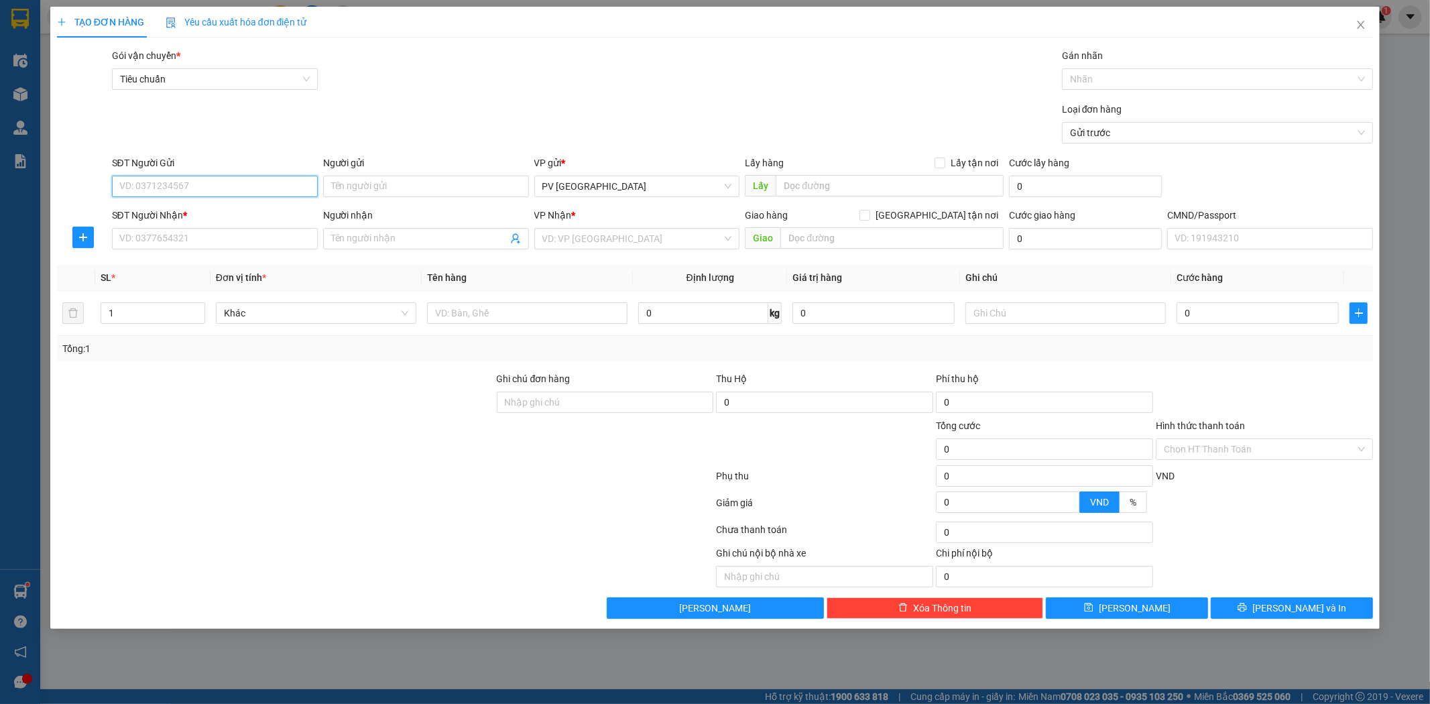
click at [302, 189] on input "SĐT Người Gửi" at bounding box center [215, 186] width 206 height 21
click at [285, 204] on div "0909499418 - hồng" at bounding box center [215, 212] width 206 height 21
type input "0909499418"
type input "hồng"
type input "0825656788"
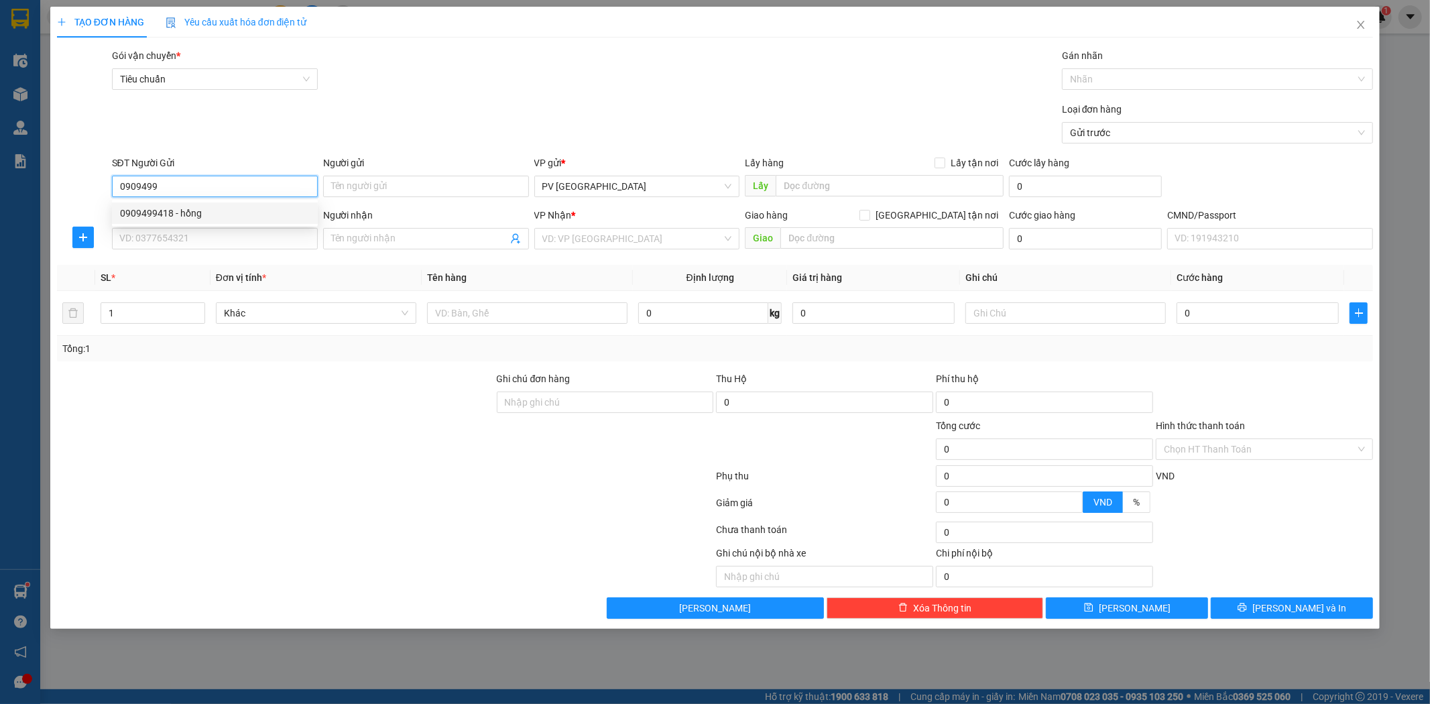
type input "ĐỨC ANH"
type input "N3 kiến đức"
type input "0909499418"
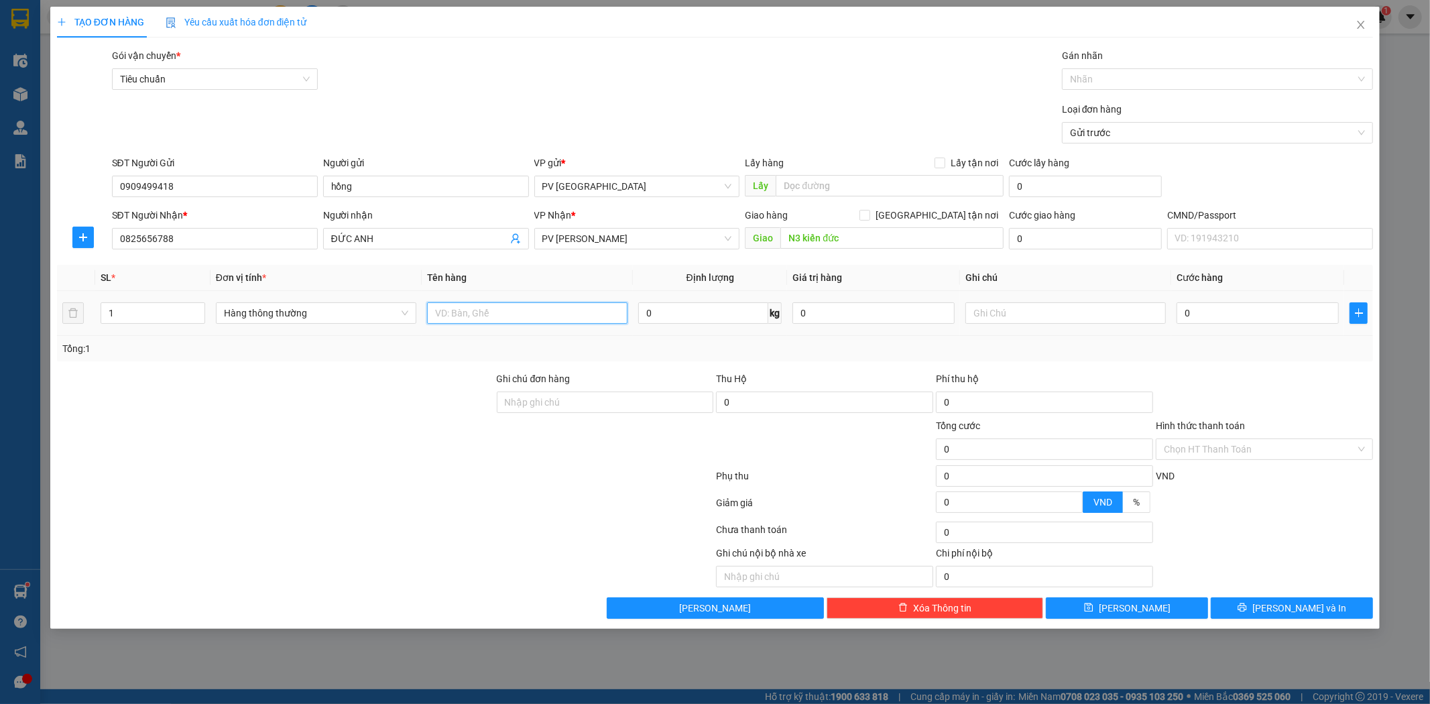
click at [544, 317] on input "text" at bounding box center [527, 312] width 200 height 21
type input "d"
type input "đề can"
type input "bó"
type input "7"
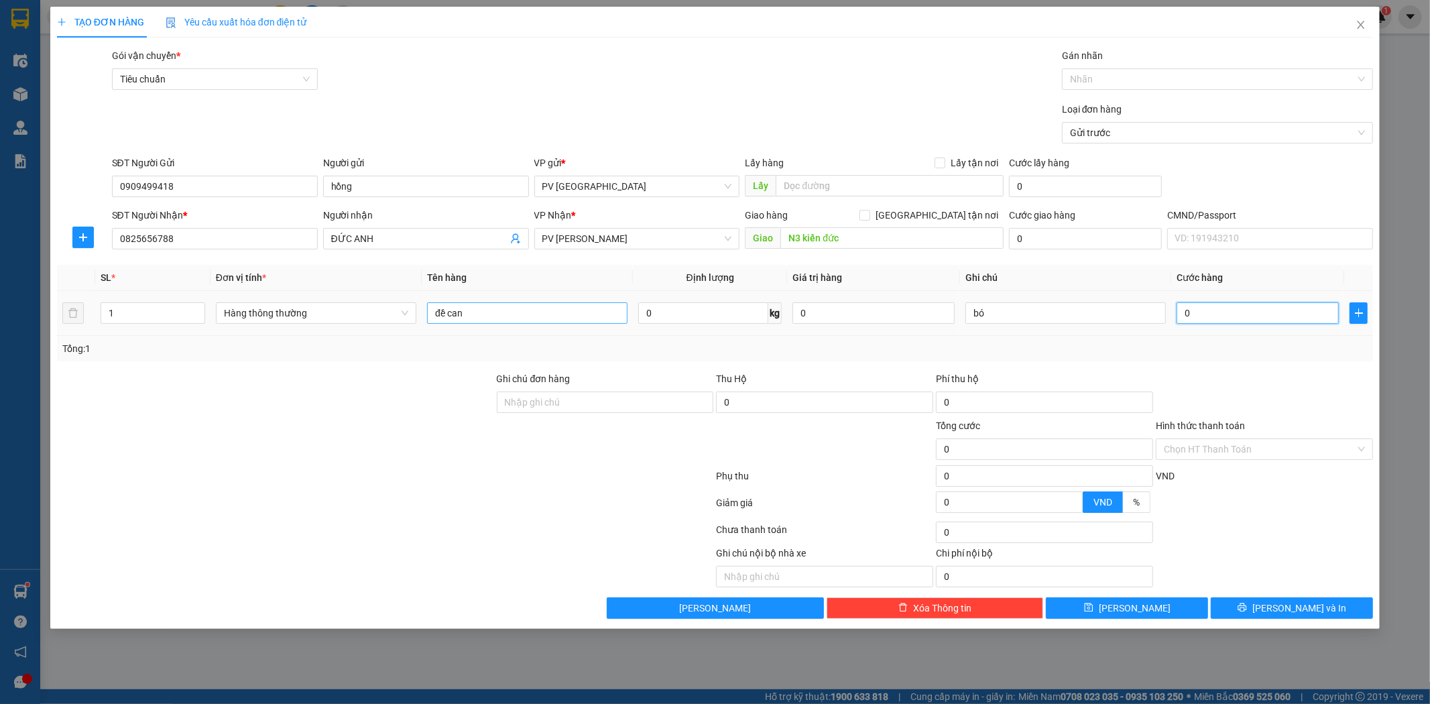
type input "7"
type input "70"
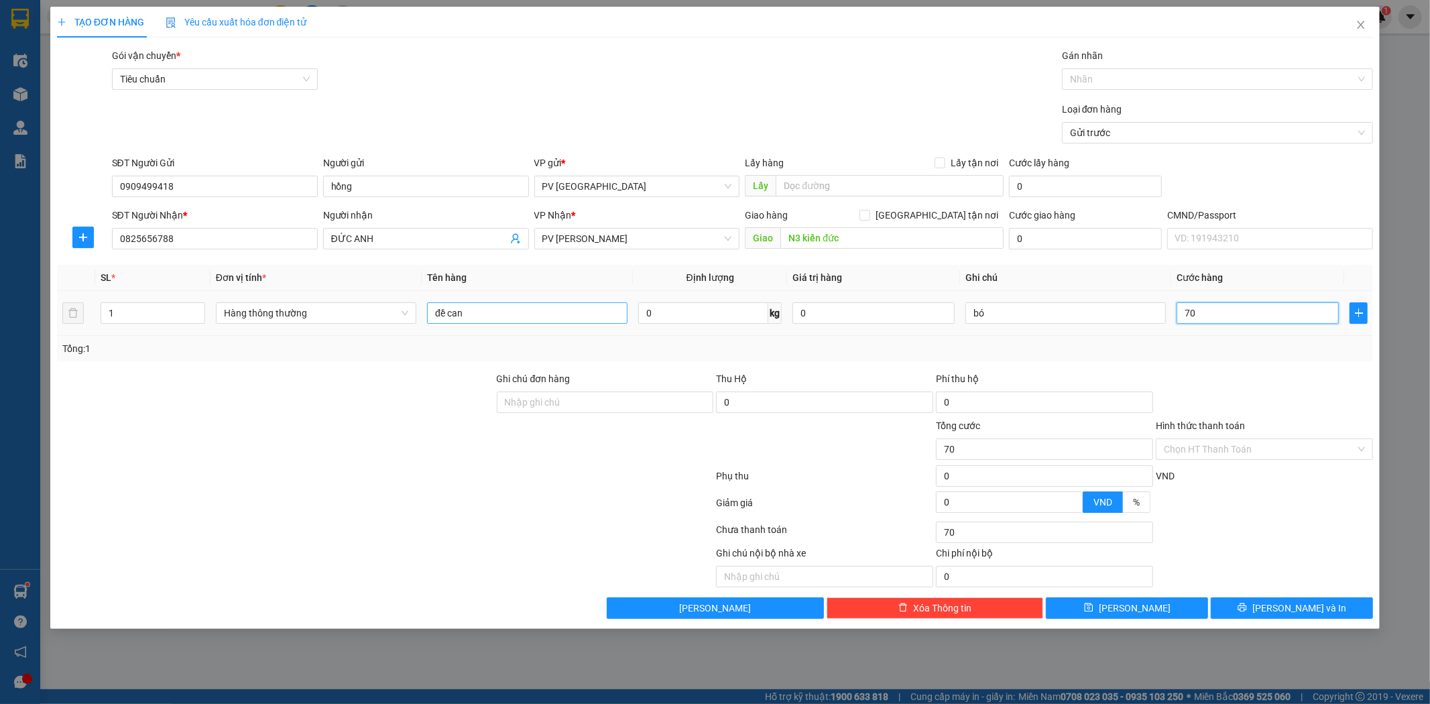
type input "700"
type input "7.000"
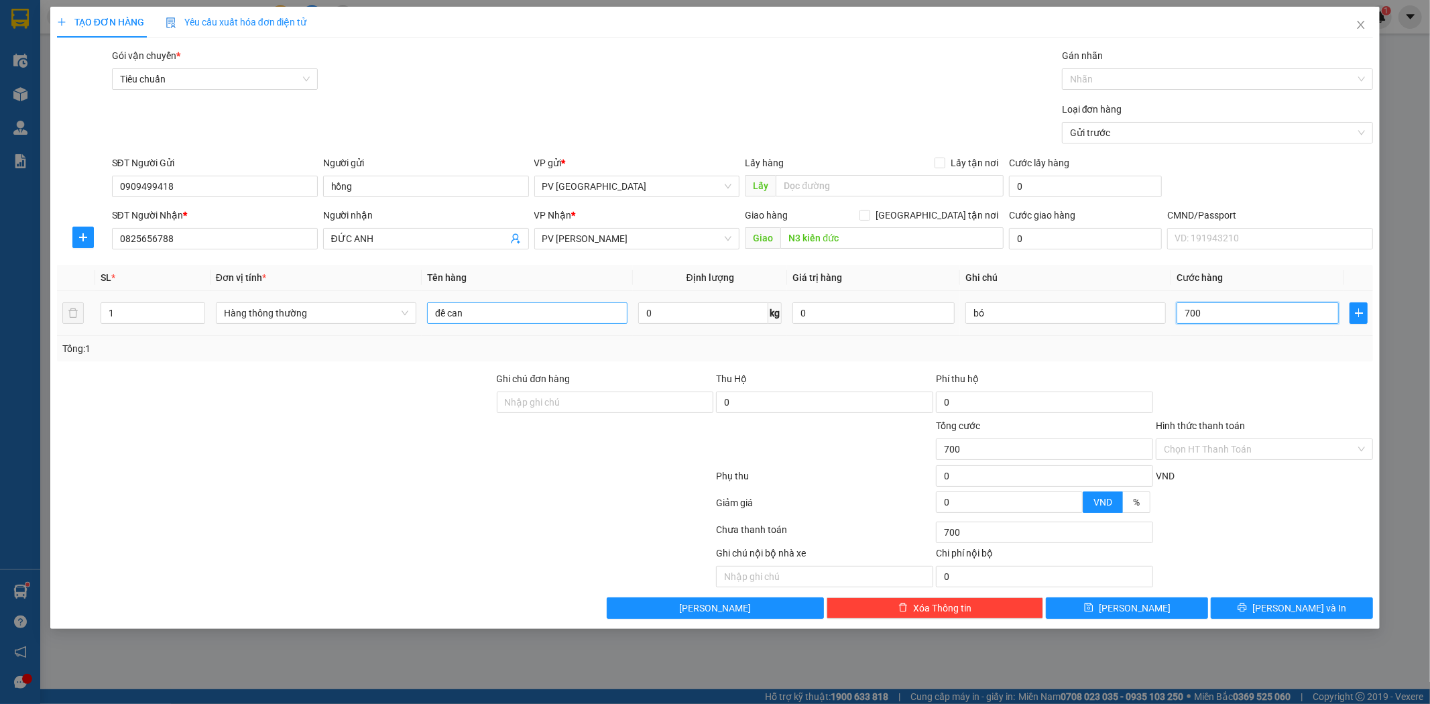
type input "7.000"
type input "70.000"
click at [1316, 614] on span "[PERSON_NAME] và In" at bounding box center [1299, 608] width 94 height 15
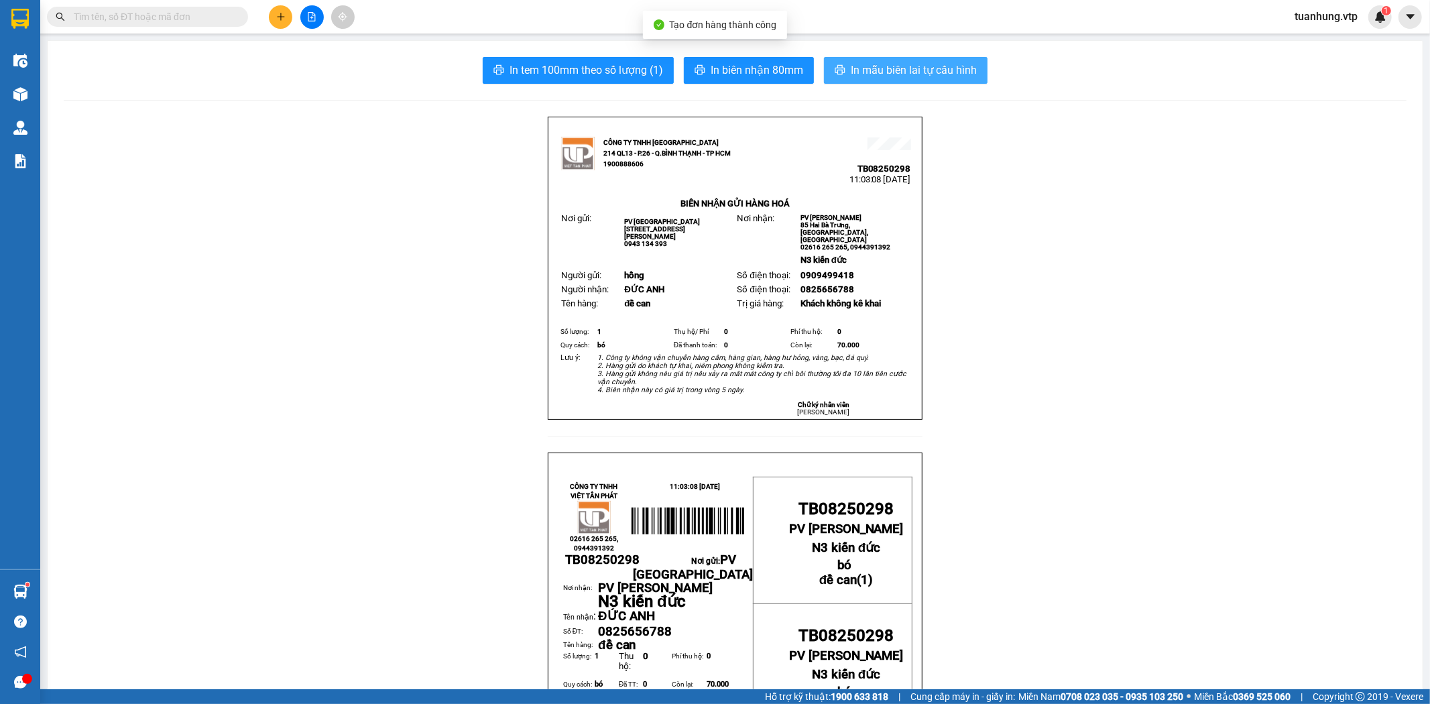
click at [884, 72] on span "In mẫu biên lai tự cấu hình" at bounding box center [914, 70] width 126 height 17
click at [290, 18] on button at bounding box center [280, 16] width 23 height 23
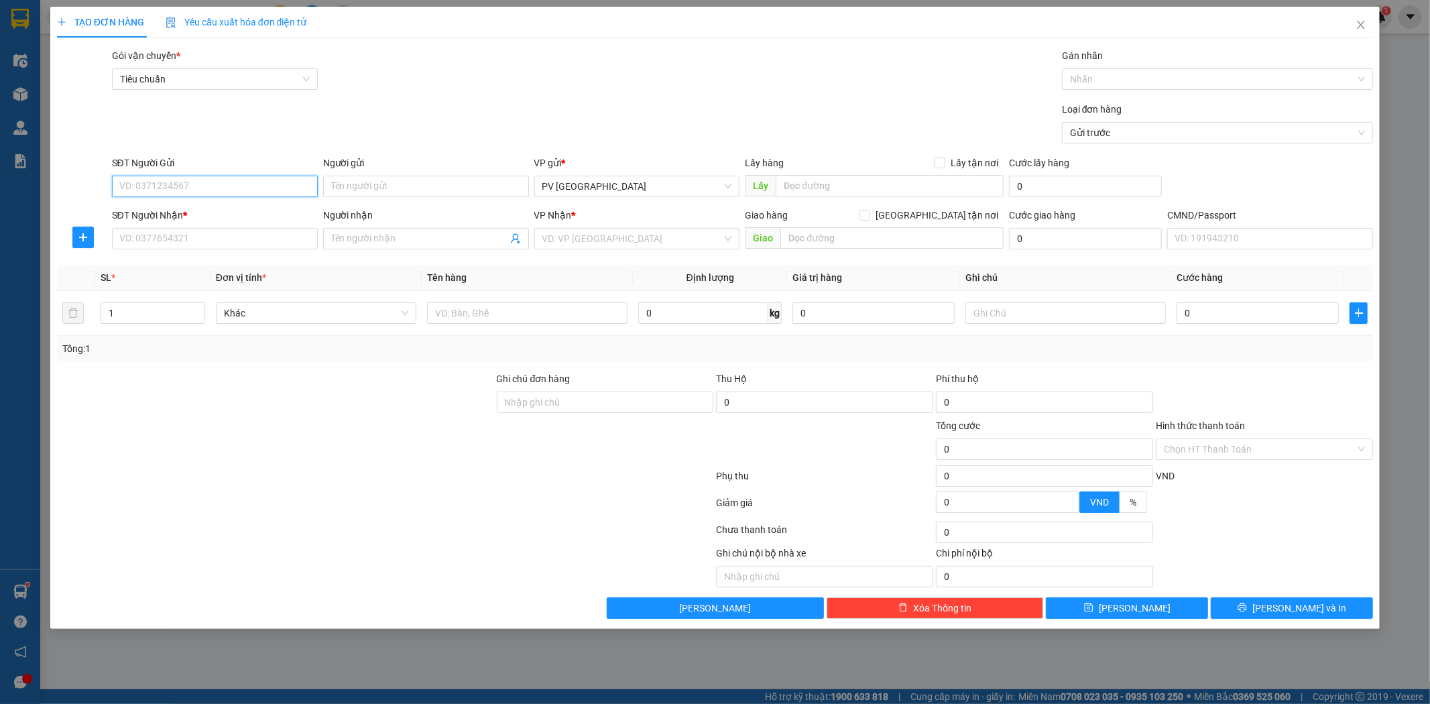
click at [271, 189] on input "SĐT Người Gửi" at bounding box center [215, 186] width 206 height 21
type input "0374310833"
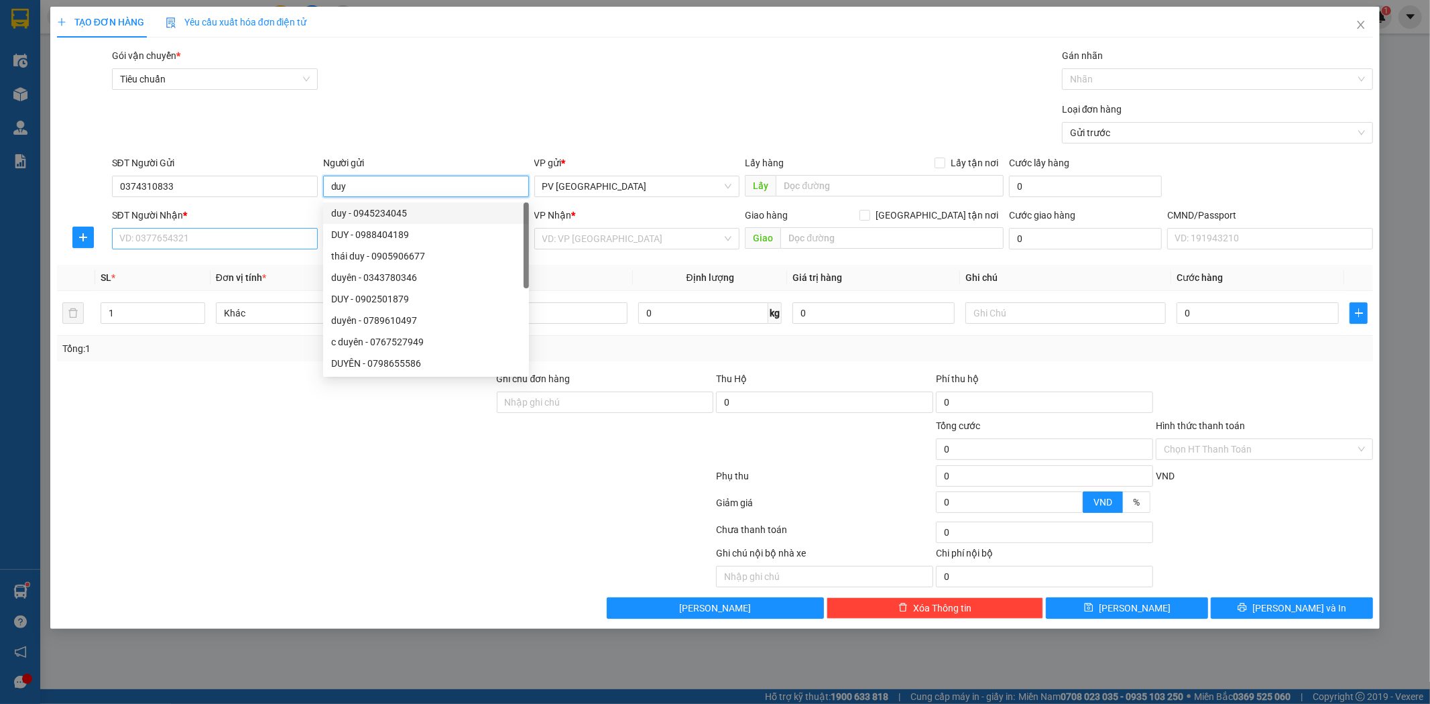
type input "duy"
click at [263, 239] on input "SĐT Người Nhận *" at bounding box center [215, 238] width 206 height 21
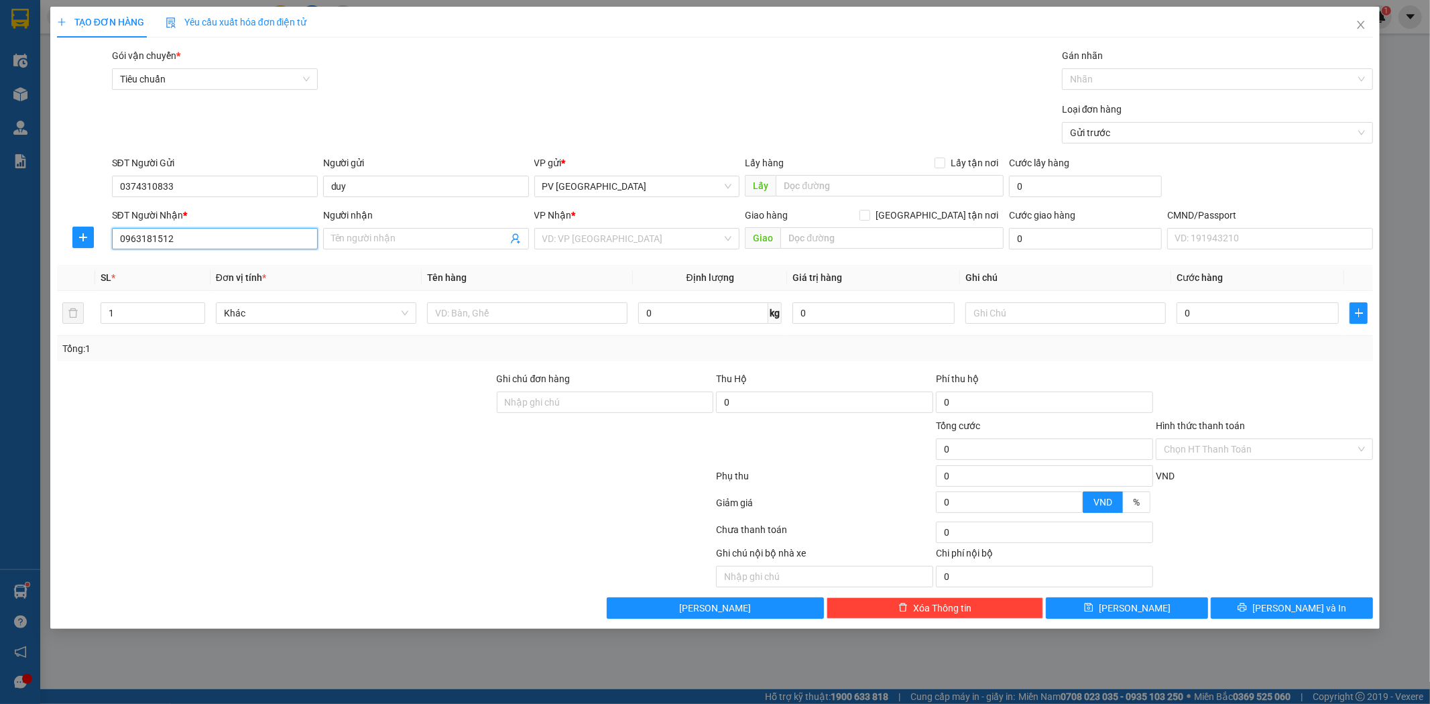
type input "0963181512"
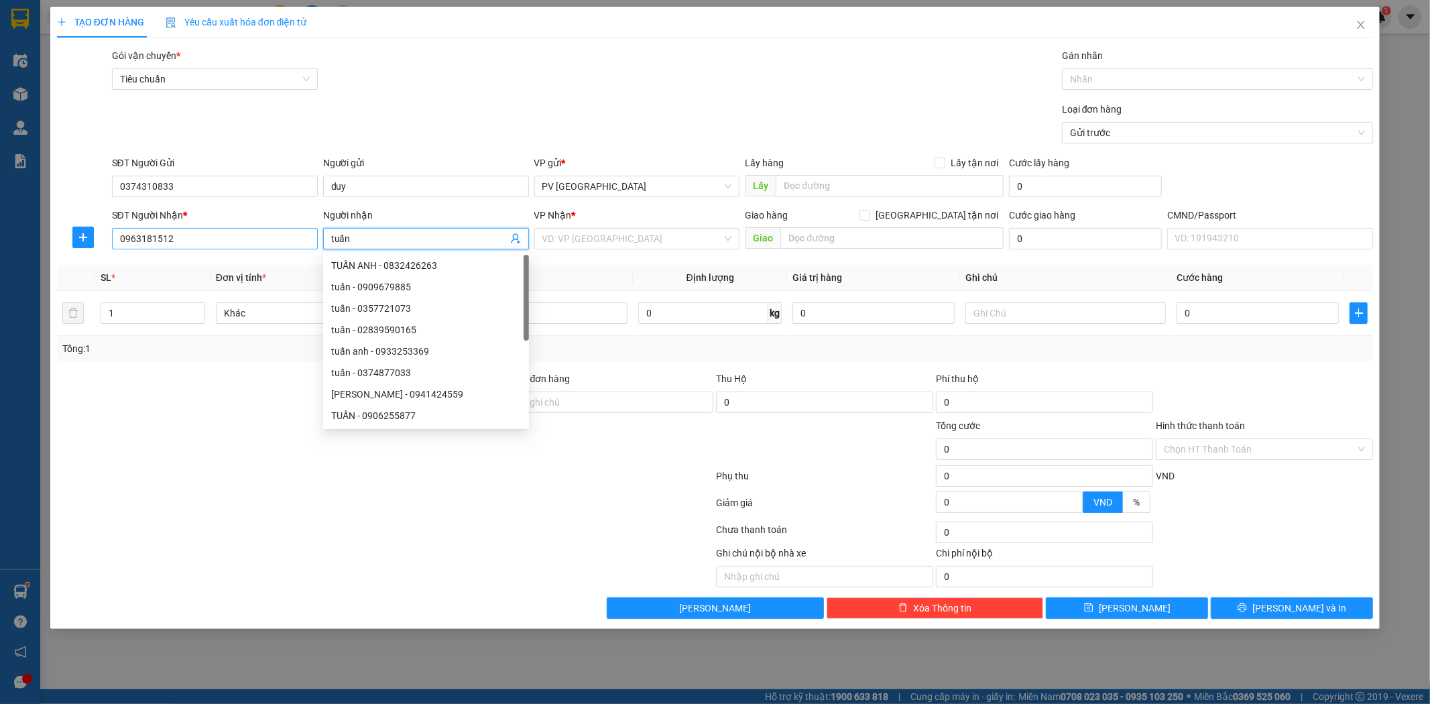
type input "tuấn"
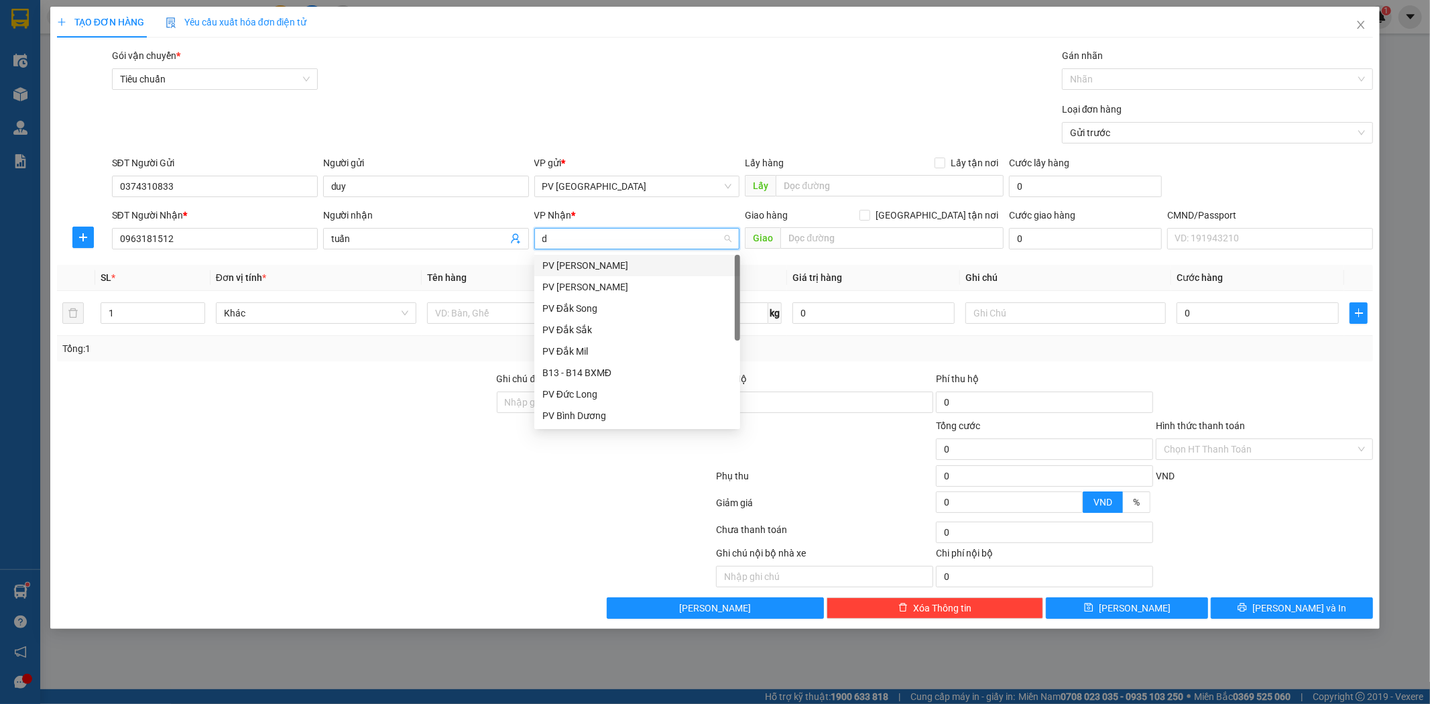
type input "ds"
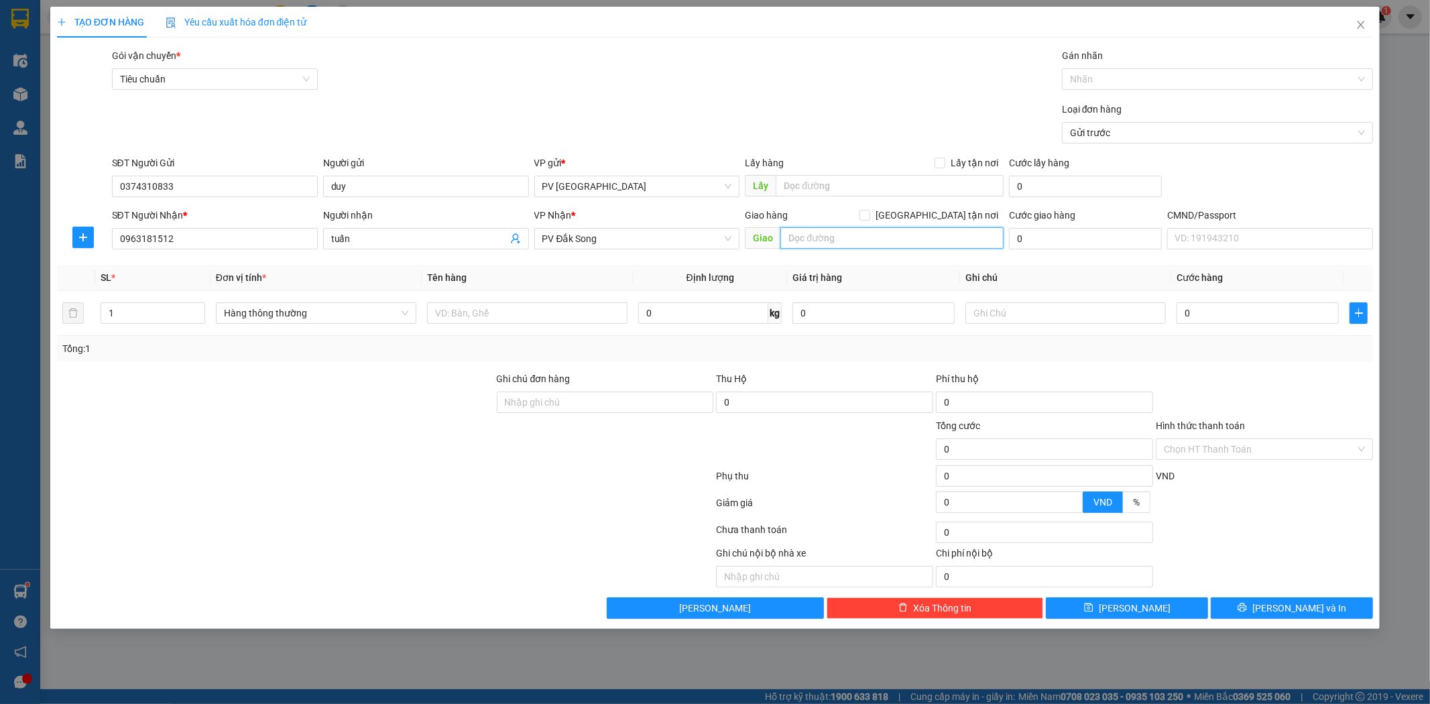
click at [823, 232] on input "text" at bounding box center [891, 237] width 223 height 21
type input "N3 rừng lạnh"
click at [461, 313] on input "text" at bounding box center [527, 312] width 200 height 21
type input "phân bón"
drag, startPoint x: 115, startPoint y: 316, endPoint x: 84, endPoint y: 322, distance: 30.9
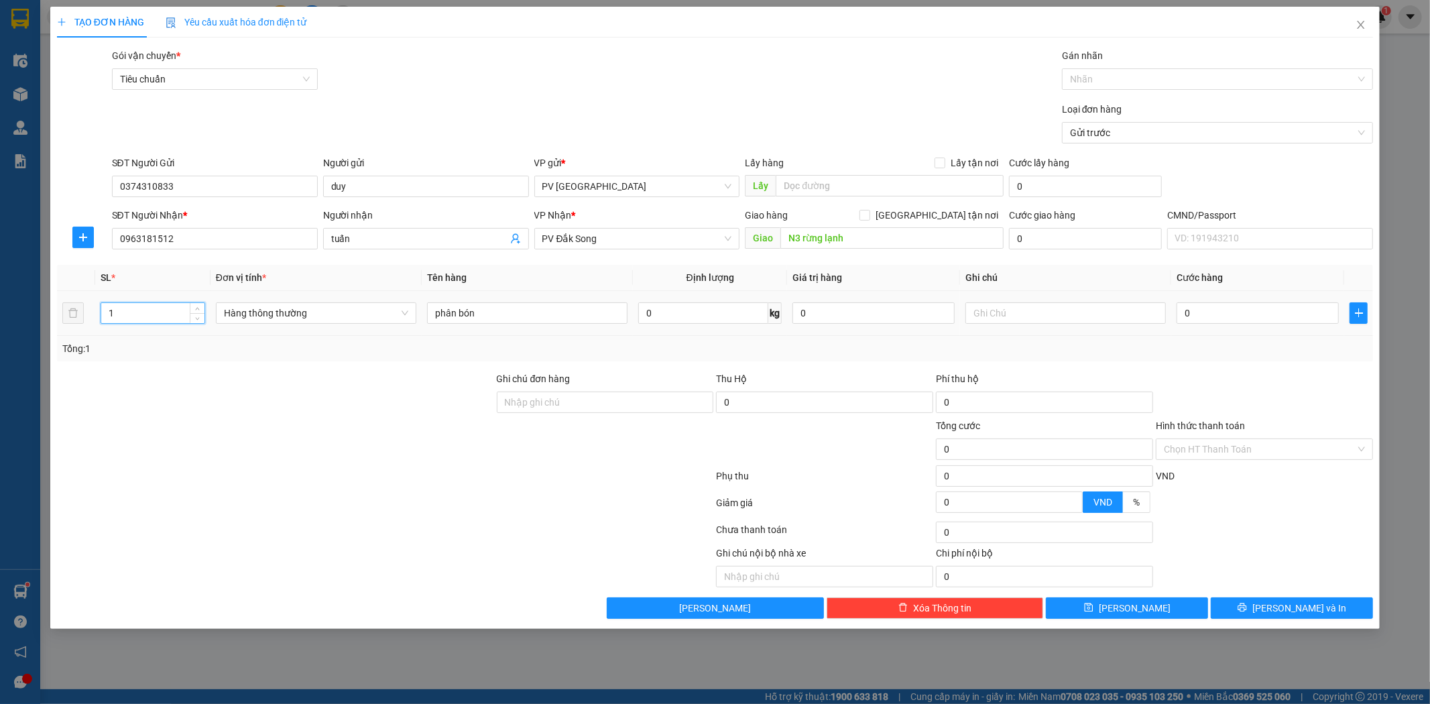
click at [84, 322] on tr "1 Hàng thông thường phân bón 0 kg 0 0" at bounding box center [715, 313] width 1317 height 45
type input "5"
type input "t"
type input "2"
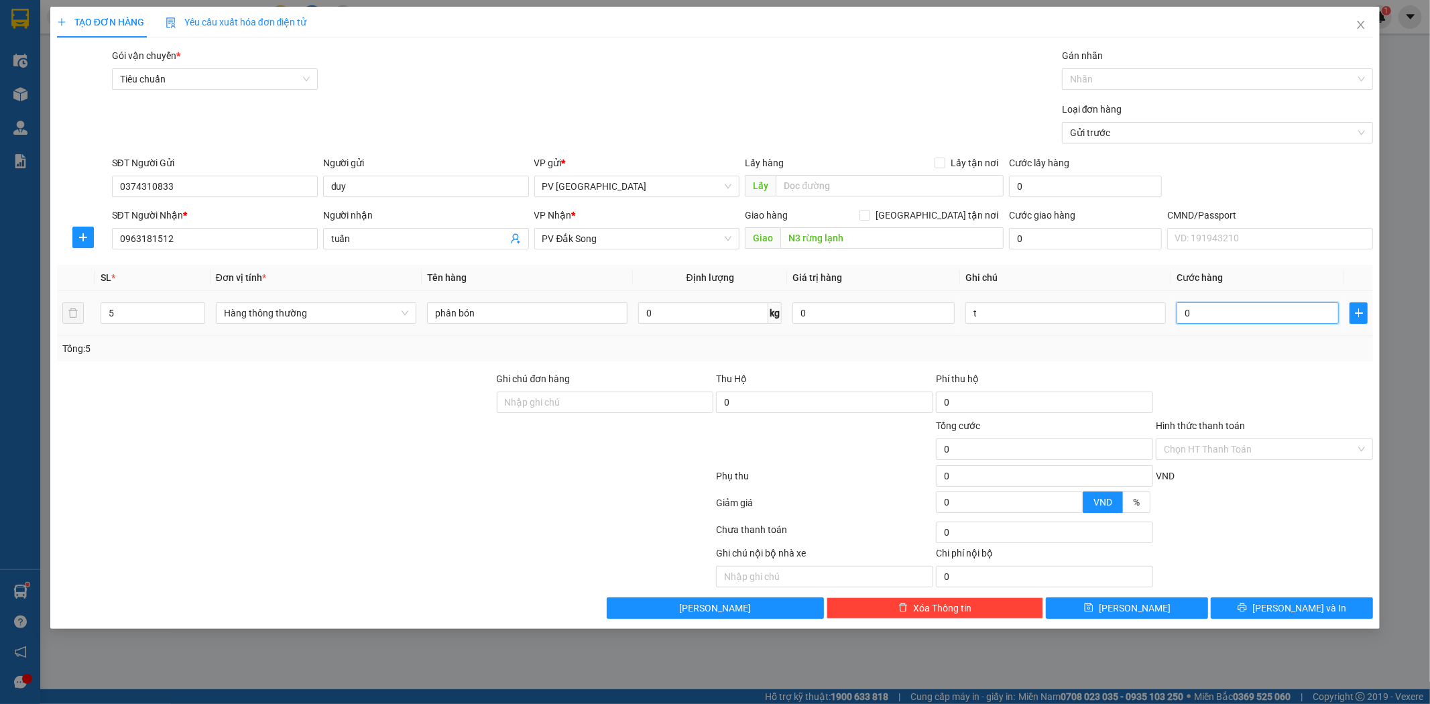
type input "2"
type input "20"
type input "200"
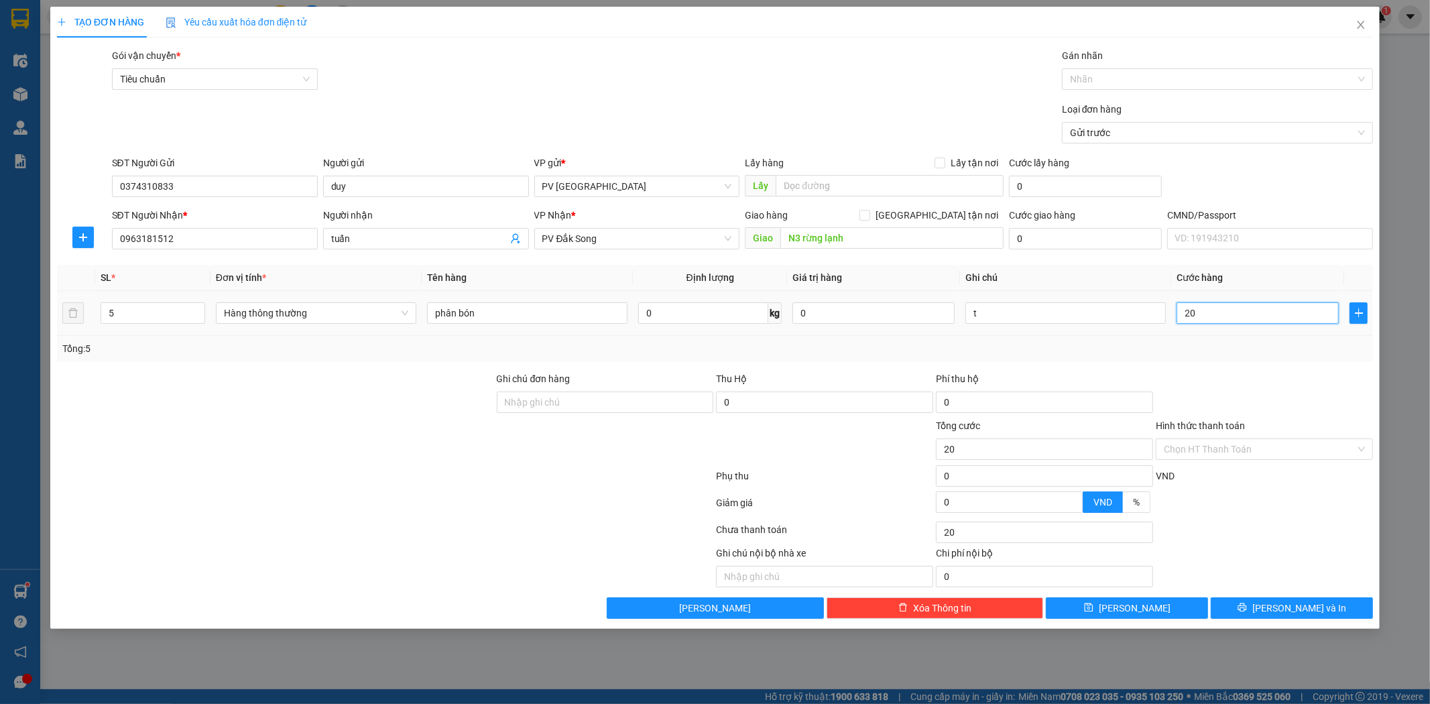
type input "200"
type input "2.000"
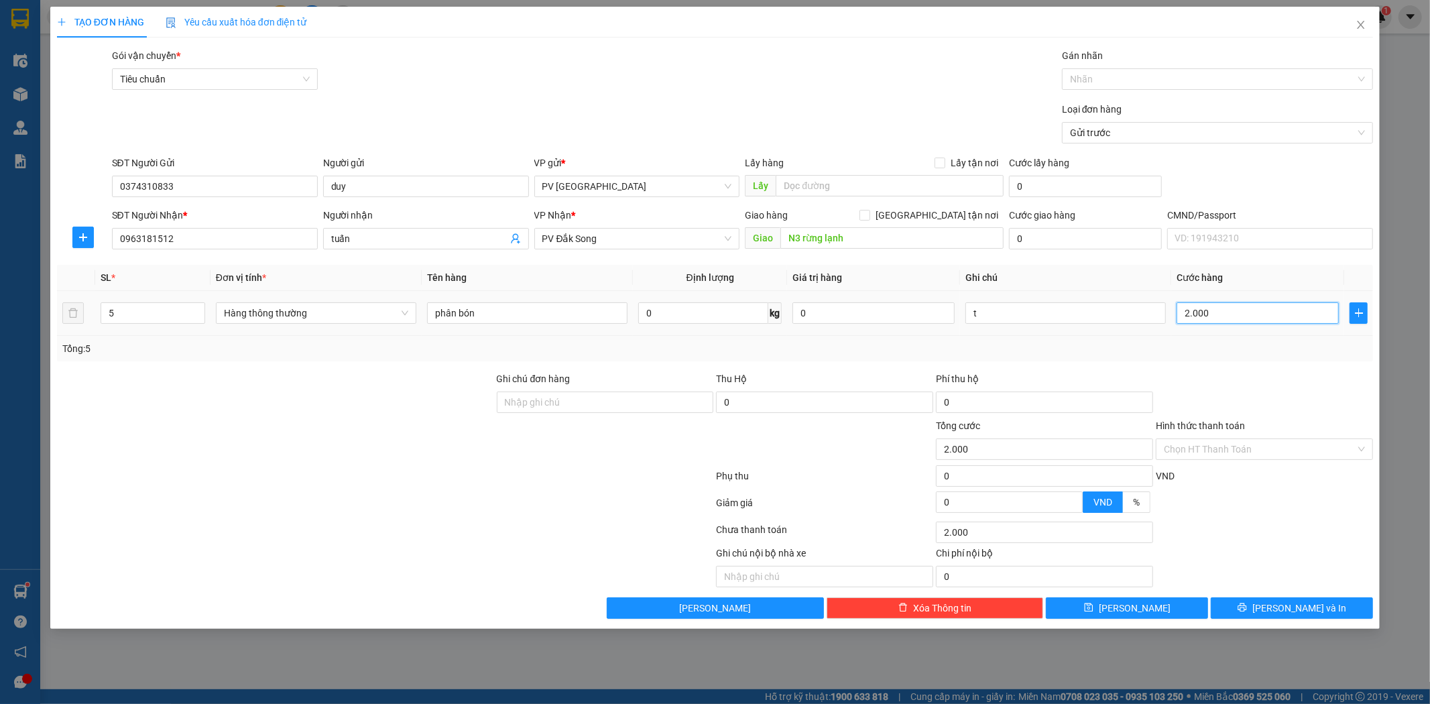
type input "20.000"
type input "200.000"
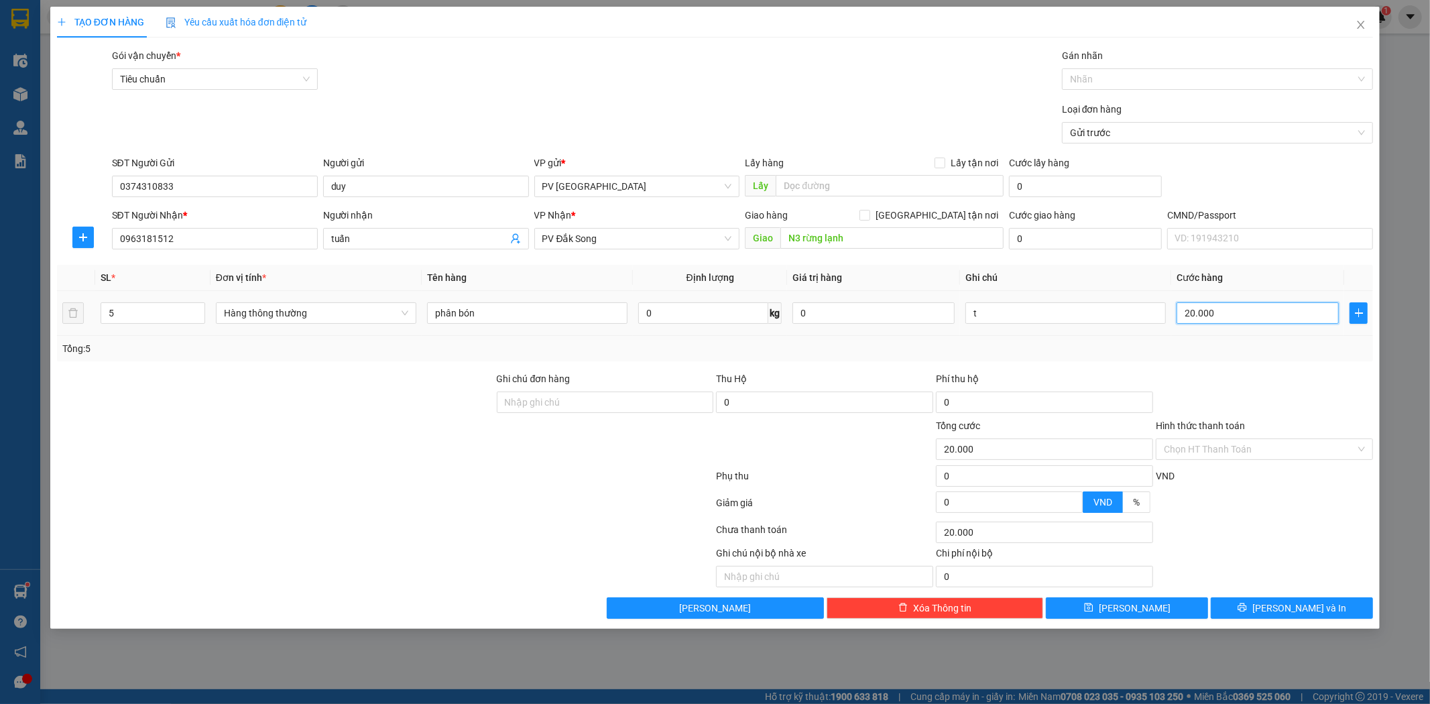
type input "200.000"
click at [1345, 605] on button "[PERSON_NAME] và In" at bounding box center [1292, 607] width 162 height 21
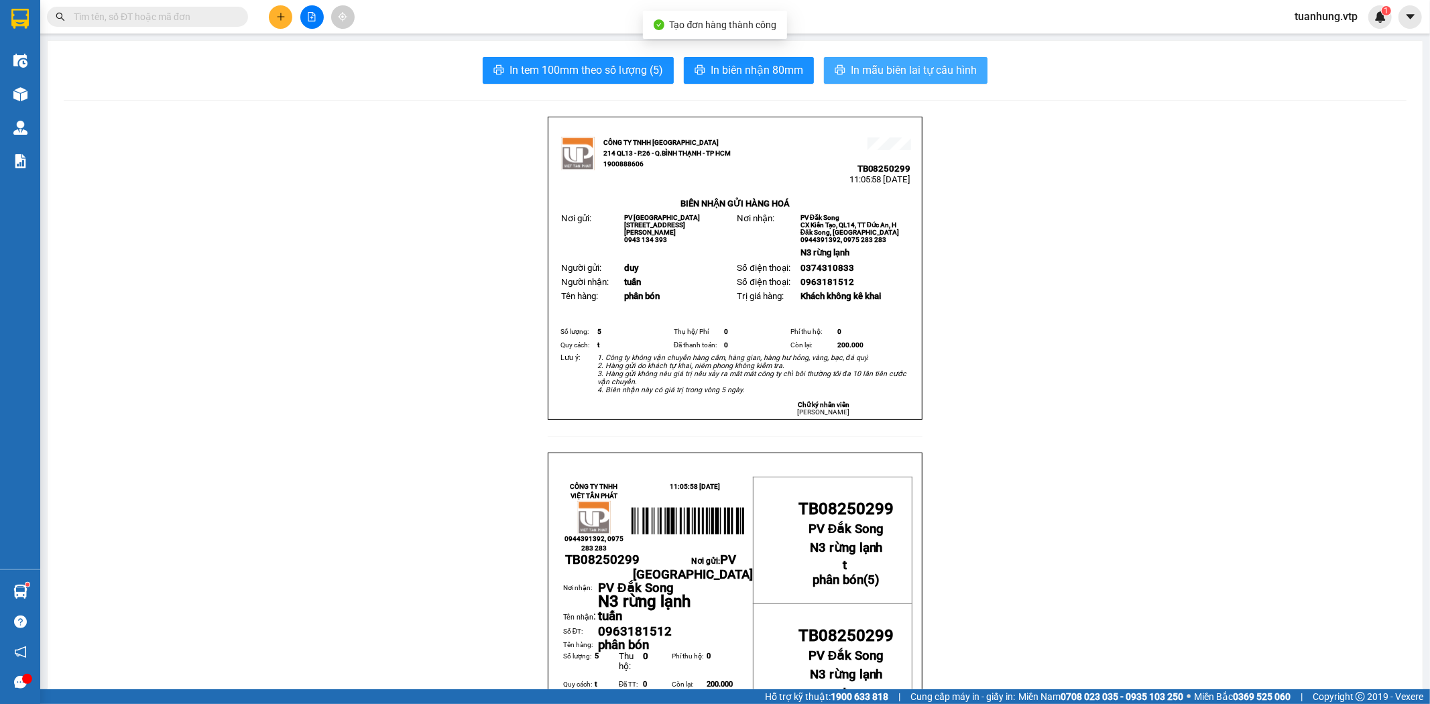
click at [887, 68] on span "In mẫu biên lai tự cấu hình" at bounding box center [914, 70] width 126 height 17
click at [284, 24] on button at bounding box center [280, 16] width 23 height 23
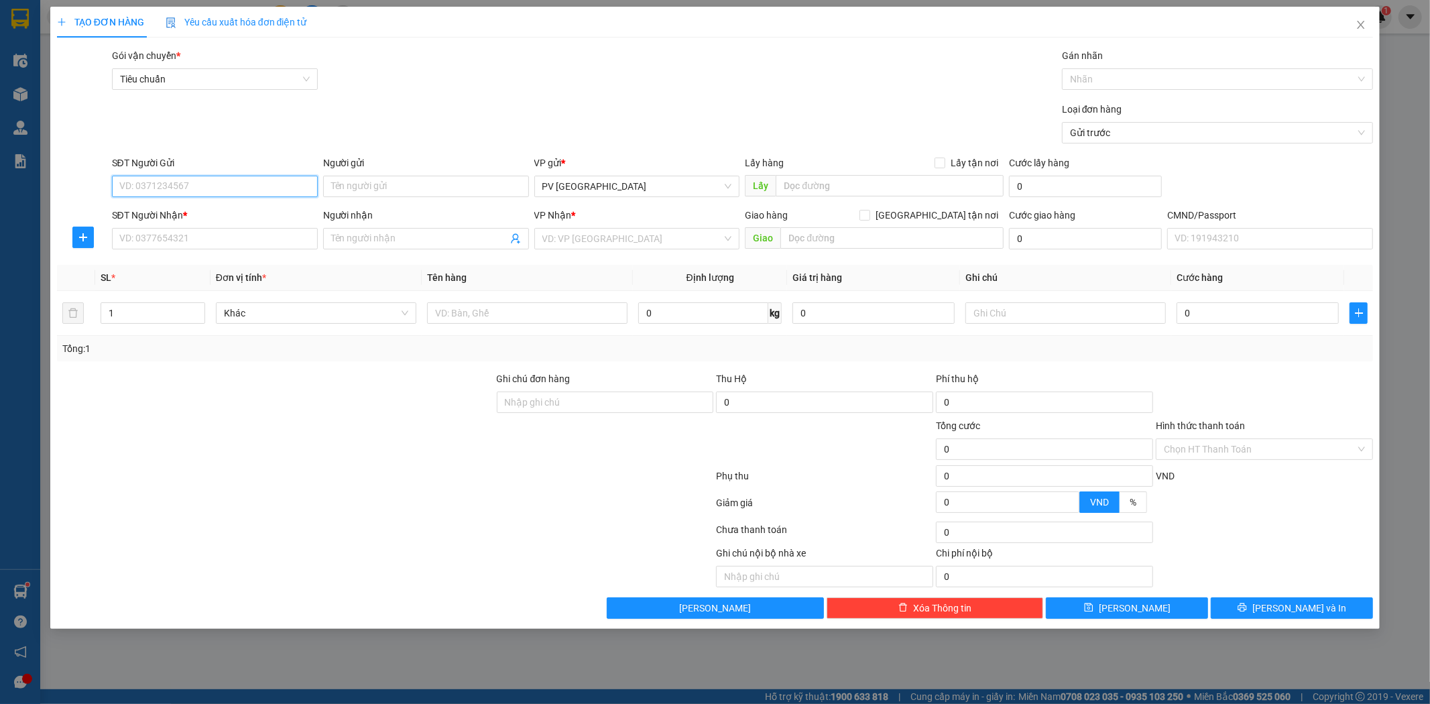
click at [298, 191] on input "SĐT Người Gửi" at bounding box center [215, 186] width 206 height 21
click at [277, 211] on div "0343741201 - thịnh" at bounding box center [215, 213] width 190 height 15
type input "0343741201"
type input "thịnh"
type input "0362267117"
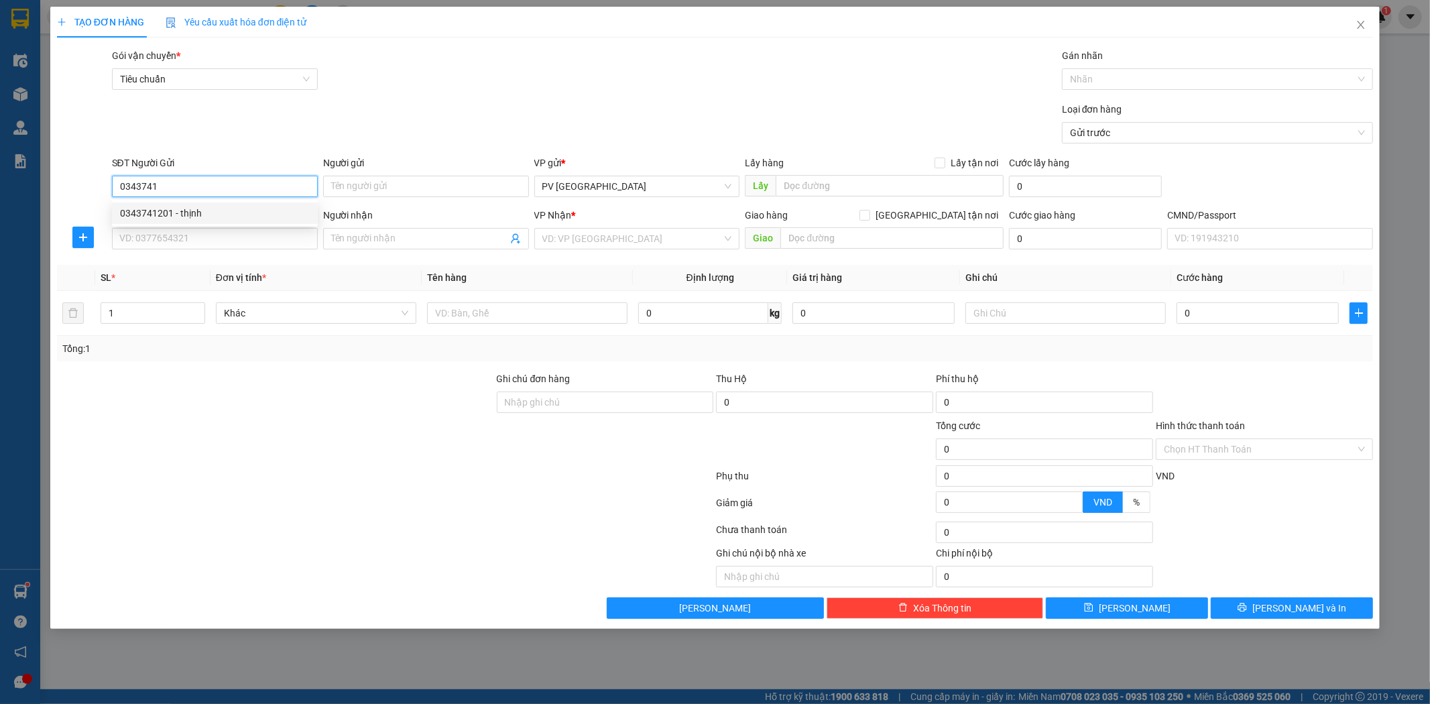
type input "phi"
type input "0343741201"
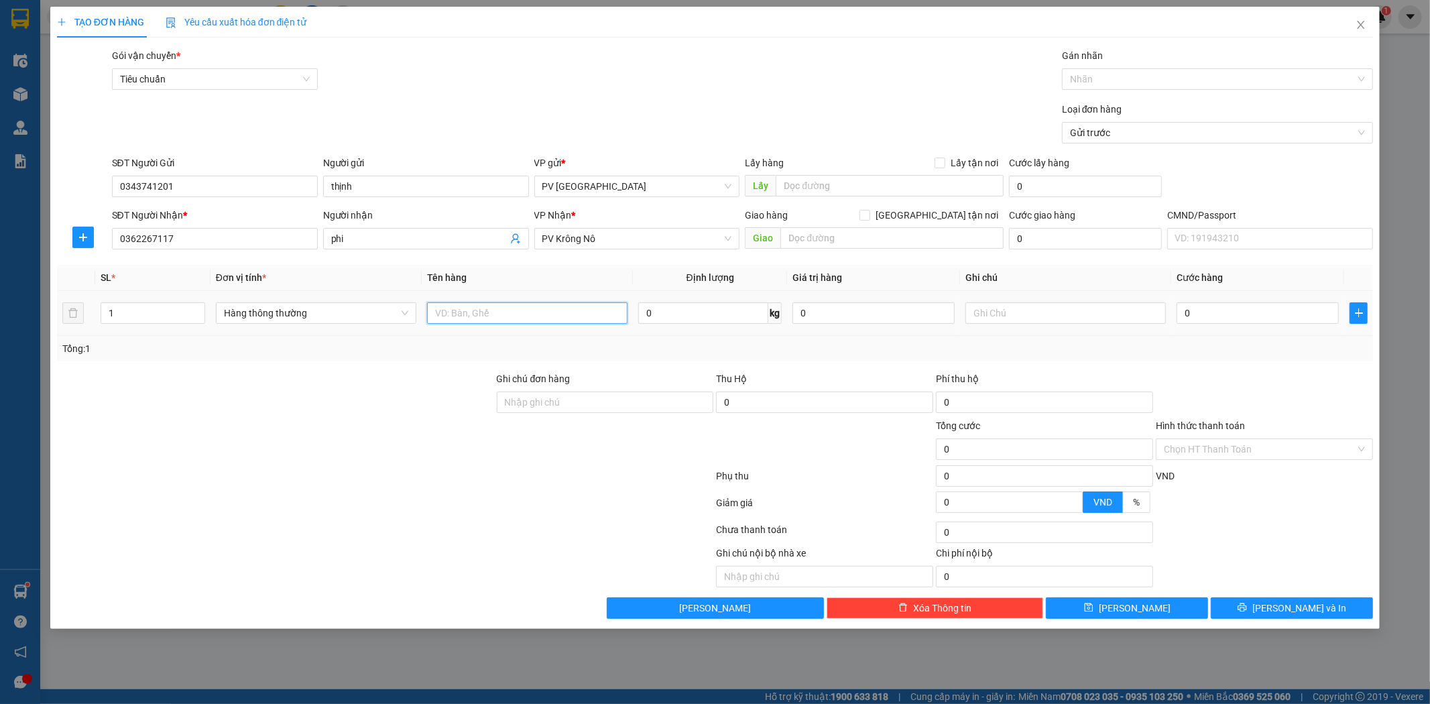
click at [483, 314] on input "text" at bounding box center [527, 312] width 200 height 21
type input "bún"
type input "b"
type input "5"
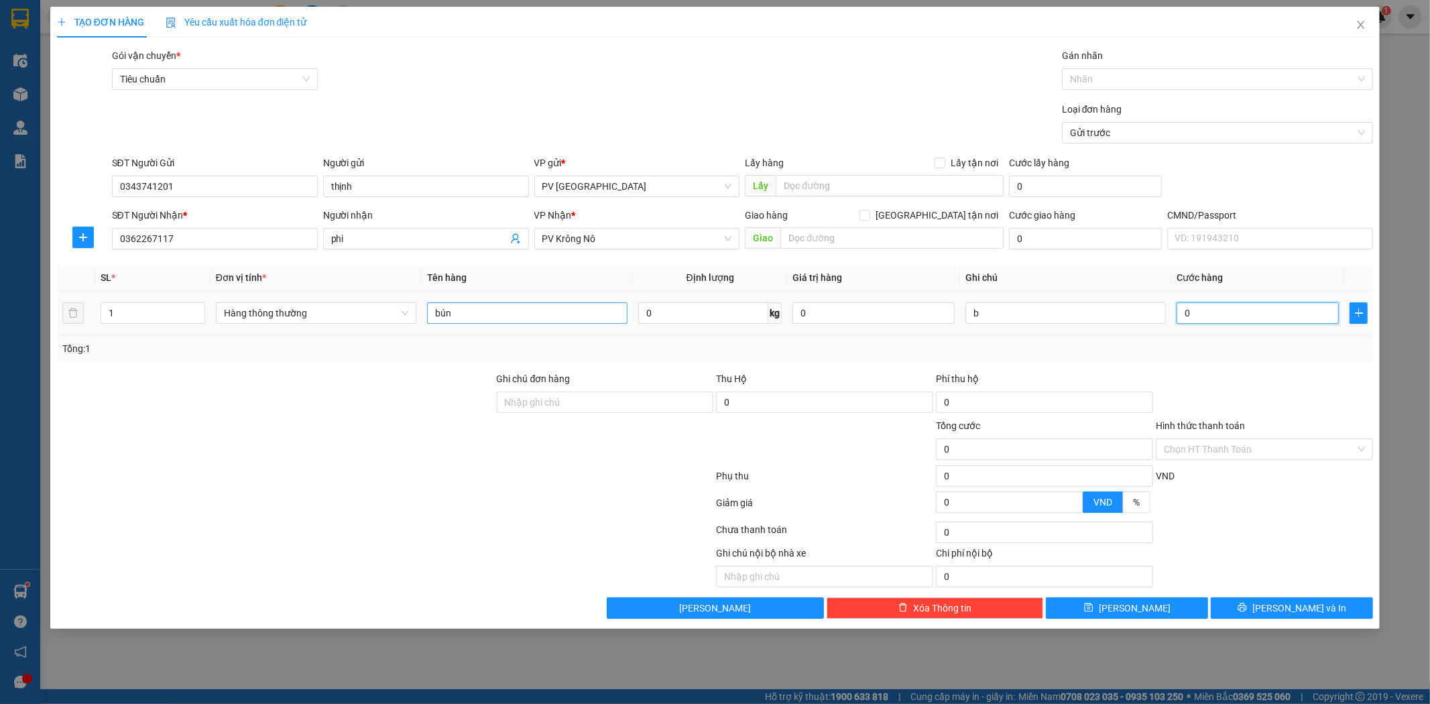
type input "5"
type input "0"
type input "06"
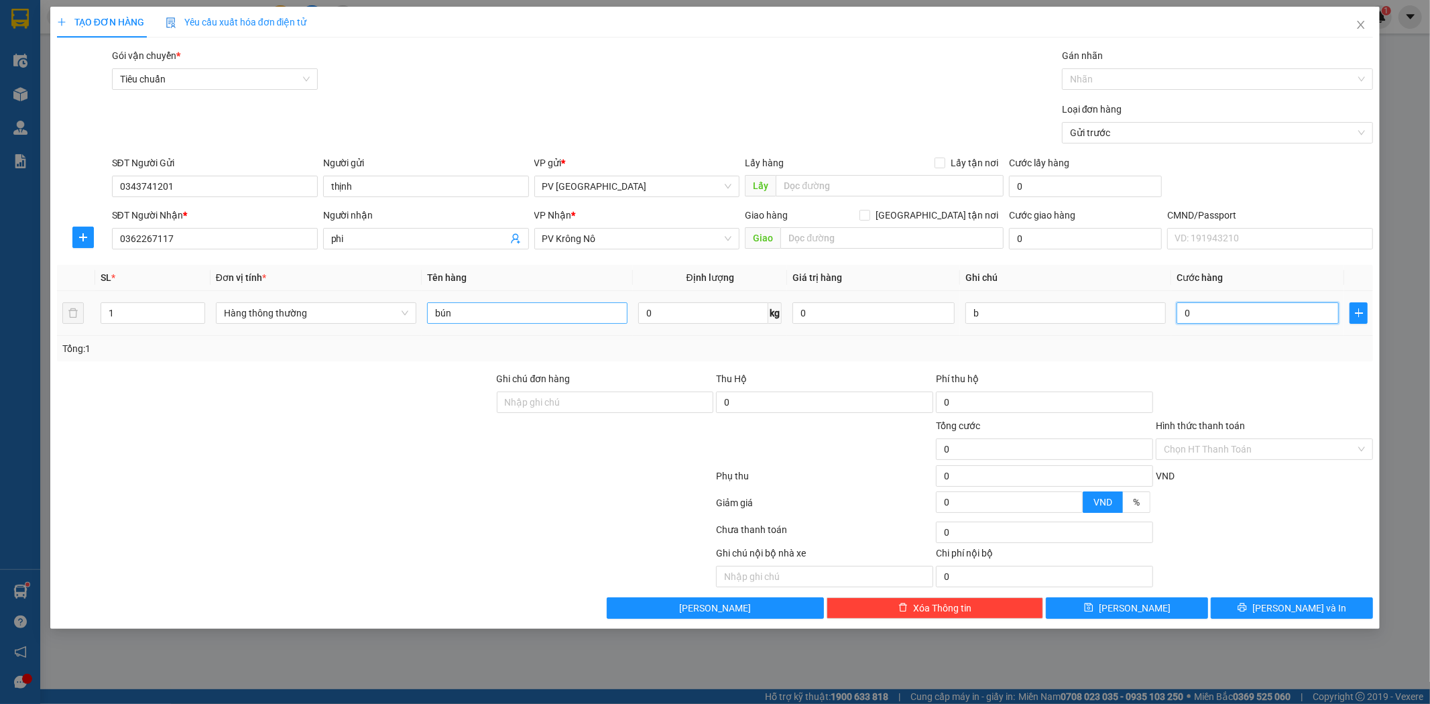
type input "6"
type input "060"
type input "60"
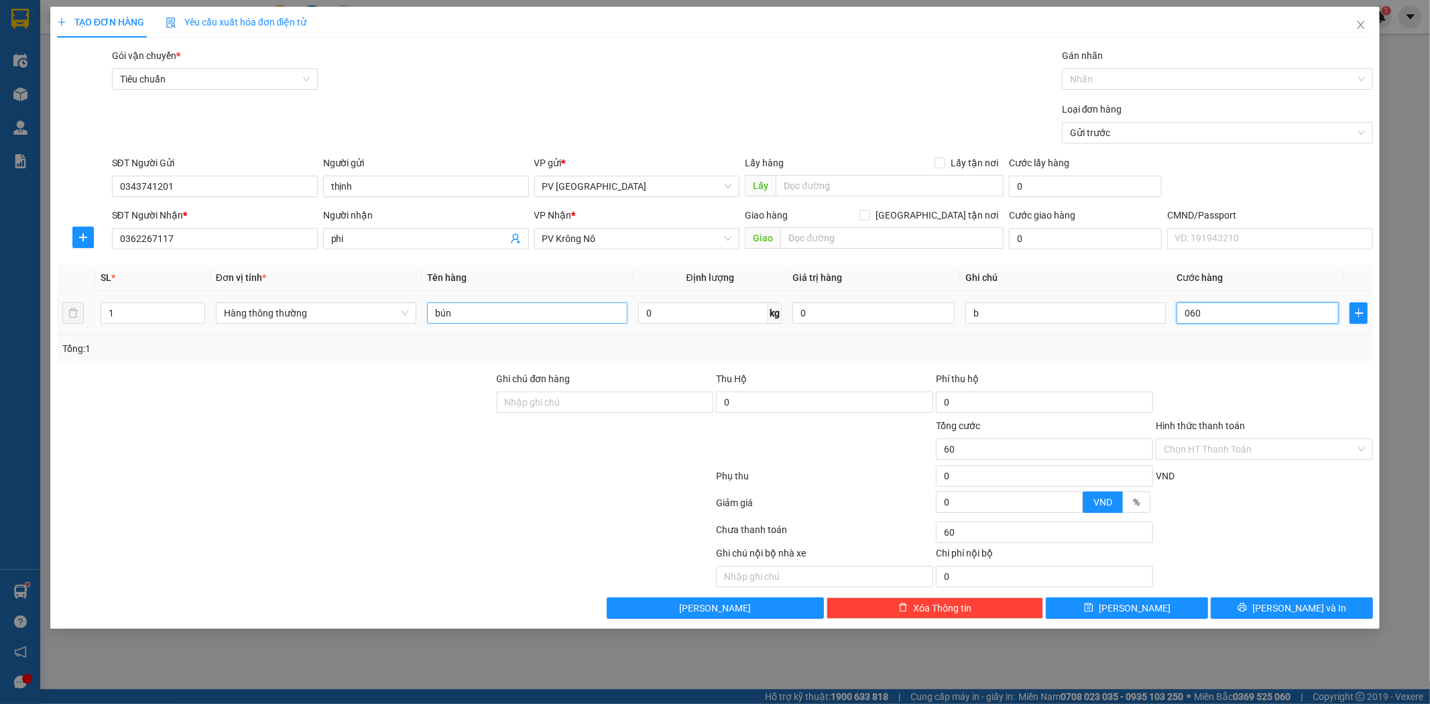
type input "0.600"
type input "600"
type input "06.000"
type input "6.000"
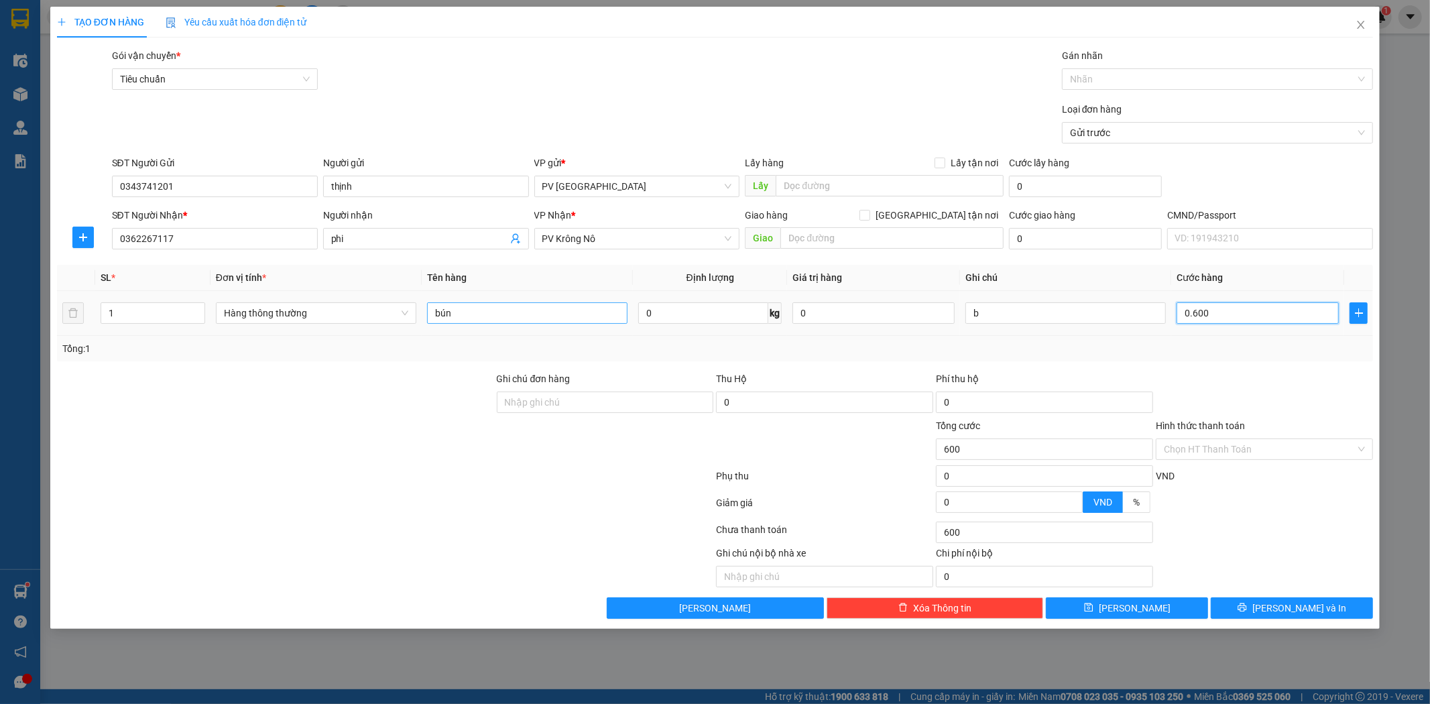
type input "6.000"
type input "060.000"
type input "60.000"
click at [1190, 314] on input "060.000" at bounding box center [1257, 312] width 162 height 21
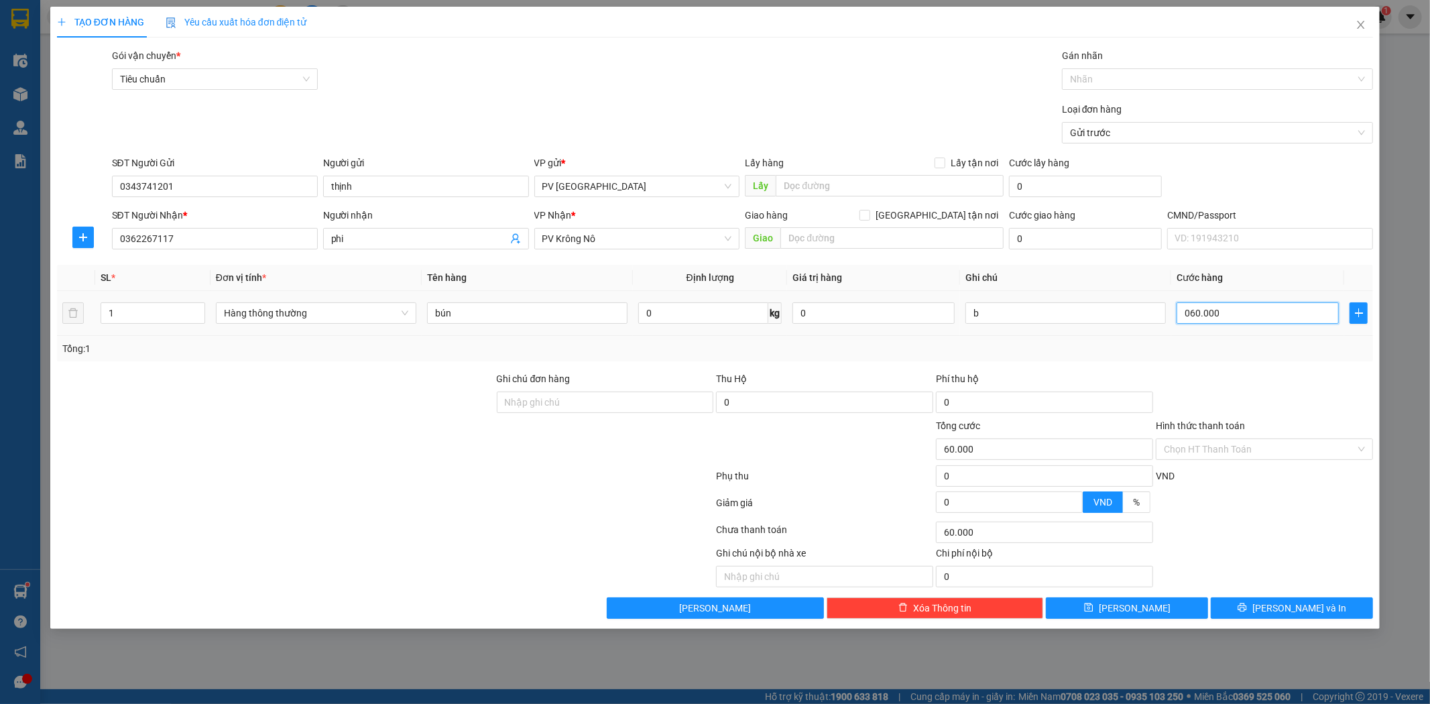
type input "60.000"
click at [1329, 614] on button "[PERSON_NAME] và In" at bounding box center [1292, 607] width 162 height 21
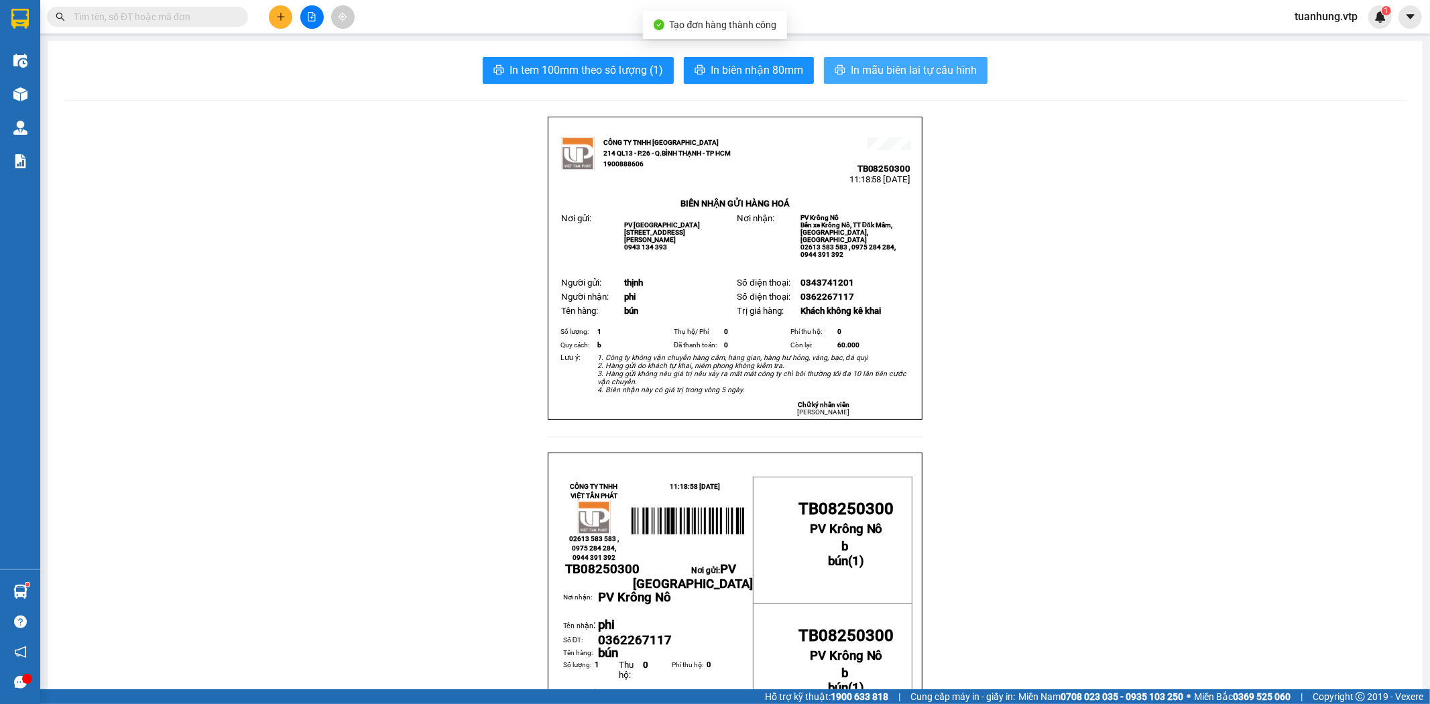
click at [916, 67] on span "In mẫu biên lai tự cấu hình" at bounding box center [914, 70] width 126 height 17
click at [286, 18] on button at bounding box center [280, 16] width 23 height 23
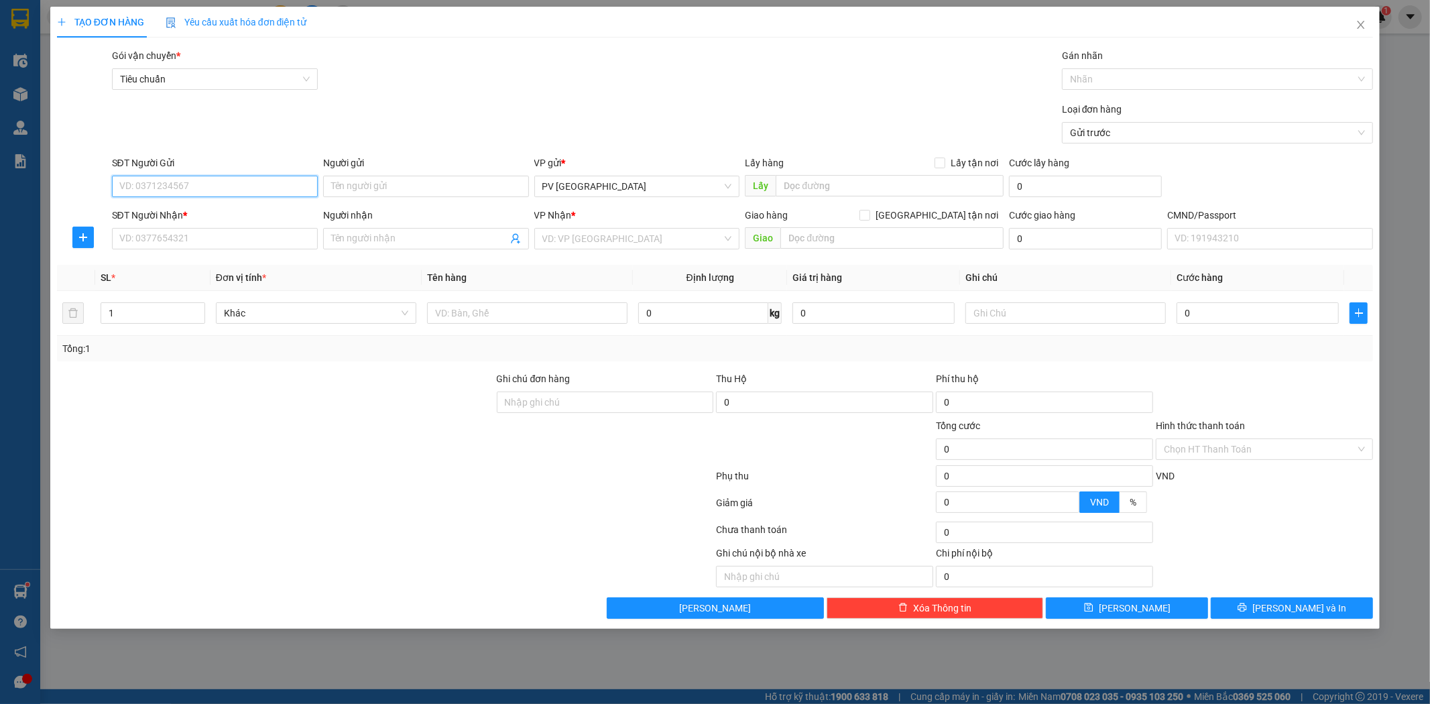
click at [259, 179] on input "SĐT Người Gửi" at bounding box center [215, 186] width 206 height 21
type input "0846341111"
click at [247, 208] on div "0846341111" at bounding box center [215, 213] width 190 height 15
type input "0971673333"
type input "hiếu"
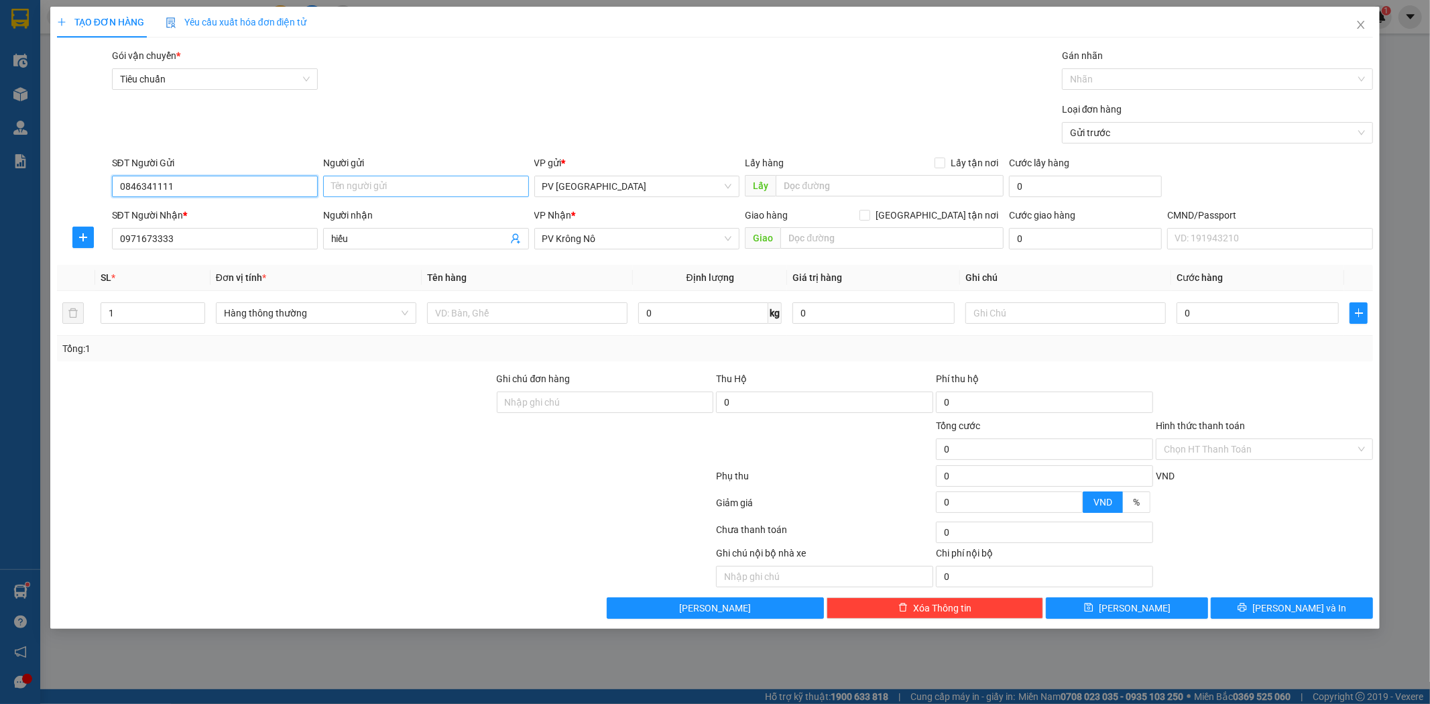
type input "0846341111"
click at [381, 180] on input "Người gửi" at bounding box center [426, 186] width 206 height 21
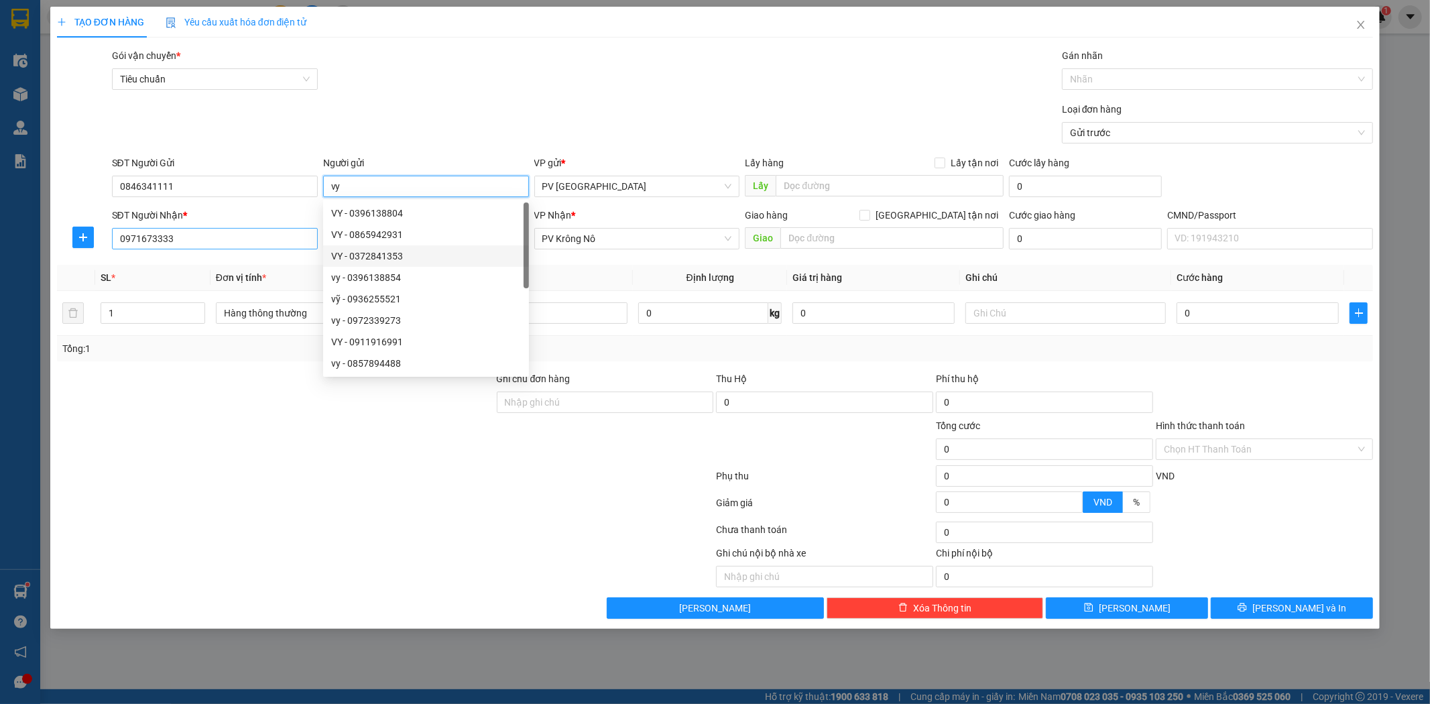
type input "vy"
click at [219, 245] on input "0971673333" at bounding box center [215, 238] width 206 height 21
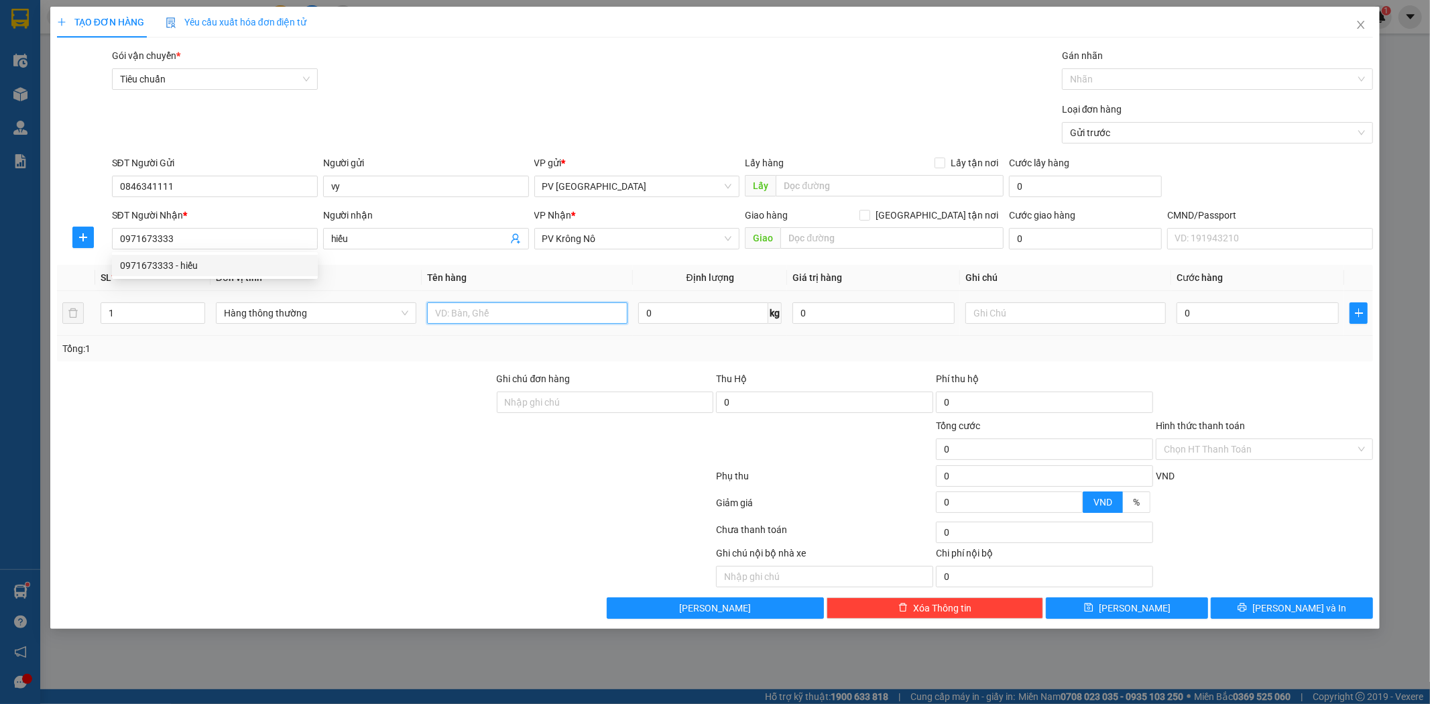
click at [521, 310] on input "text" at bounding box center [527, 312] width 200 height 21
type input "lk đt"
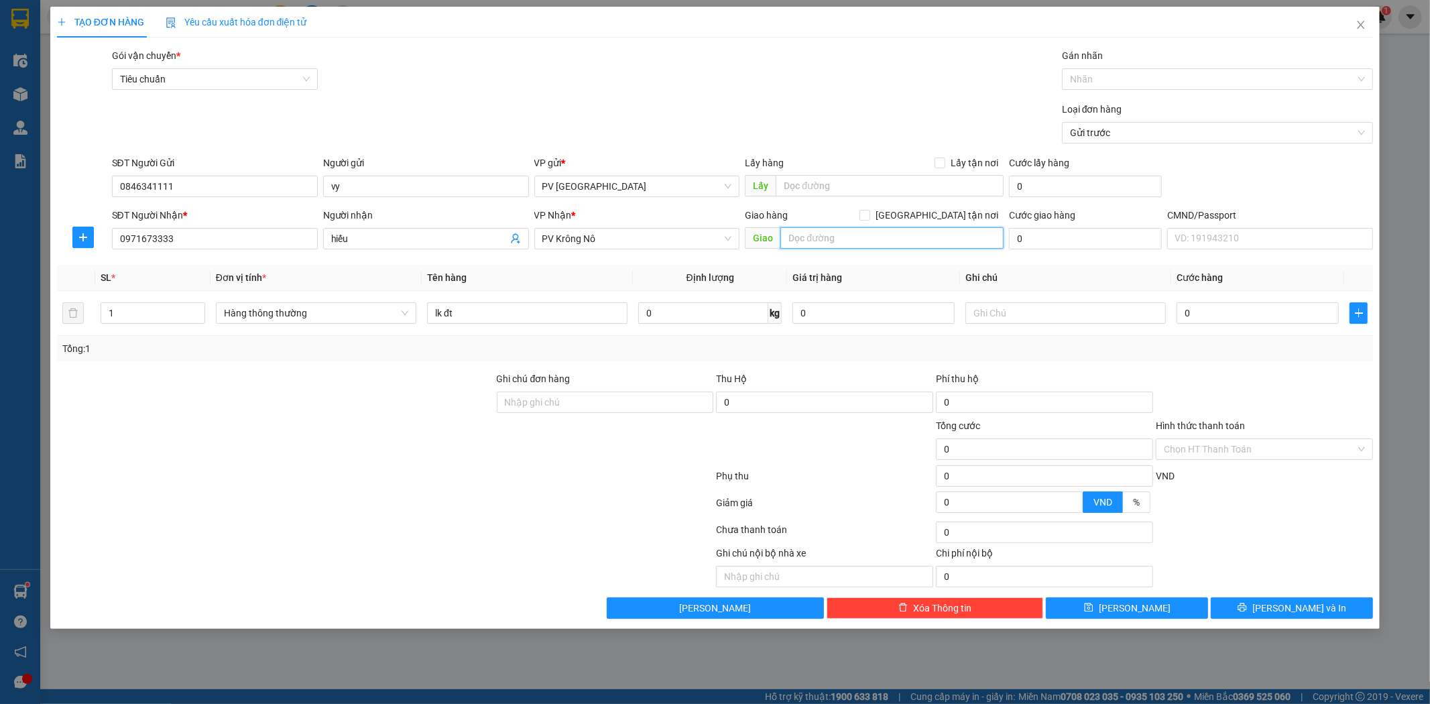
click at [836, 238] on input "text" at bounding box center [891, 237] width 223 height 21
type input "ko ktb trong"
click at [977, 310] on input "text" at bounding box center [1065, 312] width 200 height 21
type input "5"
type input "c"
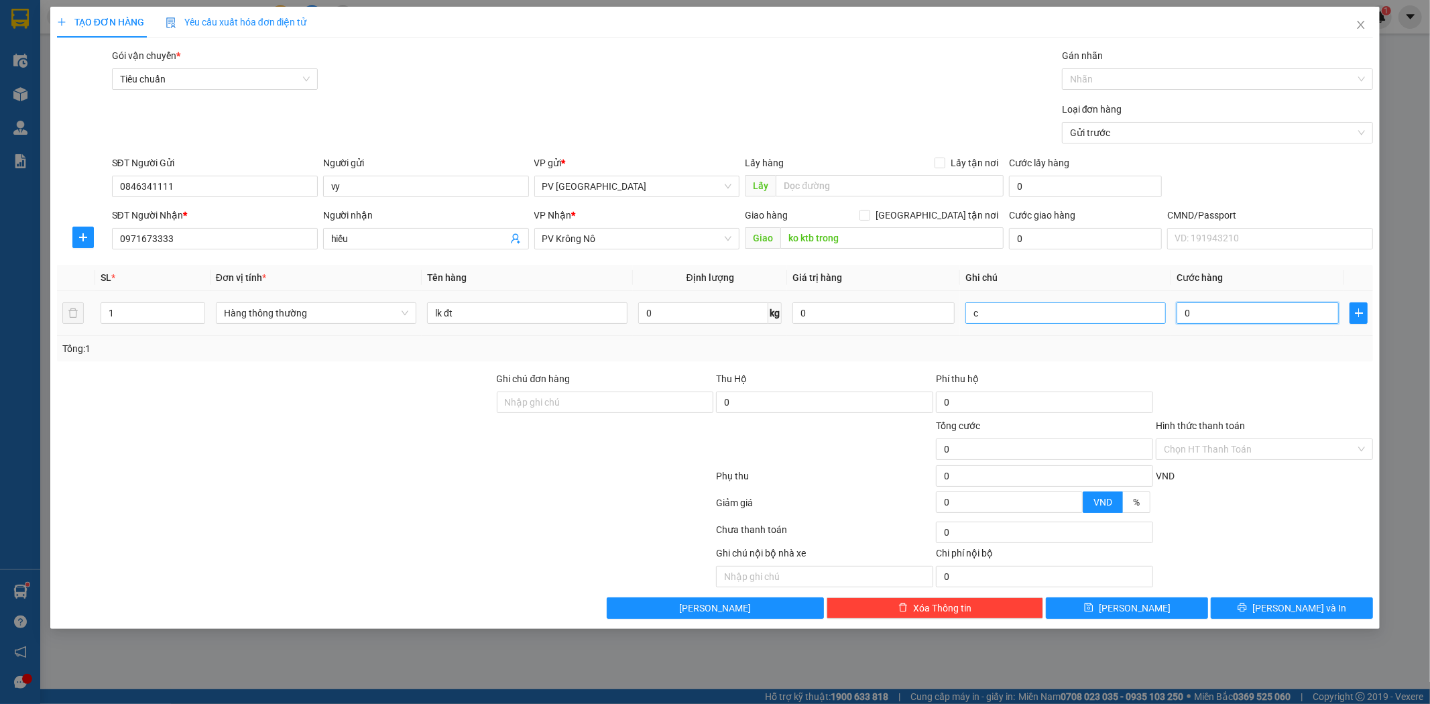
type input "5"
type input "50"
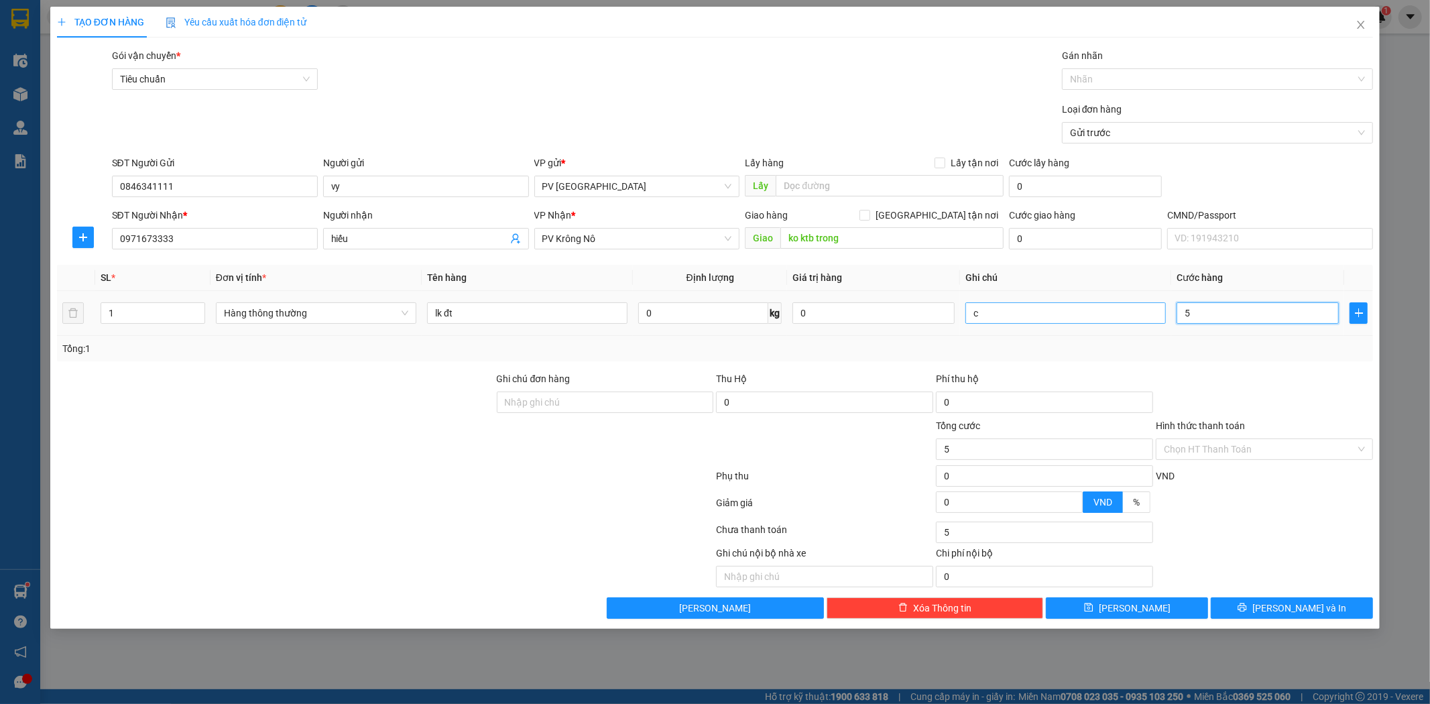
type input "50"
type input "500"
type input "5.000"
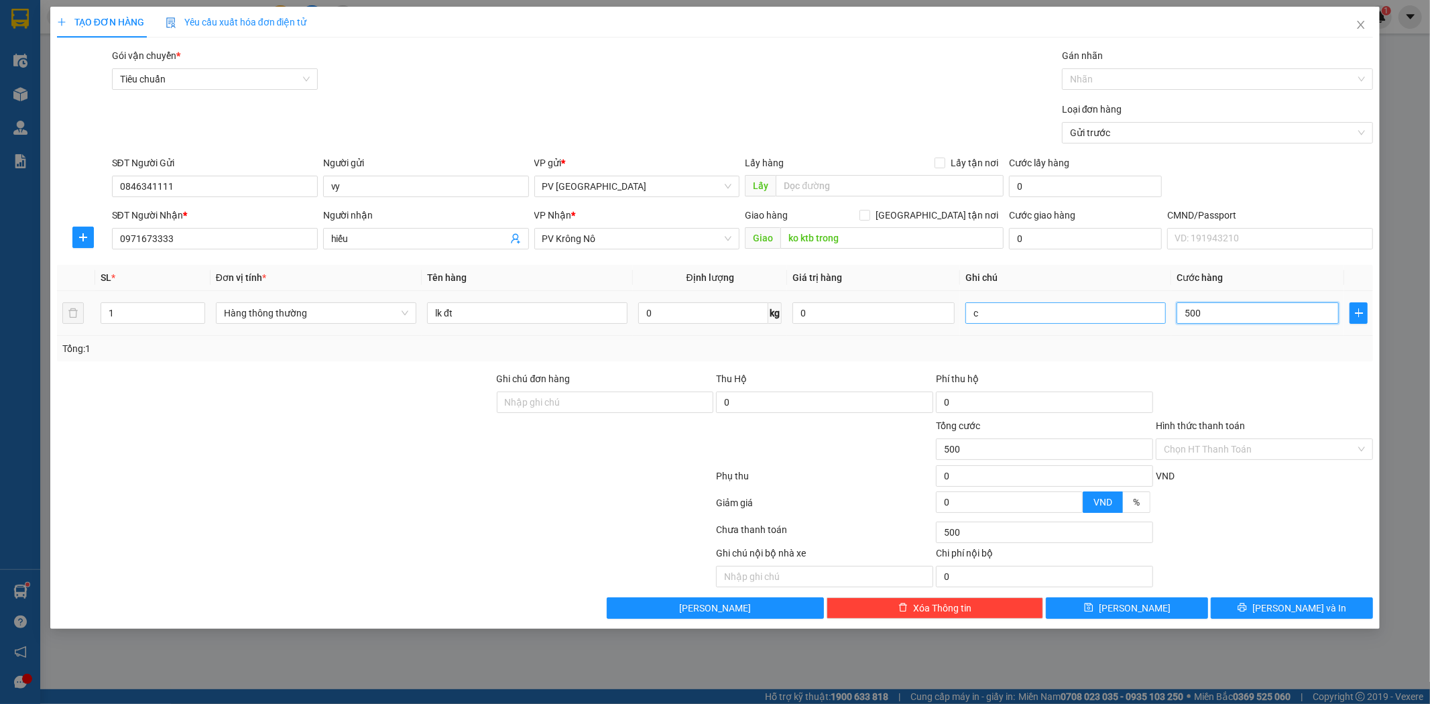
type input "5.000"
type input "50.000"
click at [1307, 615] on span "[PERSON_NAME] và In" at bounding box center [1299, 608] width 94 height 15
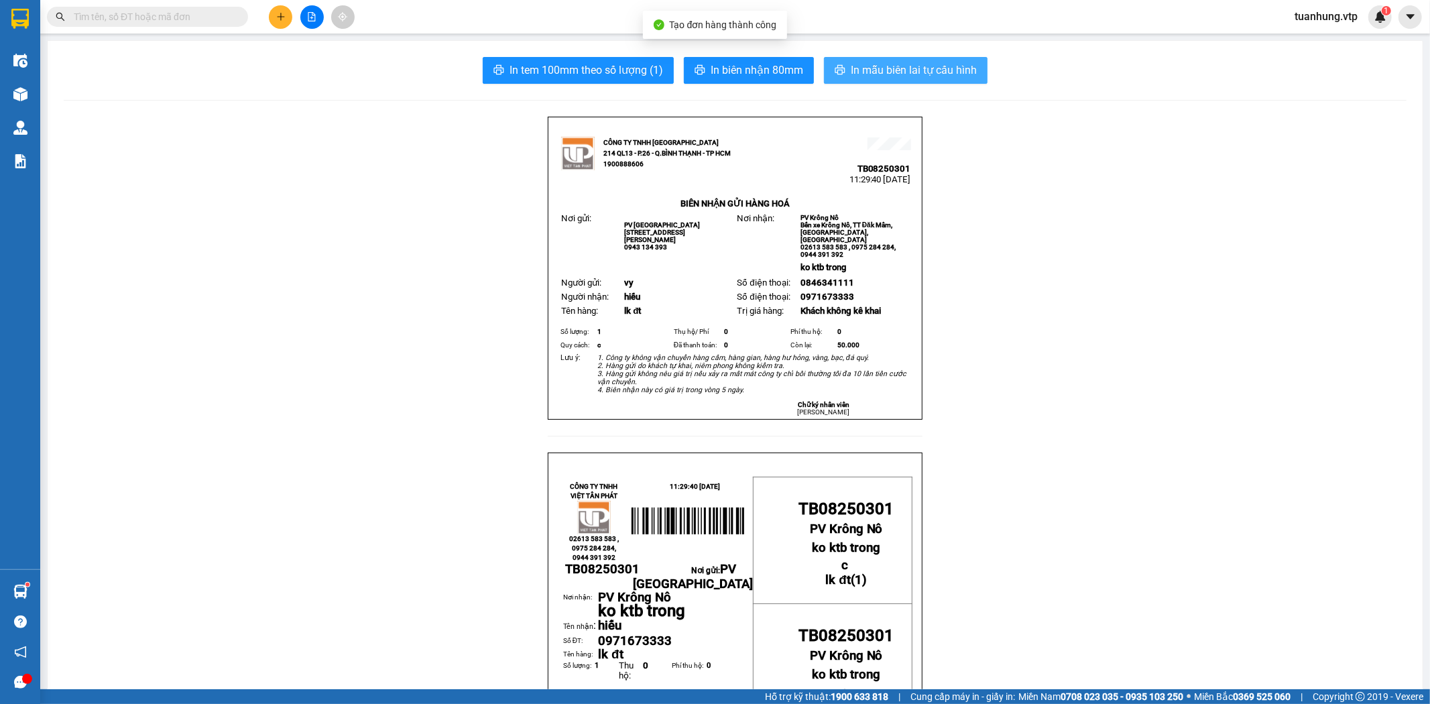
click at [926, 69] on span "In mẫu biên lai tự cấu hình" at bounding box center [914, 70] width 126 height 17
click at [278, 19] on icon "plus" at bounding box center [280, 16] width 9 height 9
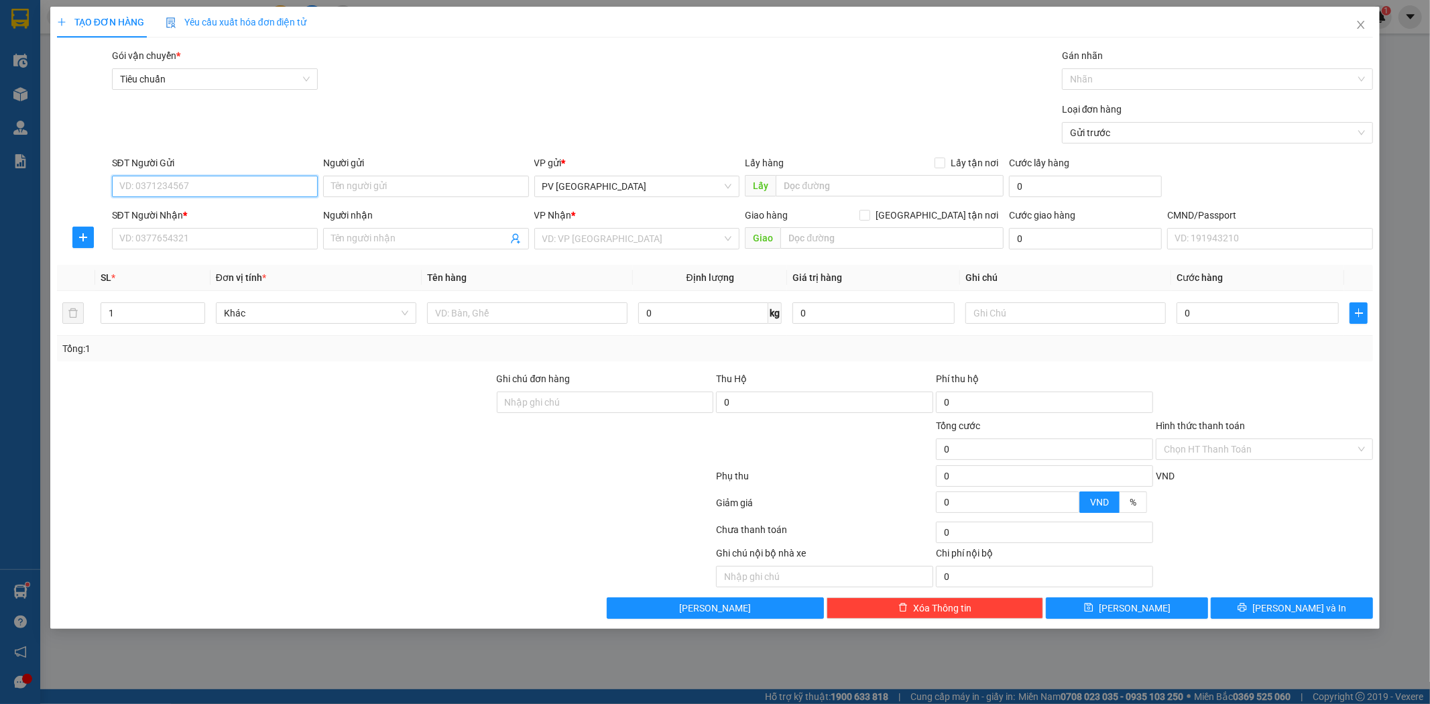
click at [258, 189] on input "SĐT Người Gửi" at bounding box center [215, 186] width 206 height 21
click at [246, 206] on div "0772557989" at bounding box center [215, 213] width 190 height 15
click at [396, 181] on input "Người gửi" at bounding box center [426, 186] width 206 height 21
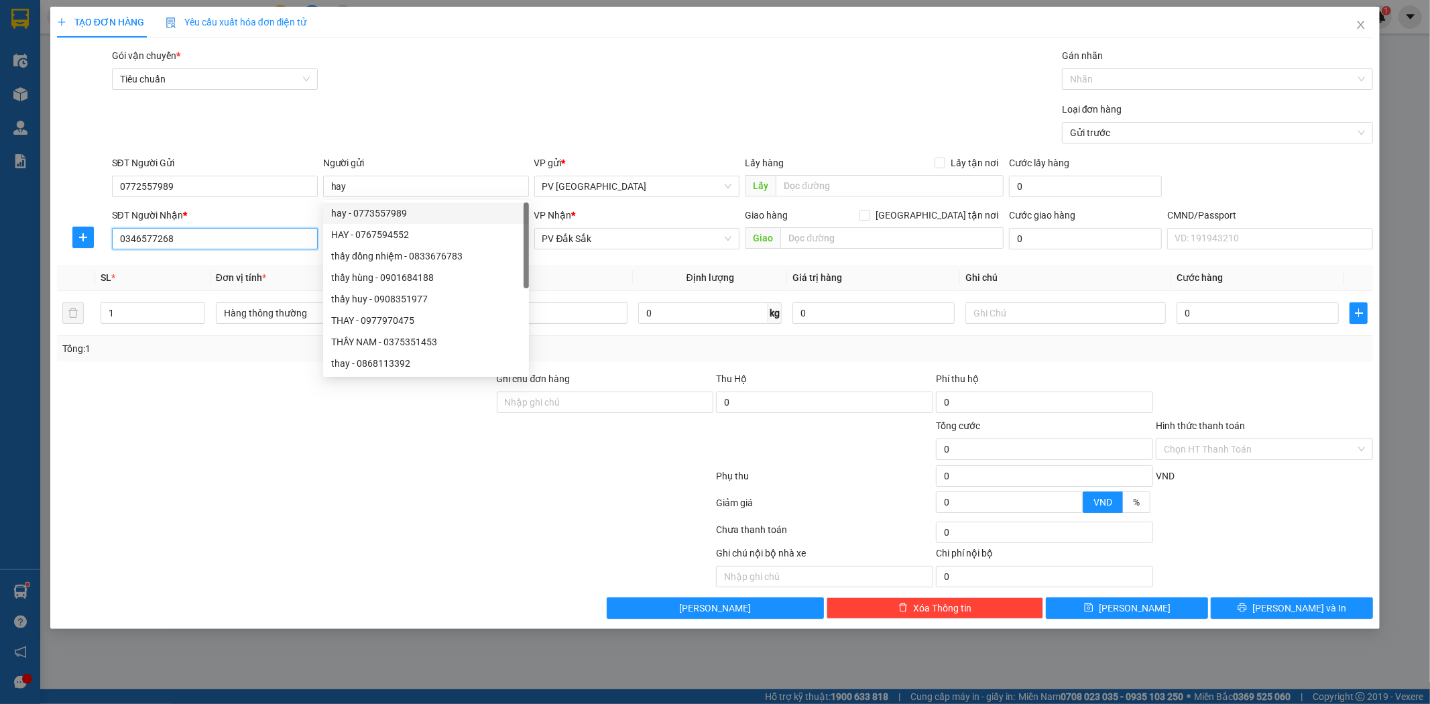
click at [282, 245] on input "0346577268" at bounding box center [215, 238] width 206 height 21
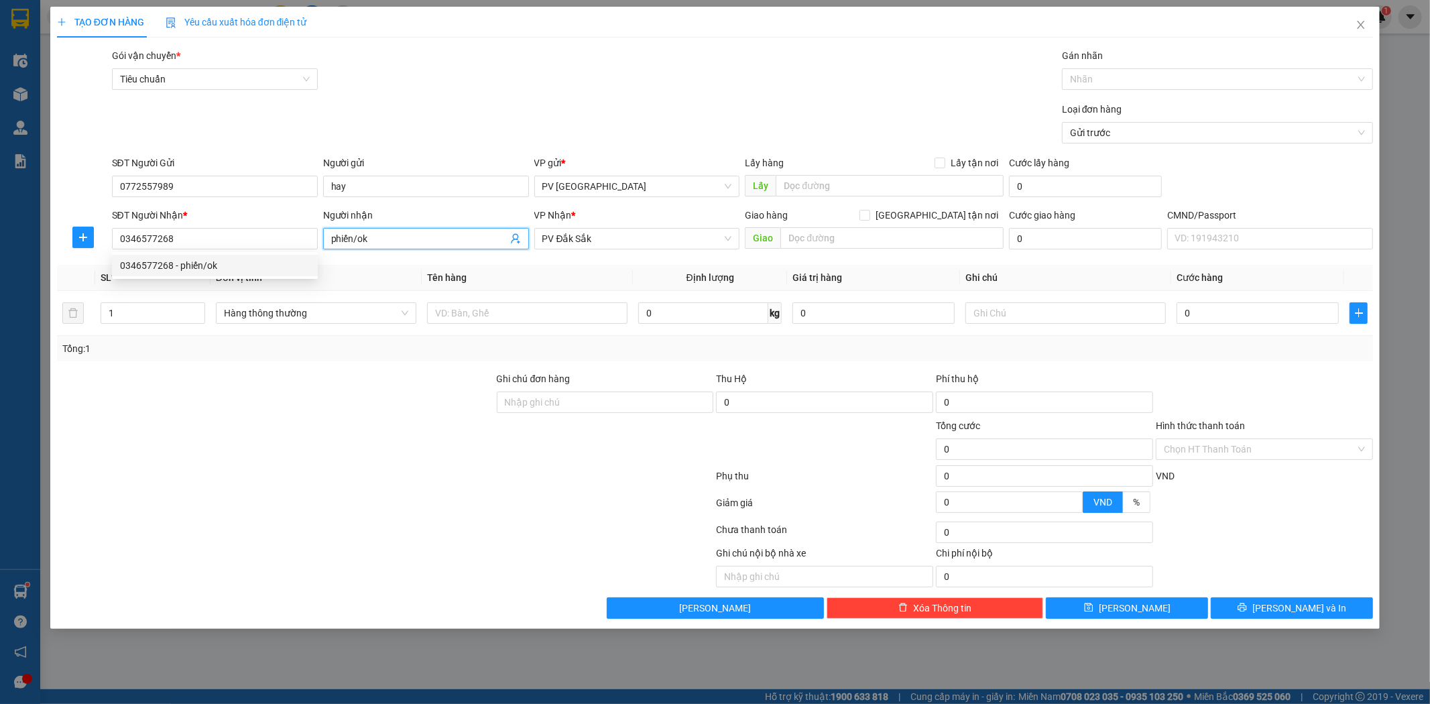
click at [370, 236] on input "phiến/ok" at bounding box center [419, 238] width 176 height 15
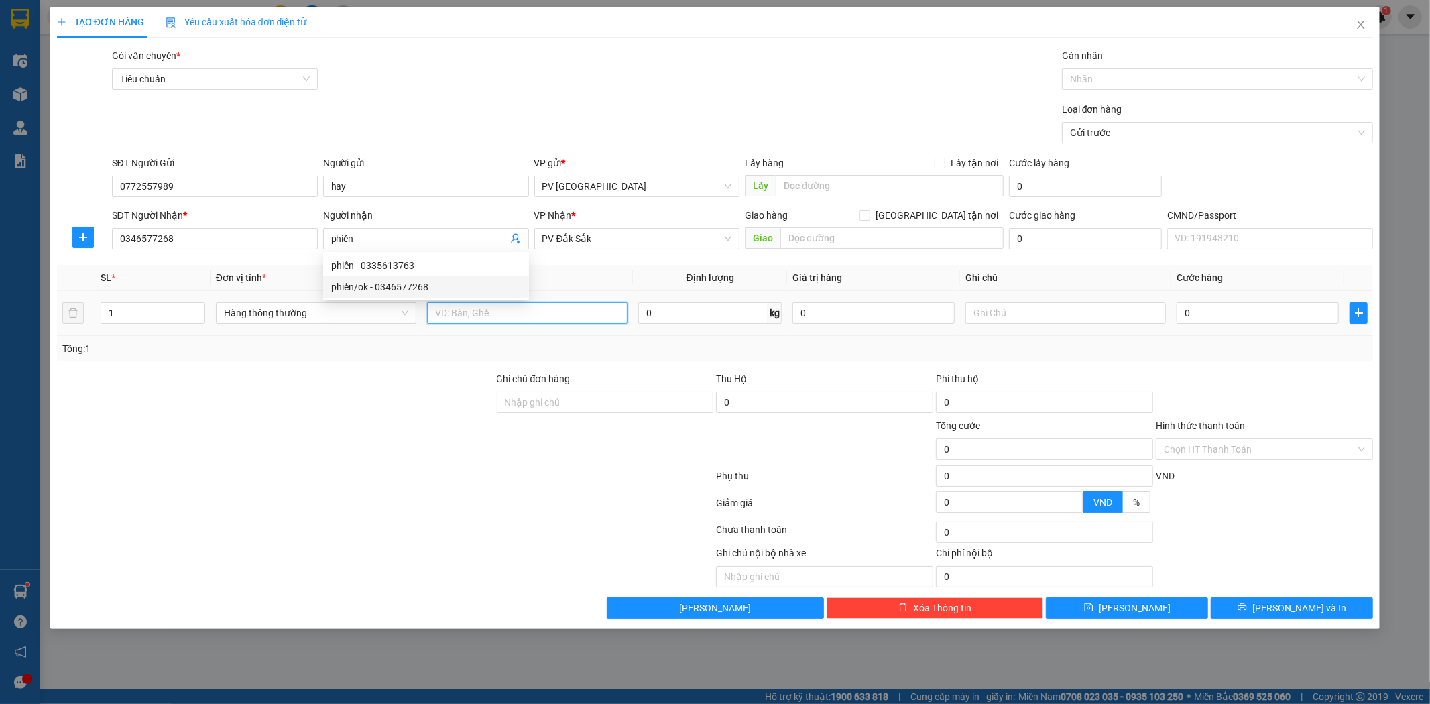
click at [573, 308] on input "text" at bounding box center [527, 312] width 200 height 21
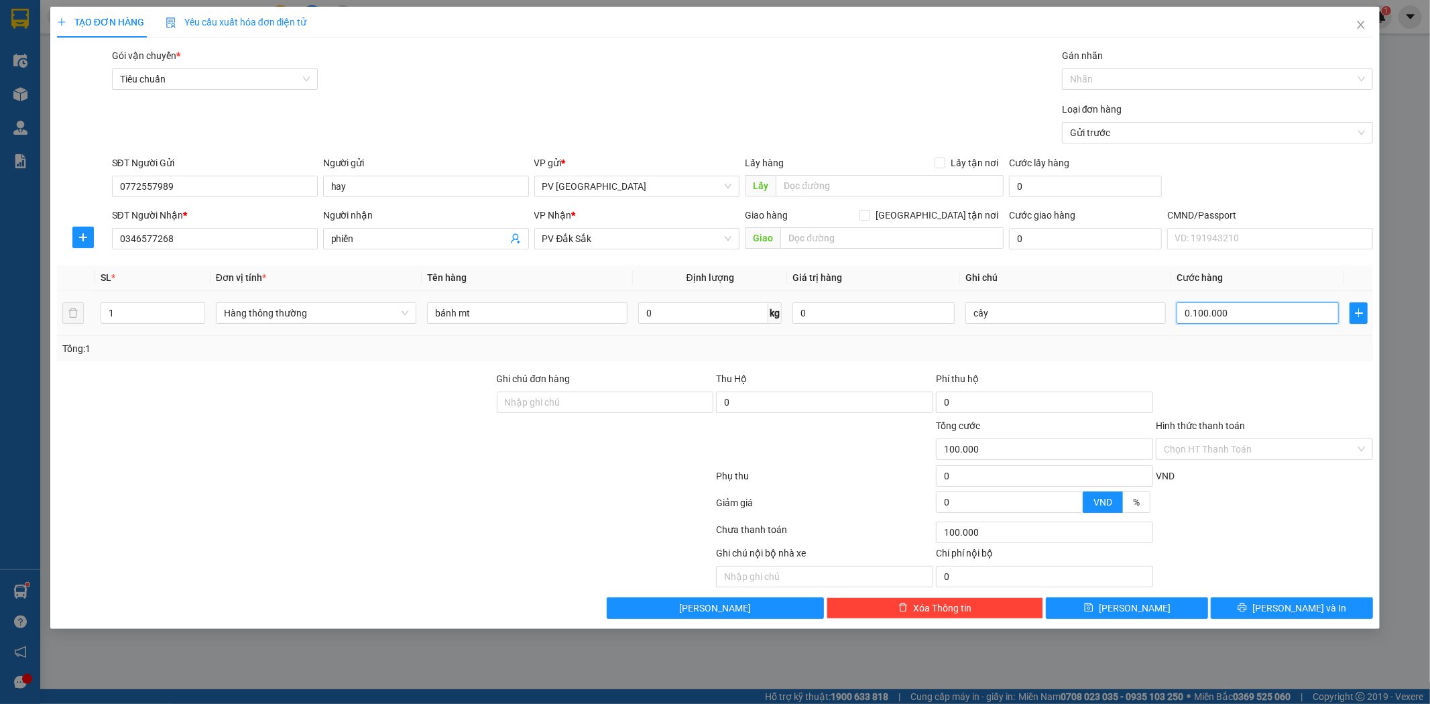
click at [1189, 312] on input "0.100.000" at bounding box center [1257, 312] width 162 height 21
click at [1287, 605] on span "[PERSON_NAME] và In" at bounding box center [1299, 608] width 94 height 15
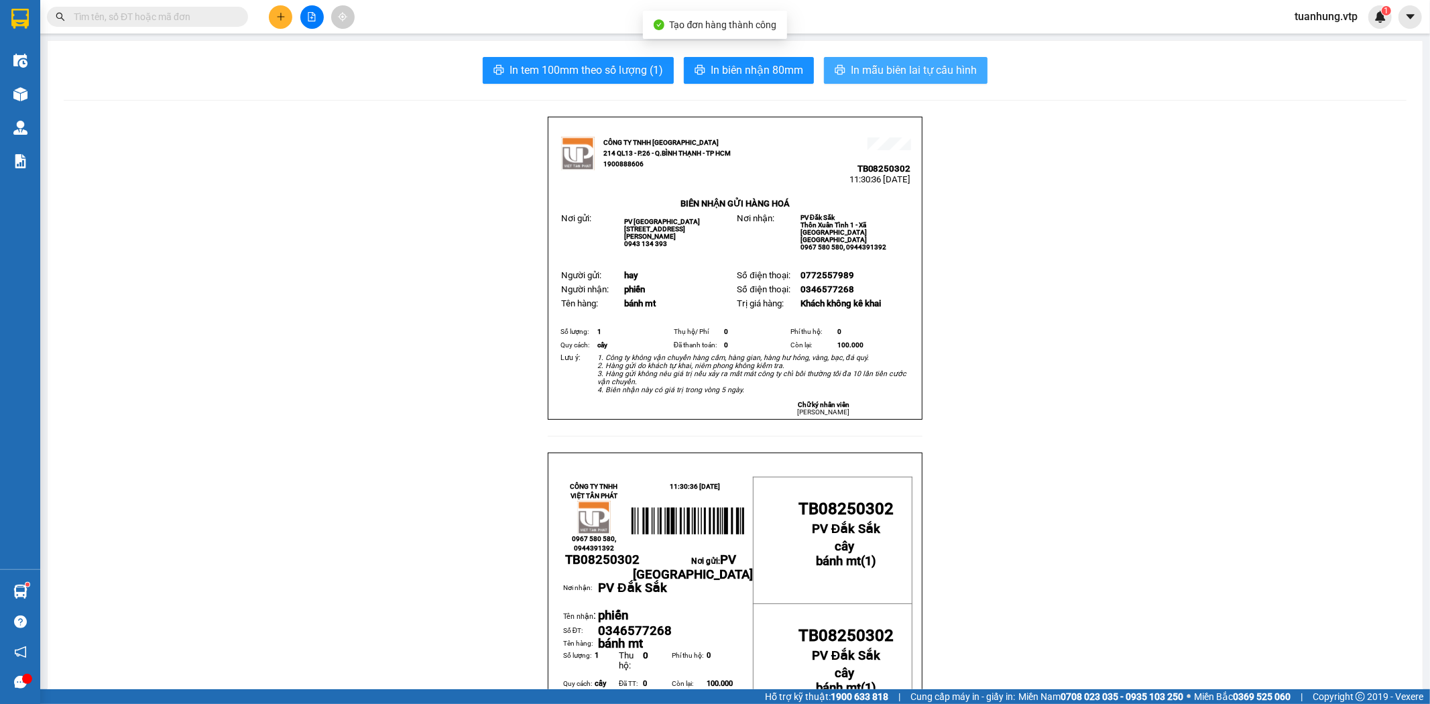
click at [933, 71] on span "In mẫu biên lai tự cấu hình" at bounding box center [914, 70] width 126 height 17
click at [278, 17] on icon "plus" at bounding box center [280, 16] width 7 height 1
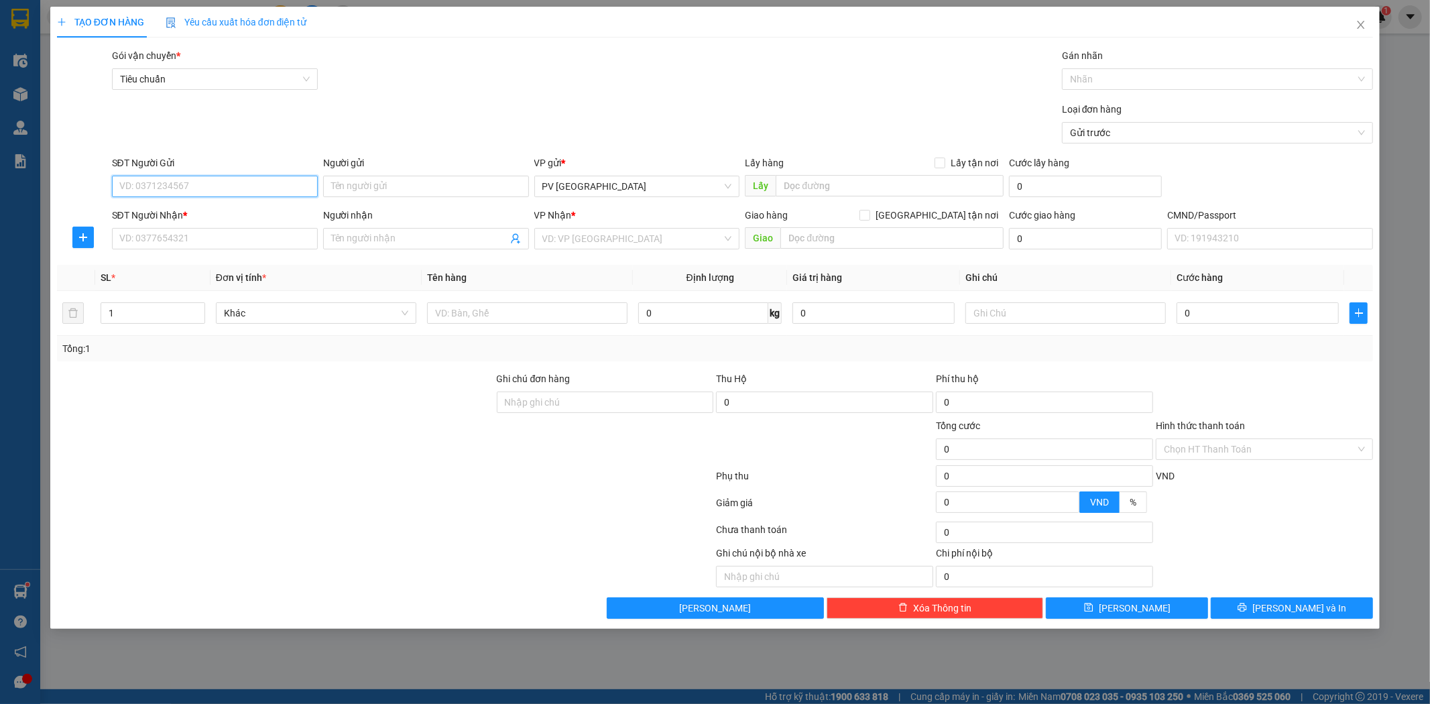
click at [294, 188] on input "SĐT Người Gửi" at bounding box center [215, 186] width 206 height 21
click at [188, 235] on div "0773557989 - hay" at bounding box center [215, 234] width 190 height 15
click at [225, 243] on input "0346577268" at bounding box center [215, 238] width 206 height 21
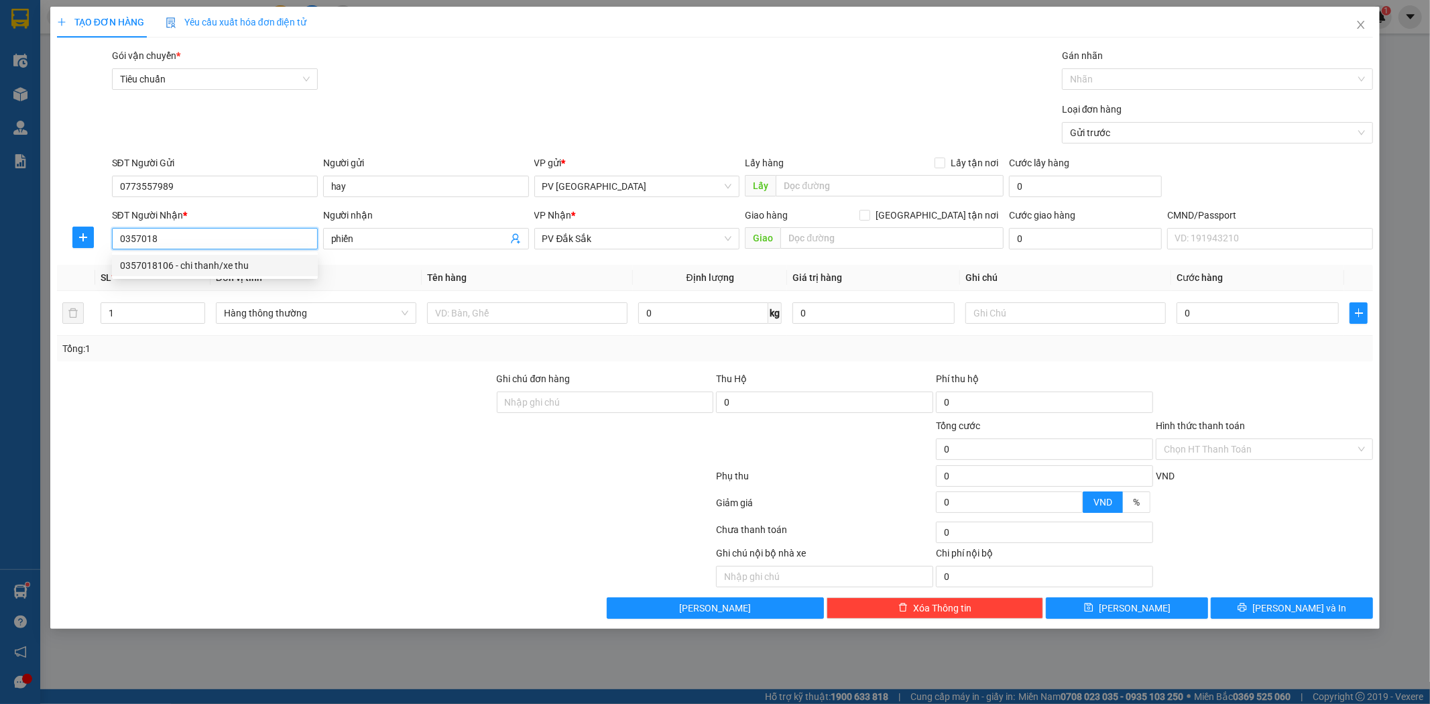
click at [228, 267] on div "0357018106 - chi thanh/xe thu" at bounding box center [215, 265] width 190 height 15
click at [406, 237] on input "chi thanh/xe thu" at bounding box center [419, 238] width 176 height 15
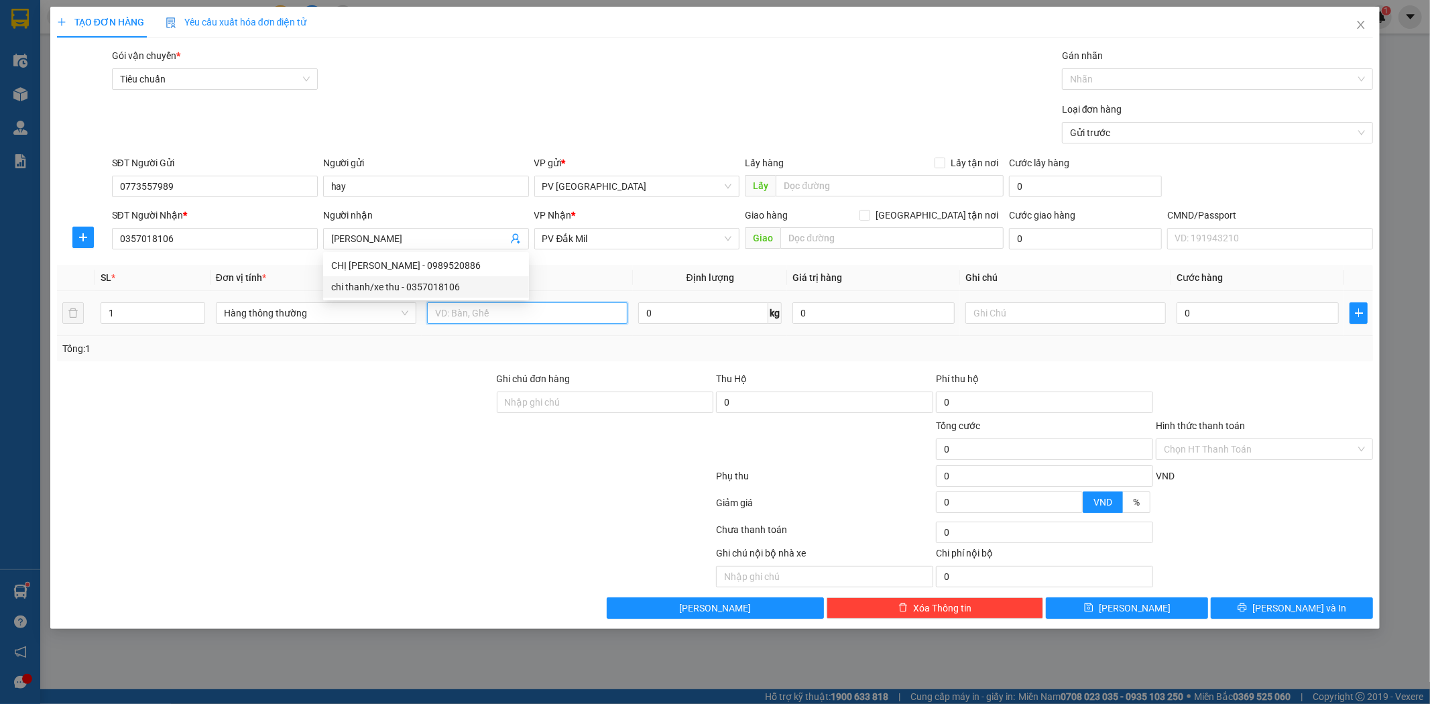
click at [475, 320] on input "text" at bounding box center [527, 312] width 200 height 21
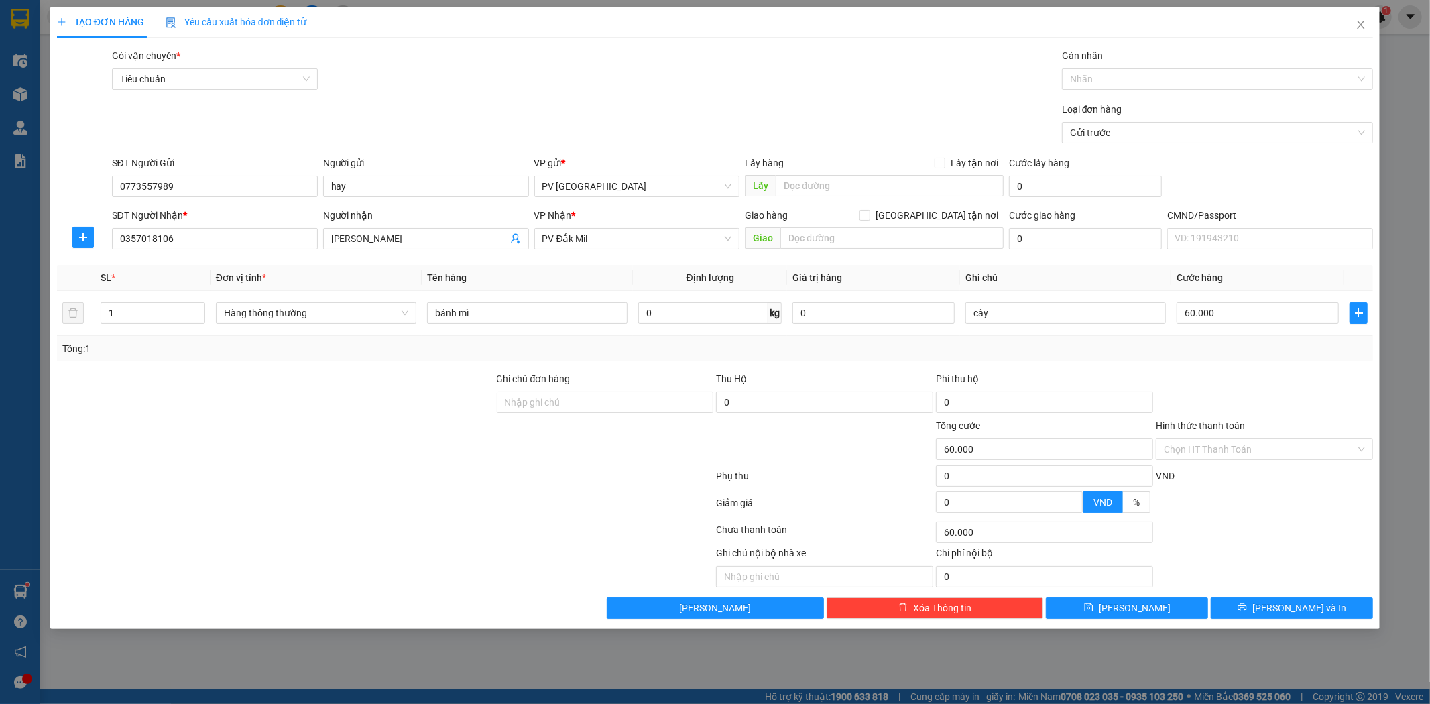
click at [1270, 597] on div "Transit Pickup Surcharge Ids Transit Deliver Surcharge Ids Transit Deliver Surc…" at bounding box center [715, 333] width 1317 height 570
click at [1247, 605] on icon "printer" at bounding box center [1241, 607] width 9 height 9
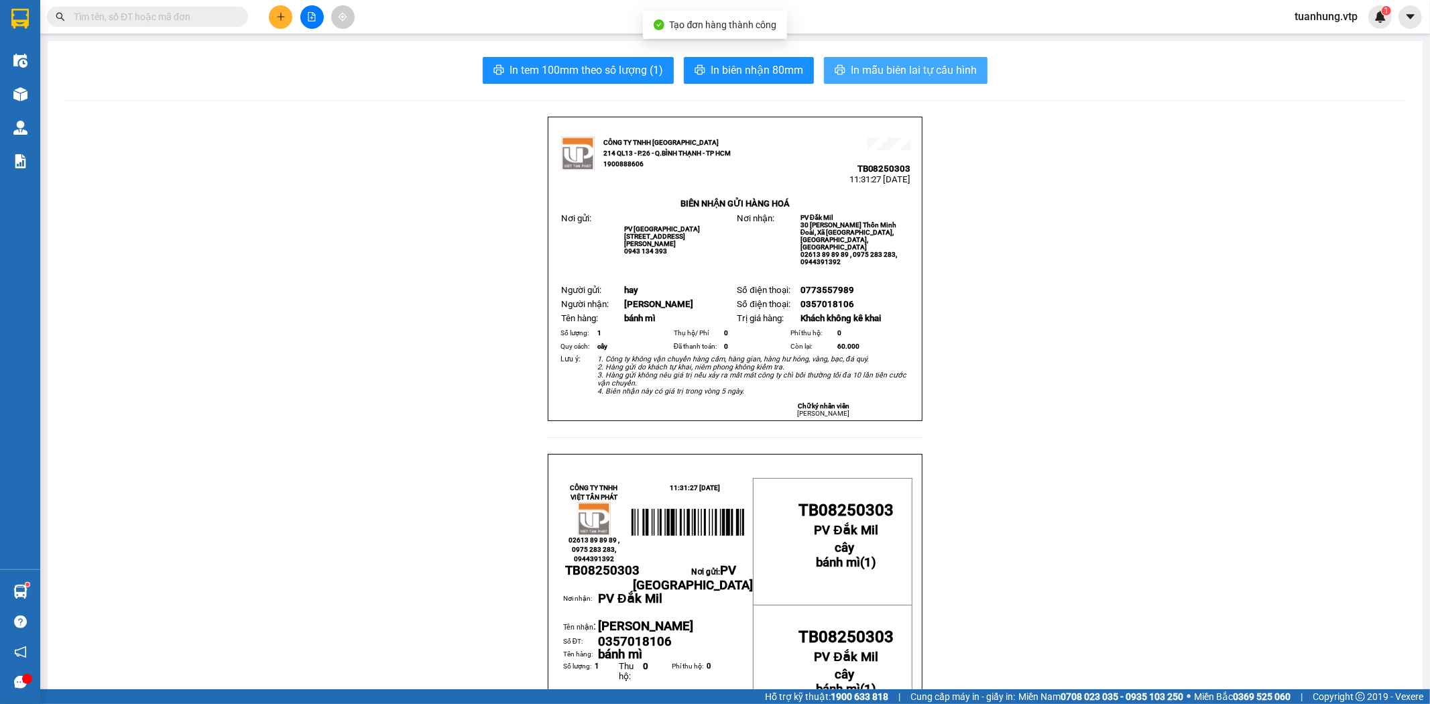
click at [896, 74] on span "In mẫu biên lai tự cấu hình" at bounding box center [914, 70] width 126 height 17
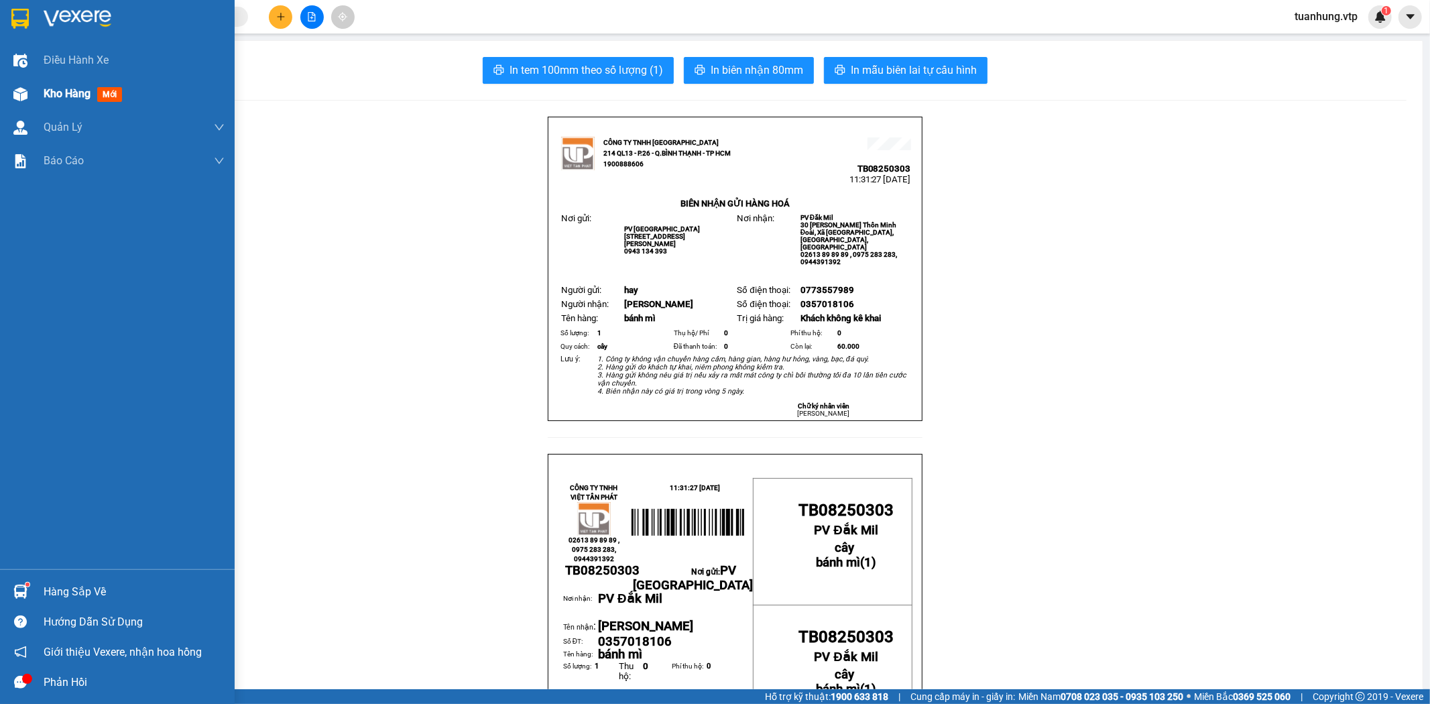
click at [48, 89] on span "Kho hàng" at bounding box center [67, 93] width 47 height 13
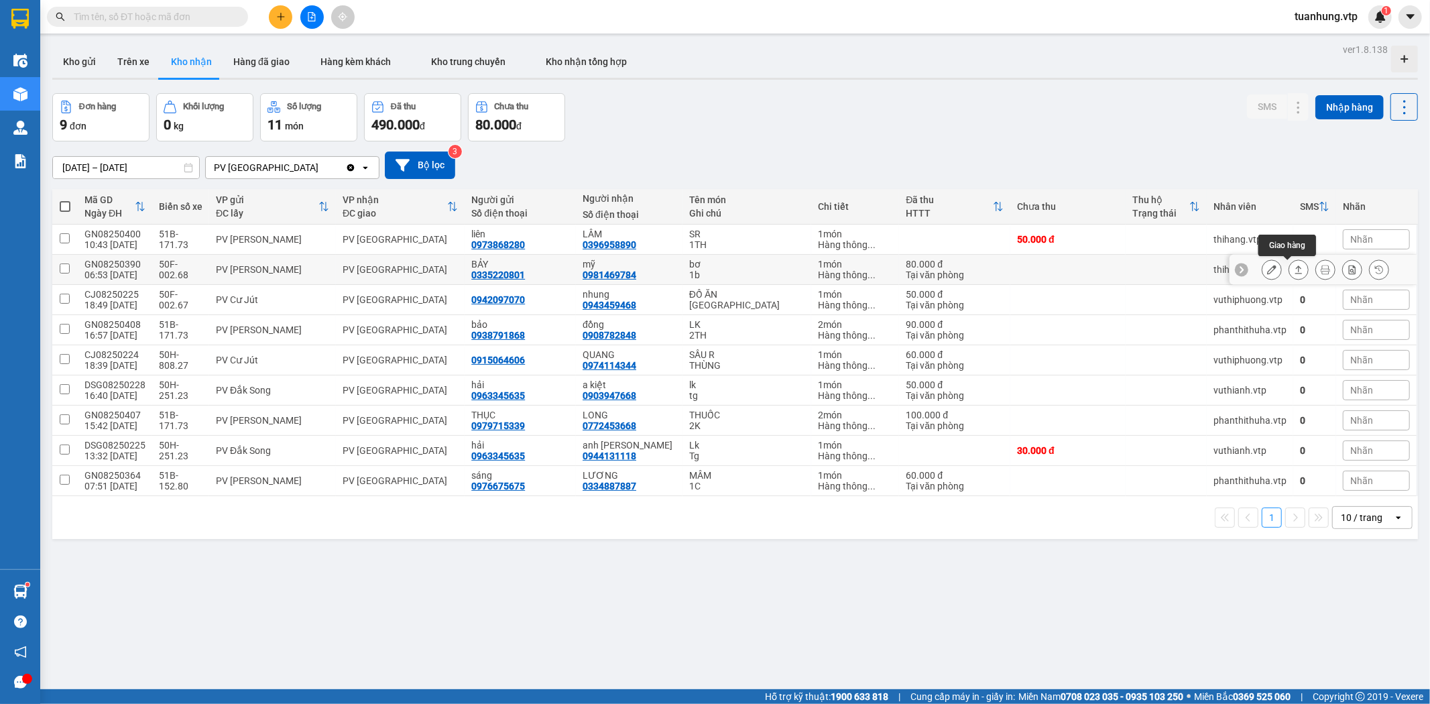
click at [1295, 267] on icon at bounding box center [1298, 269] width 7 height 8
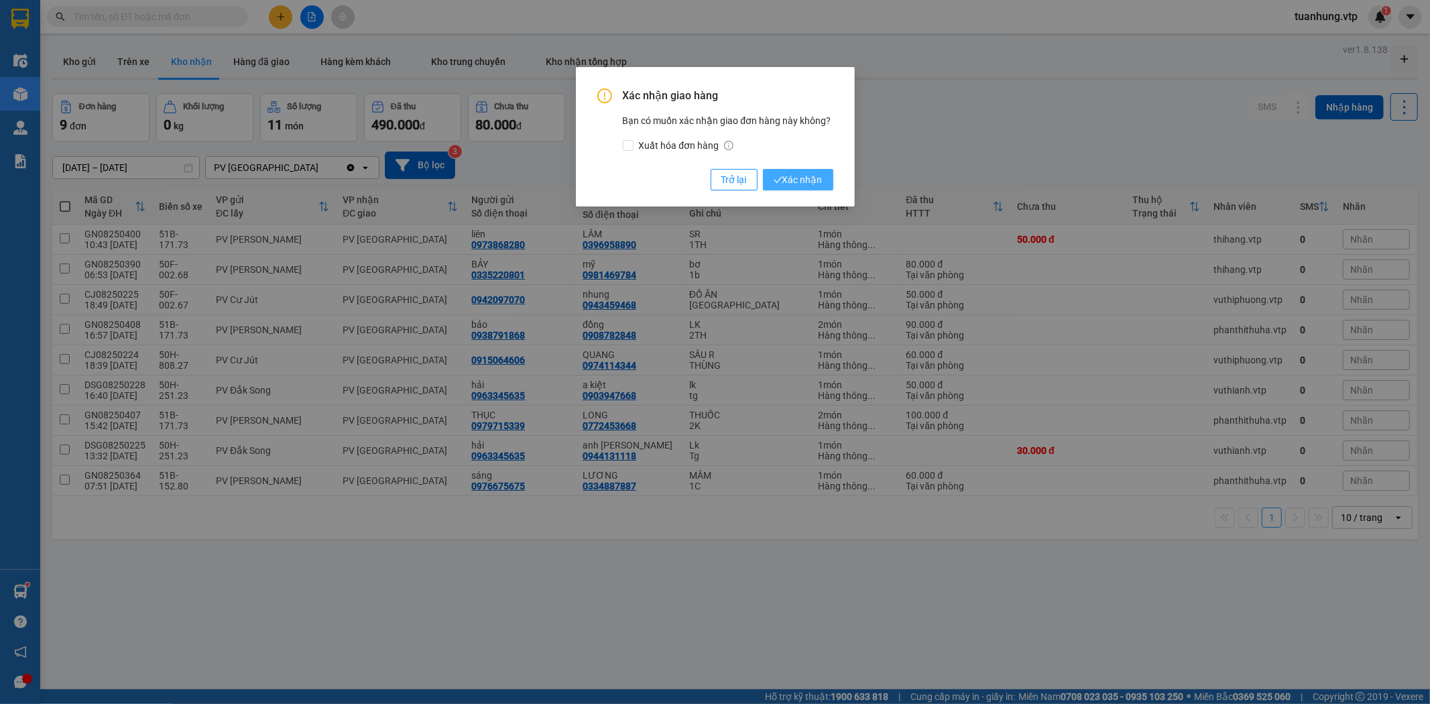
click at [815, 183] on span "Xác nhận" at bounding box center [798, 179] width 49 height 15
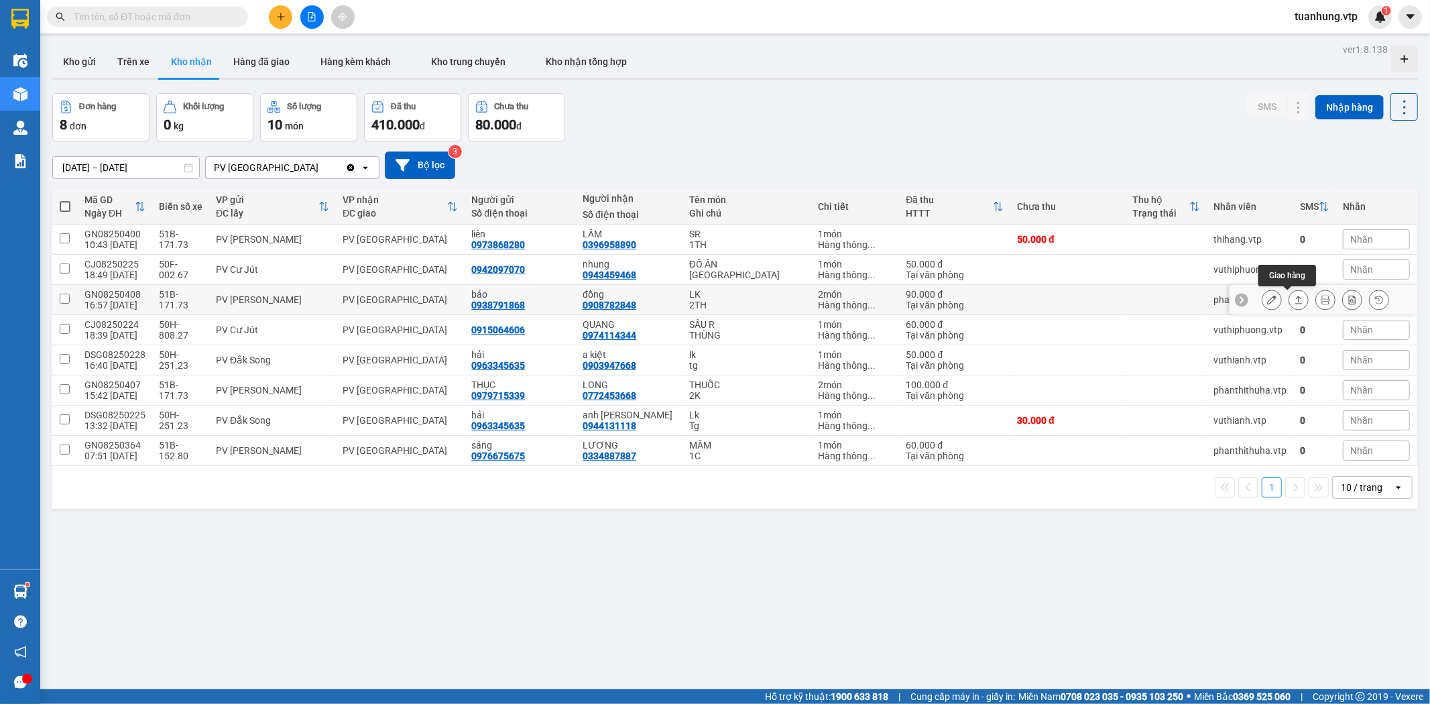
click at [1295, 300] on icon at bounding box center [1298, 300] width 7 height 8
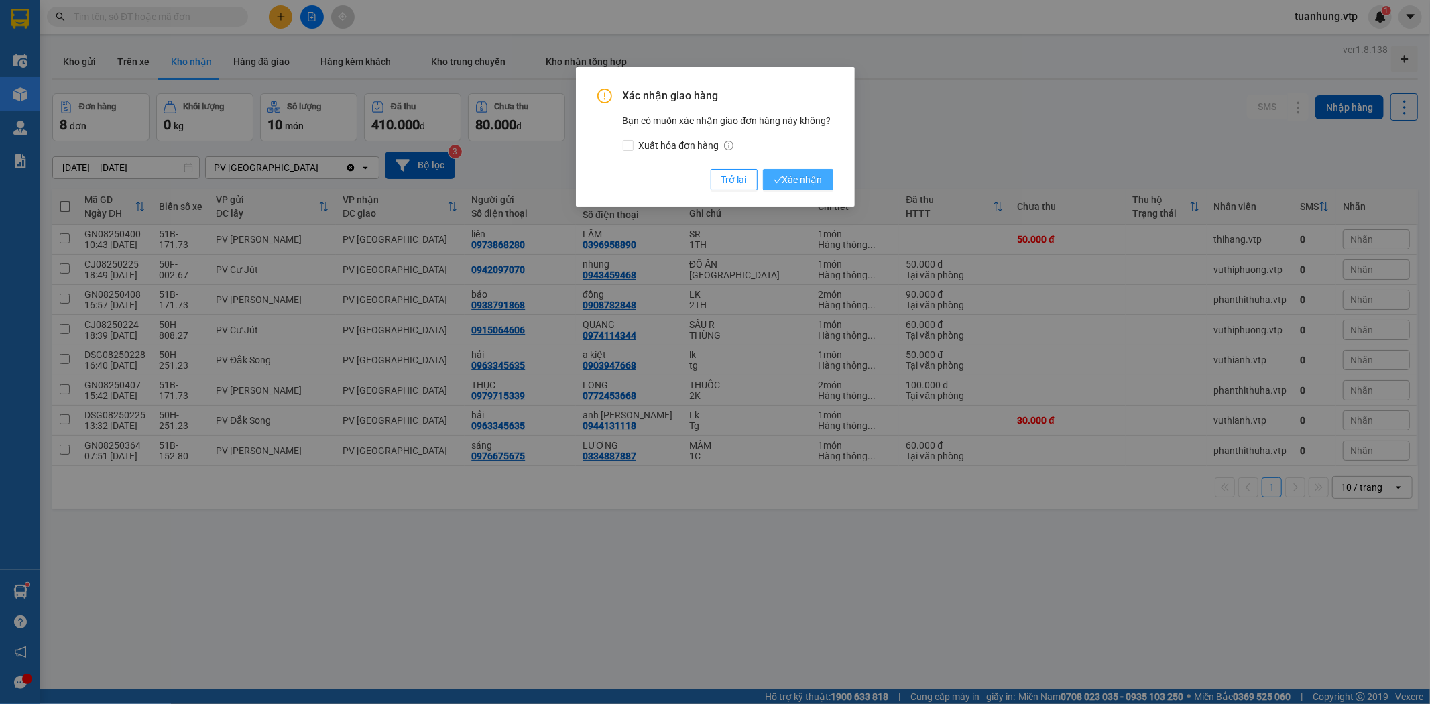
click at [784, 182] on span "Xác nhận" at bounding box center [798, 179] width 49 height 15
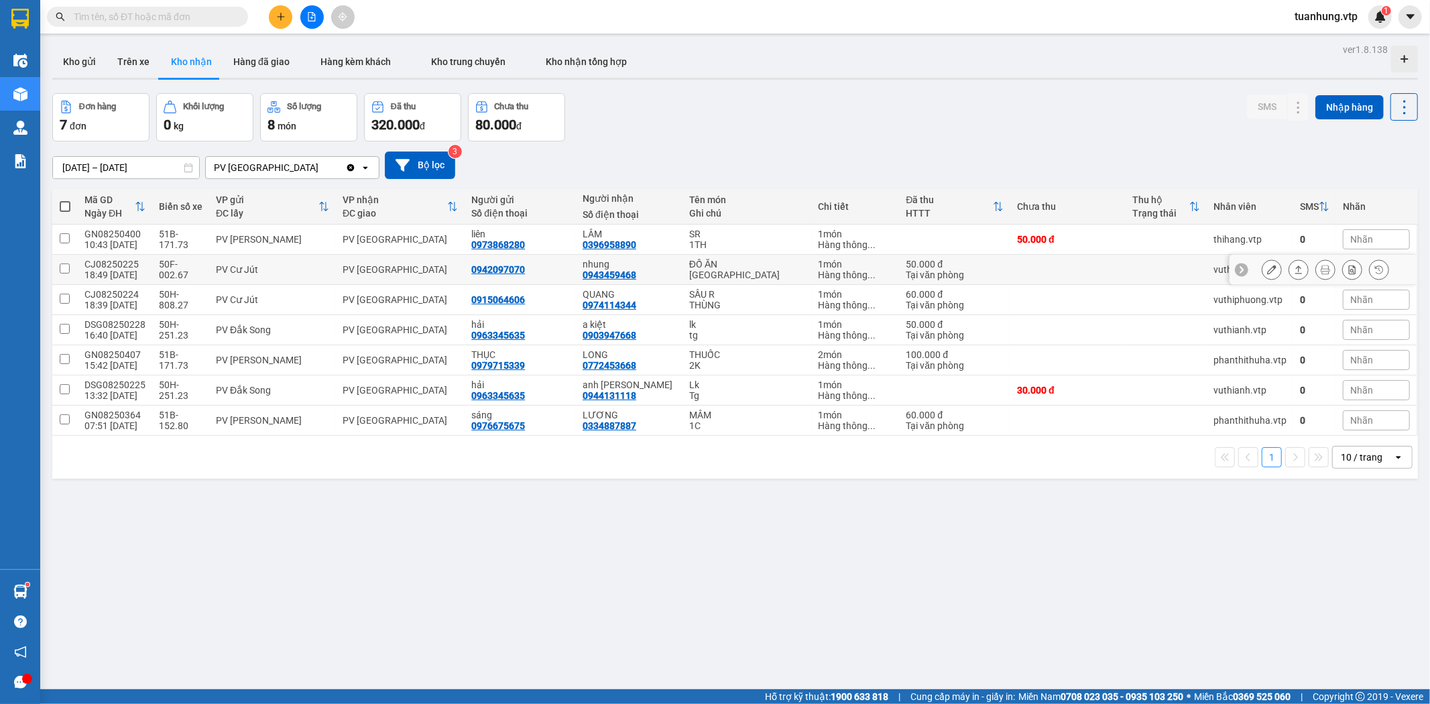
click at [1294, 265] on icon at bounding box center [1298, 269] width 9 height 9
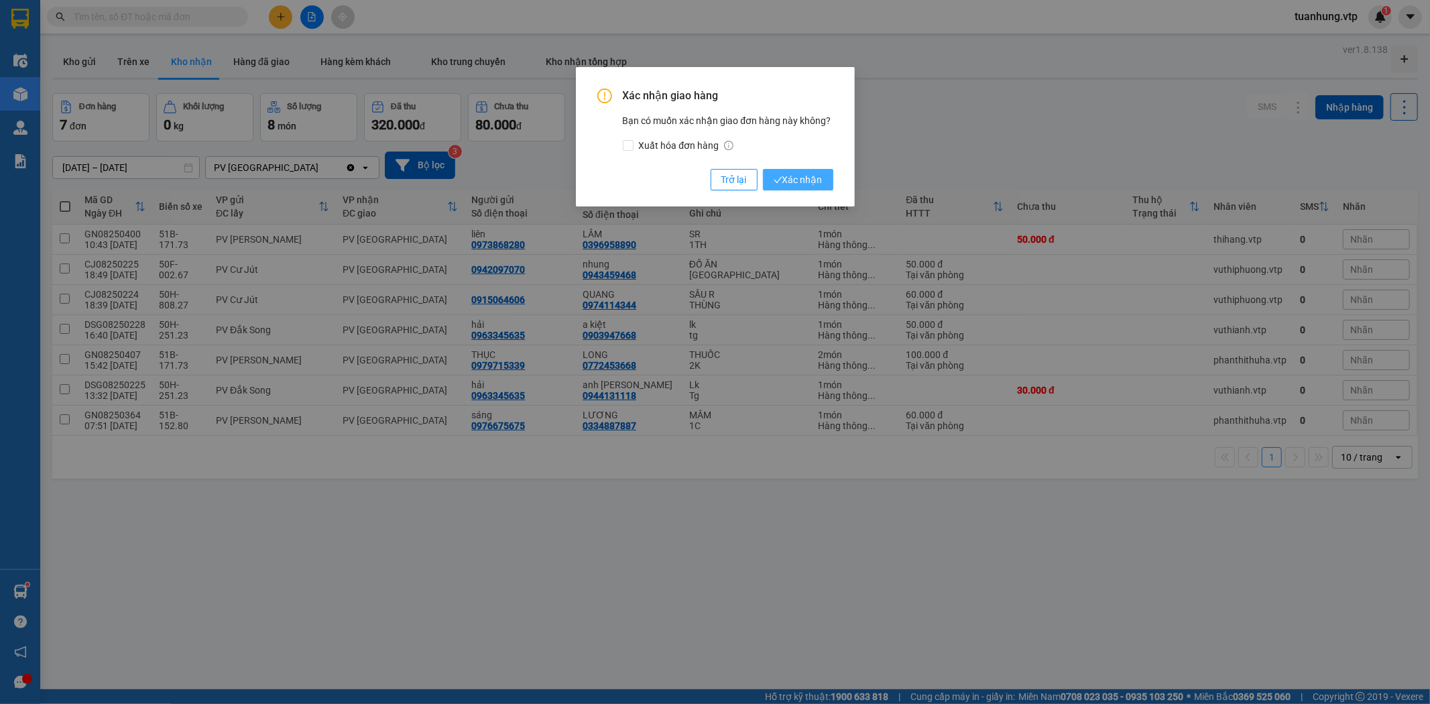
click at [831, 183] on button "Xác nhận" at bounding box center [798, 179] width 70 height 21
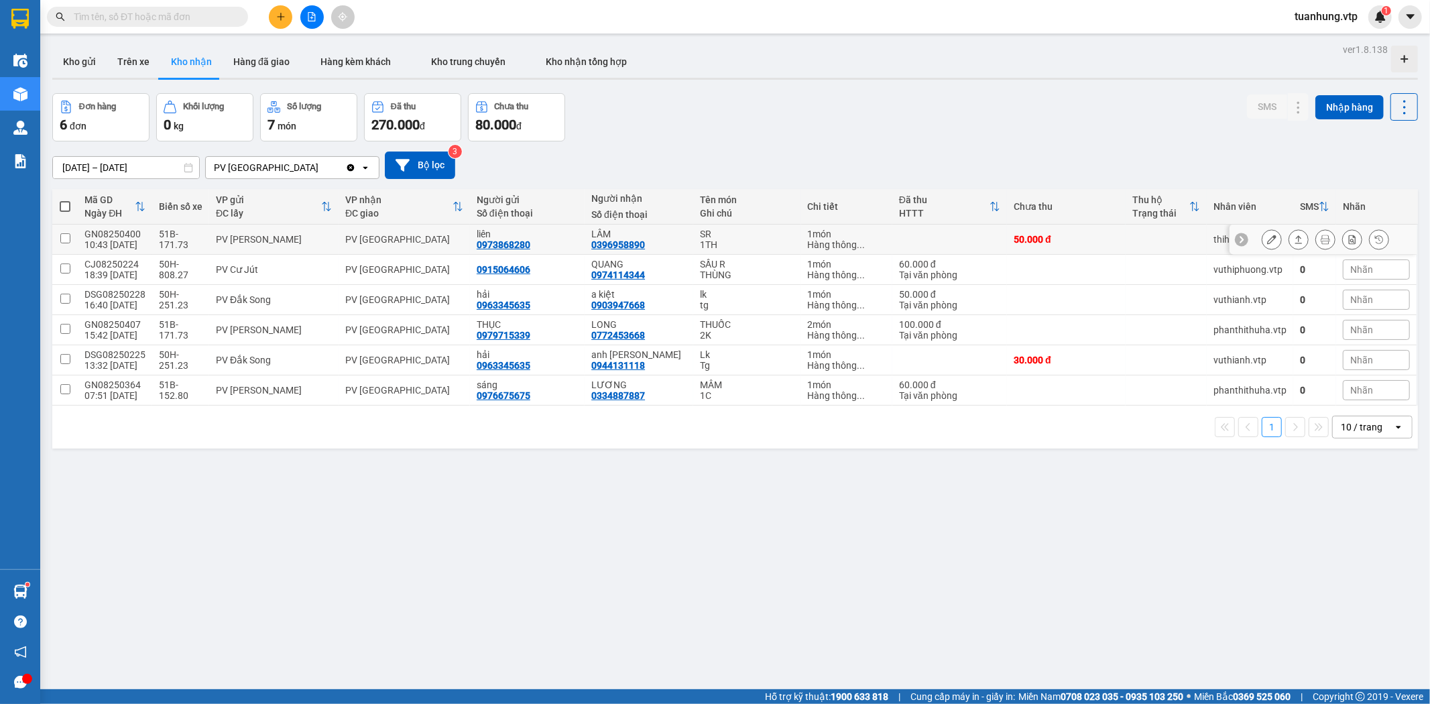
click at [1267, 241] on icon at bounding box center [1271, 239] width 9 height 9
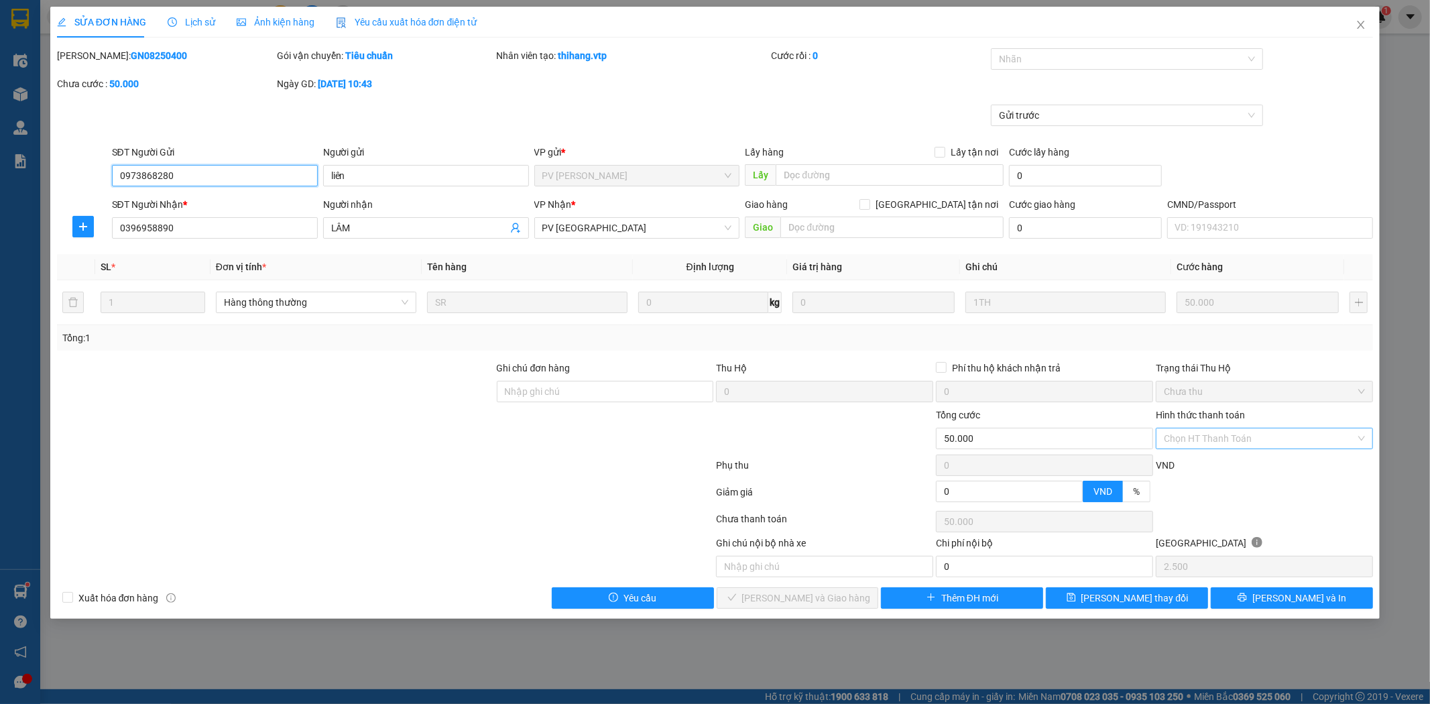
click at [1365, 438] on div "Chọn HT Thanh Toán" at bounding box center [1264, 438] width 217 height 21
click at [1292, 465] on div "Tại văn phòng" at bounding box center [1264, 465] width 201 height 15
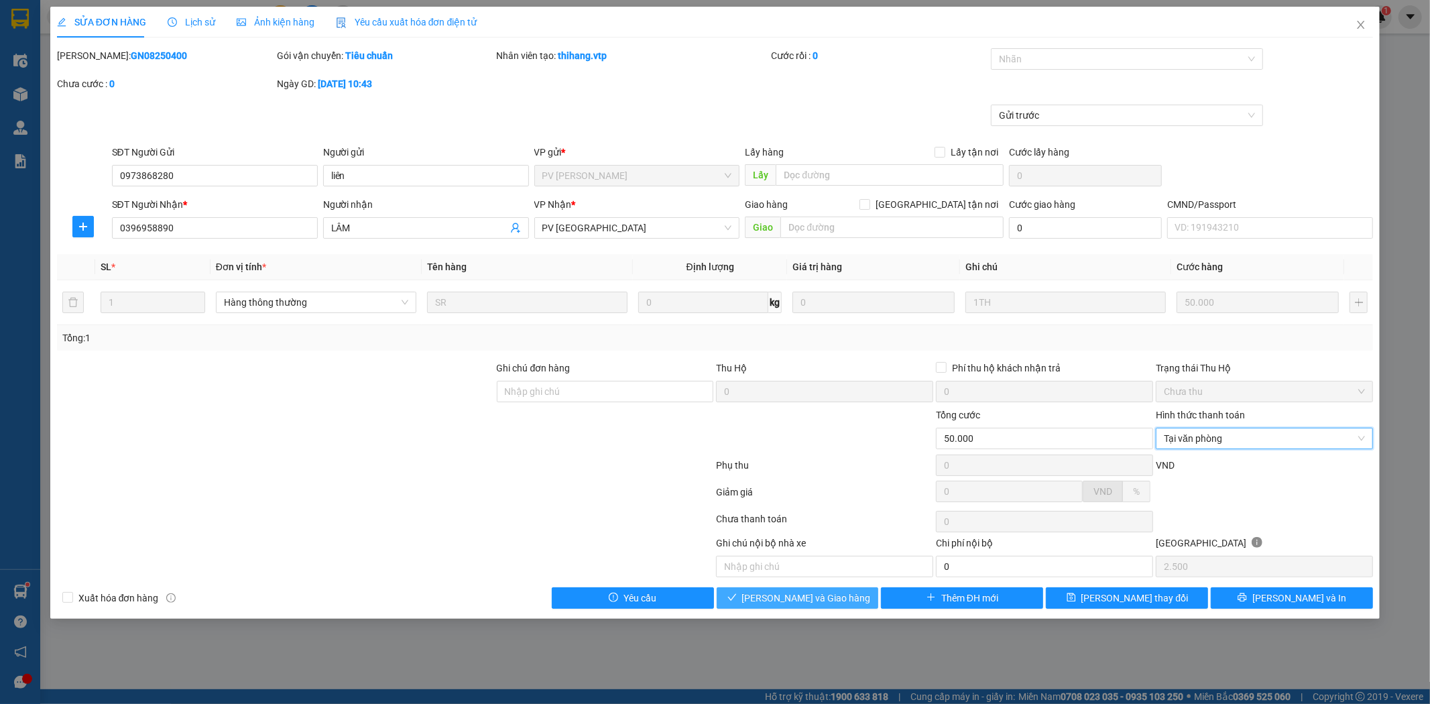
click at [858, 597] on button "[PERSON_NAME] và Giao hàng" at bounding box center [798, 597] width 162 height 21
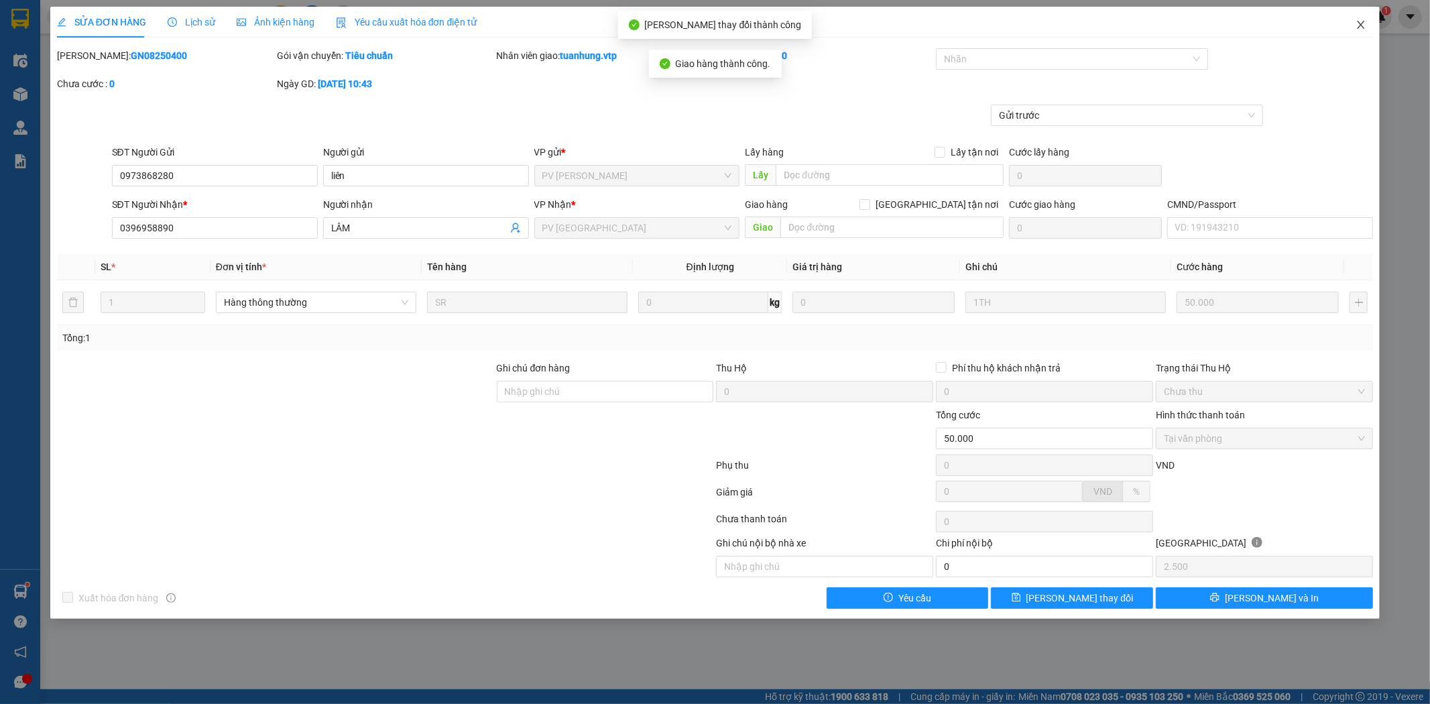
click at [1359, 30] on icon "close" at bounding box center [1360, 24] width 11 height 11
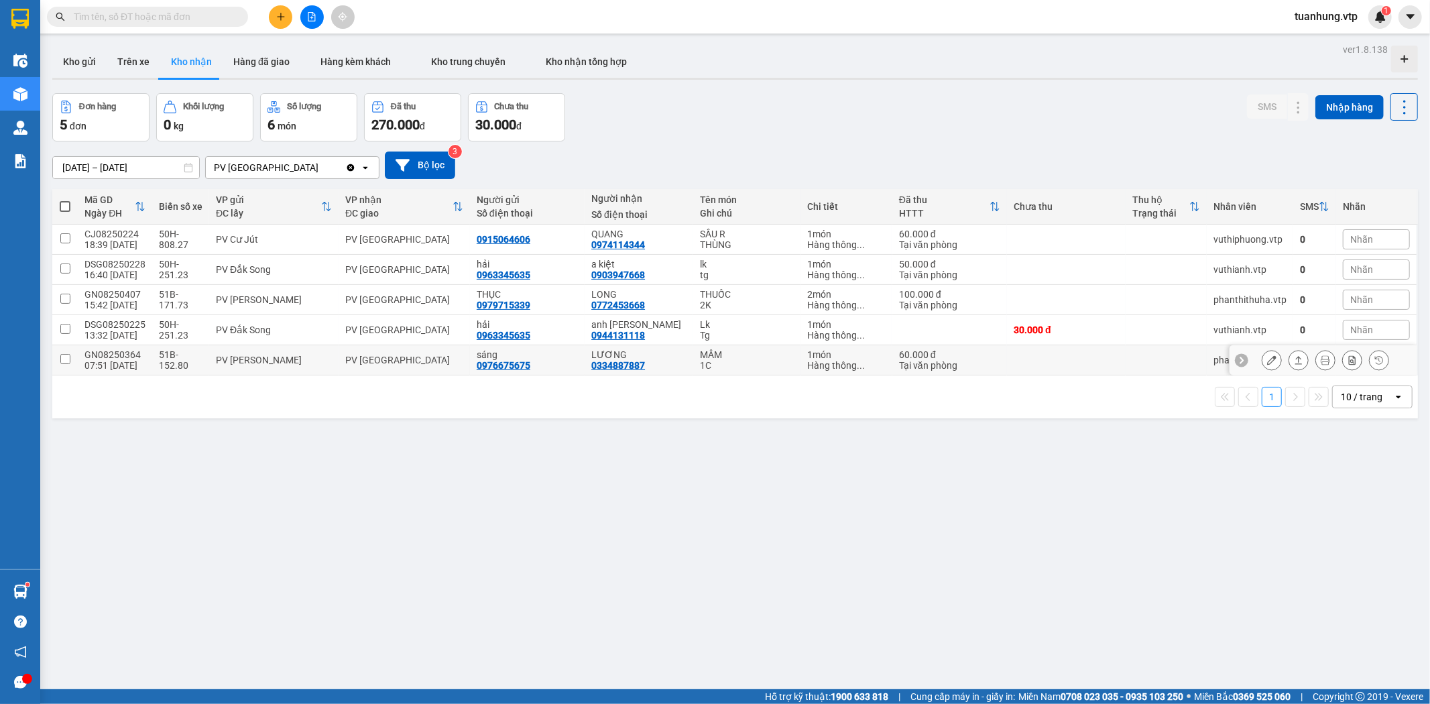
click at [637, 362] on div "0334887887" at bounding box center [618, 365] width 54 height 11
click at [1294, 359] on icon at bounding box center [1298, 359] width 9 height 9
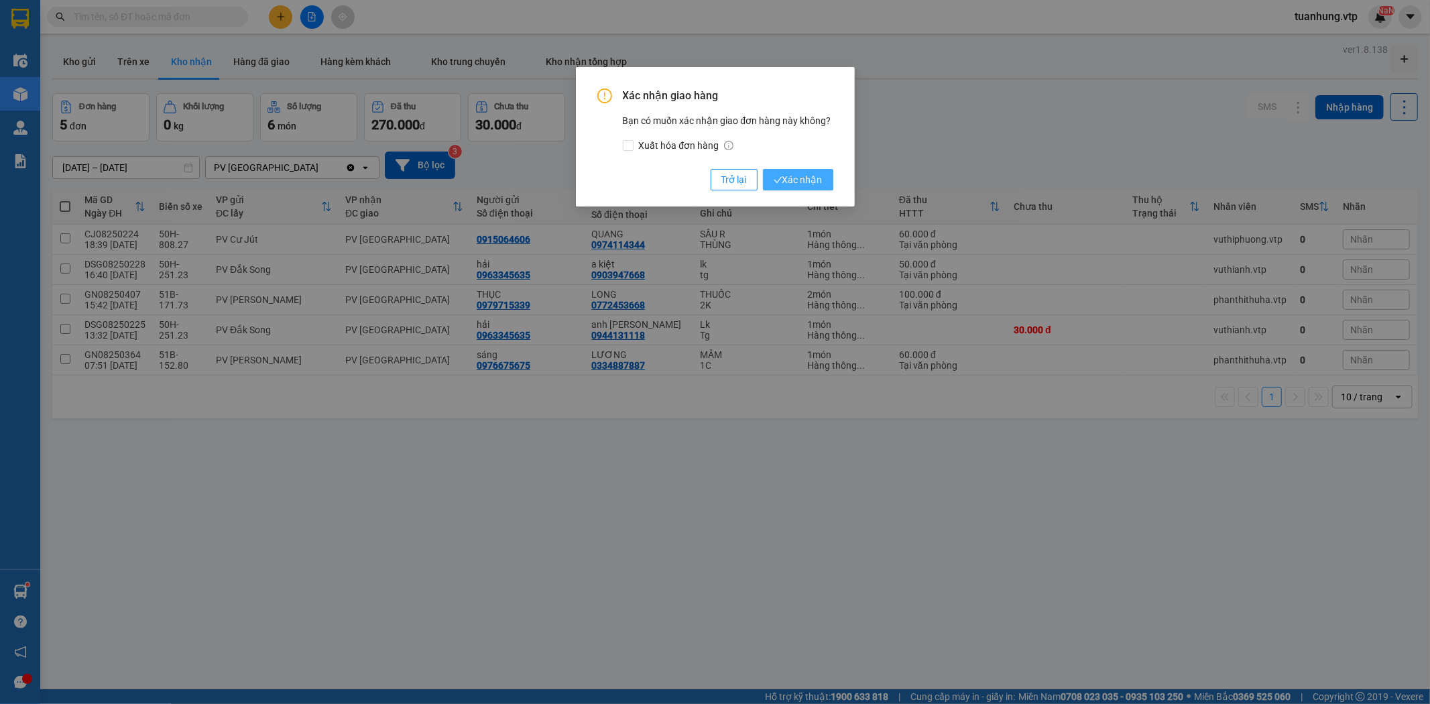
click at [792, 176] on span "Xác nhận" at bounding box center [798, 179] width 49 height 15
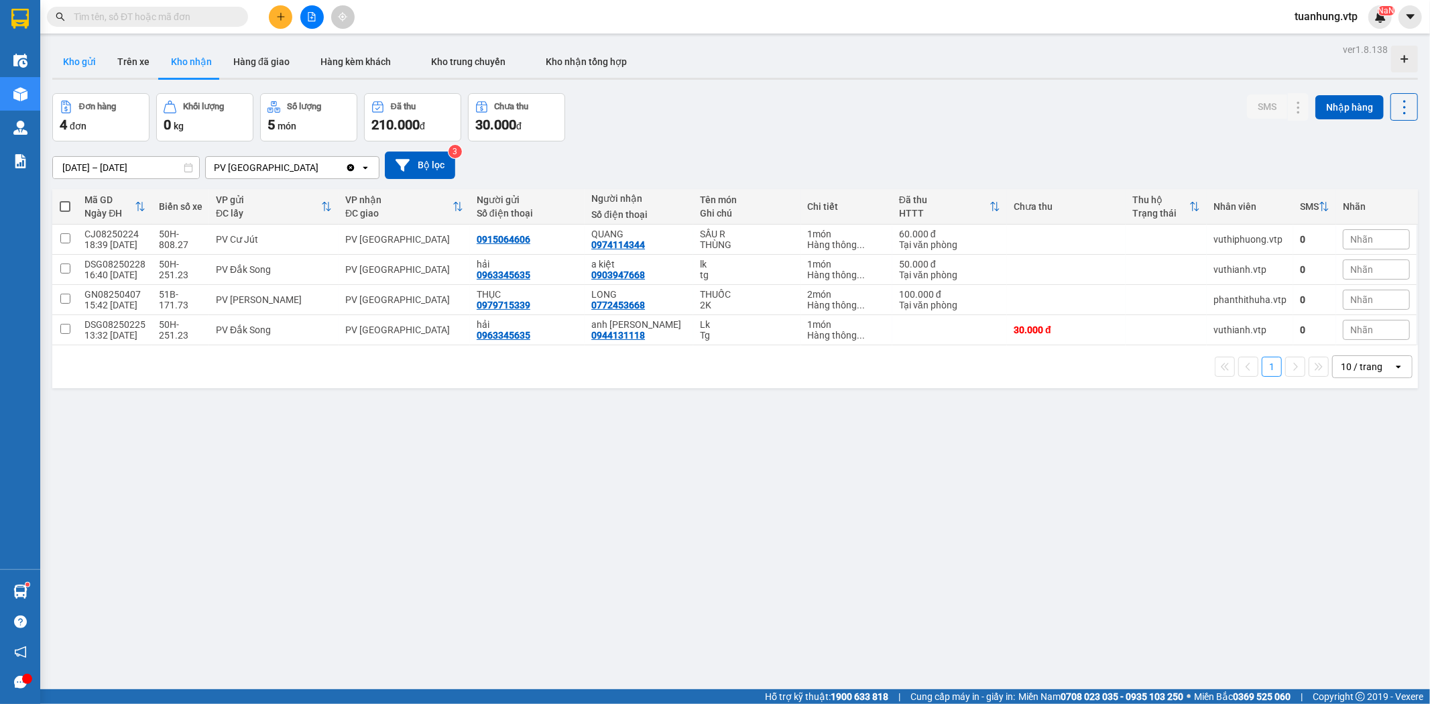
click at [84, 64] on button "Kho gửi" at bounding box center [79, 62] width 54 height 32
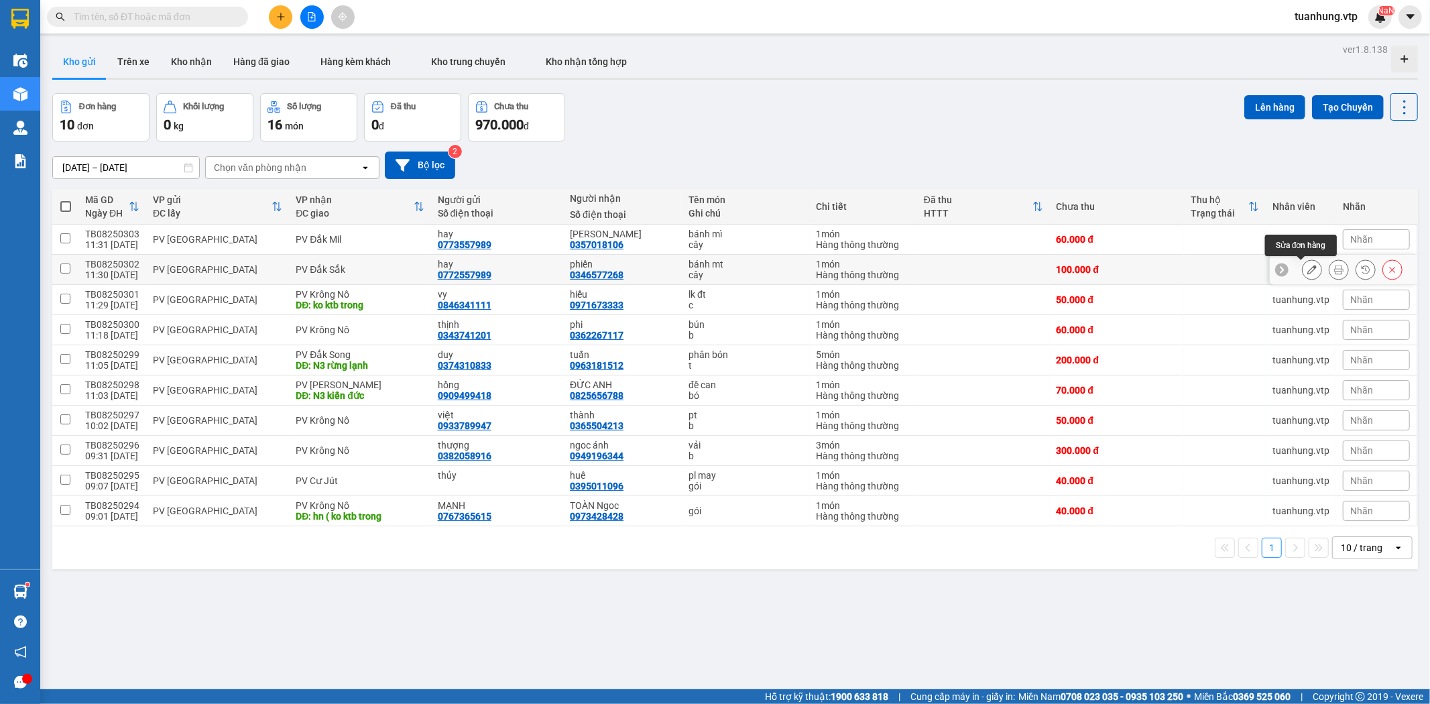
click at [1308, 271] on button at bounding box center [1311, 269] width 19 height 23
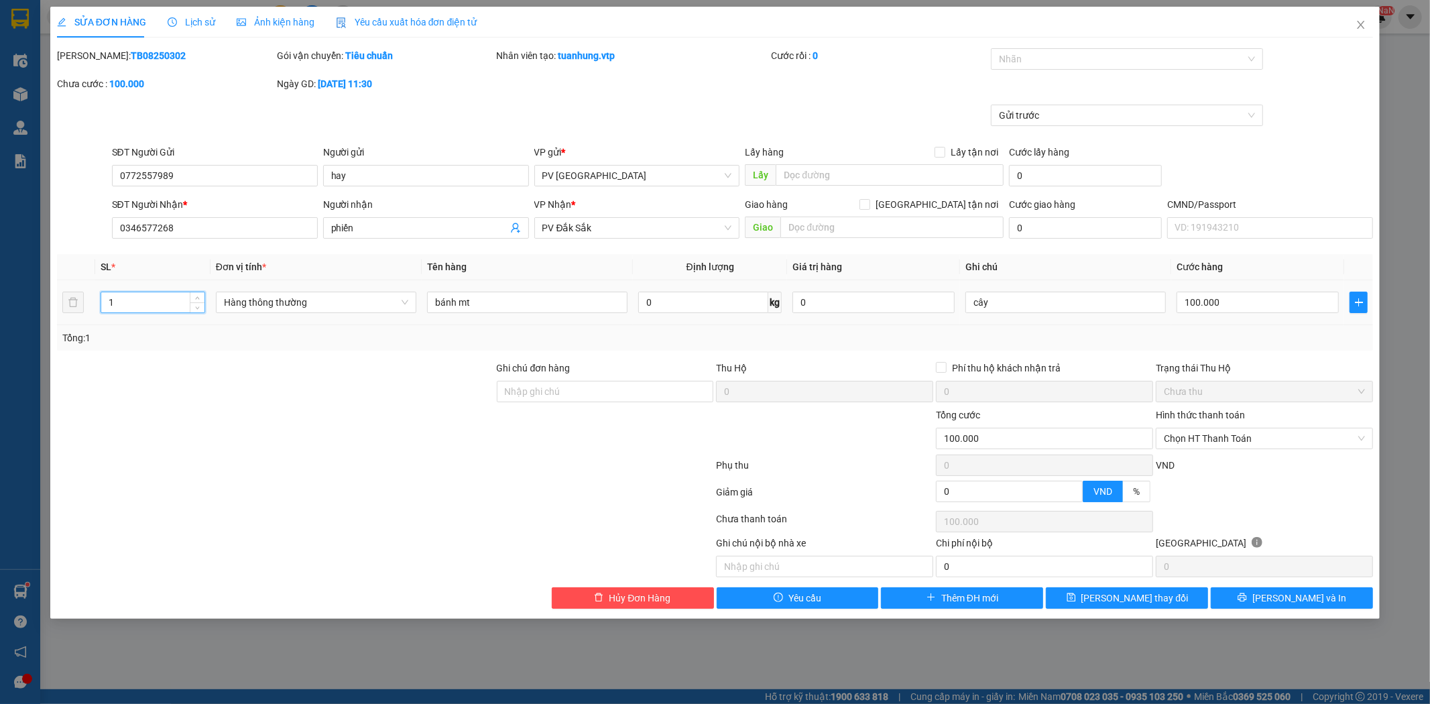
click at [125, 306] on input "1" at bounding box center [152, 302] width 103 height 20
click at [1289, 599] on span "[PERSON_NAME] và In" at bounding box center [1299, 598] width 94 height 15
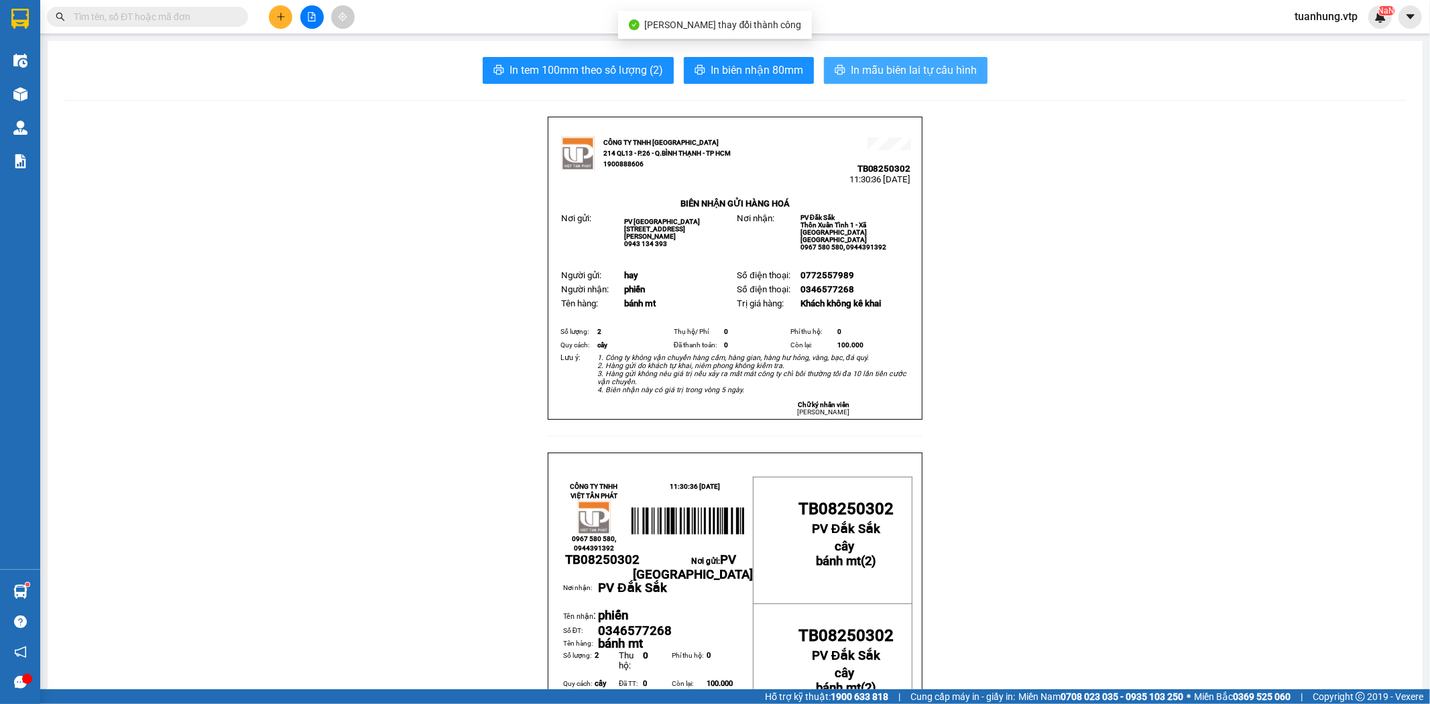
click at [886, 75] on span "In mẫu biên lai tự cấu hình" at bounding box center [914, 70] width 126 height 17
